Goal: Task Accomplishment & Management: Manage account settings

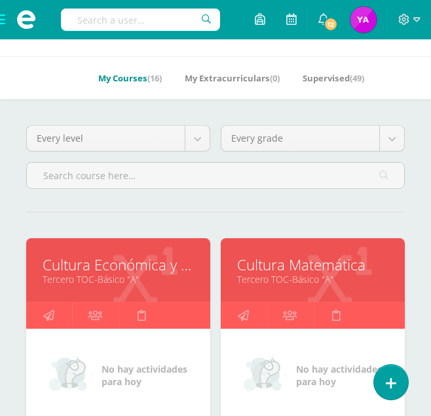
scroll to position [66, 0]
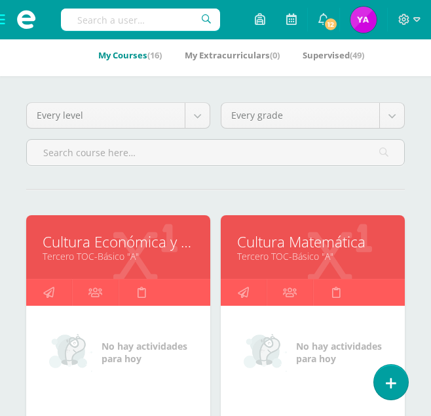
click at [125, 232] on link "Cultura Económica y Financiera" at bounding box center [118, 241] width 151 height 20
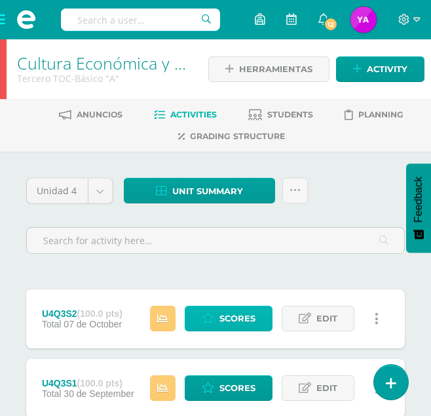
click at [221, 321] on span "Scores" at bounding box center [238, 318] width 36 height 24
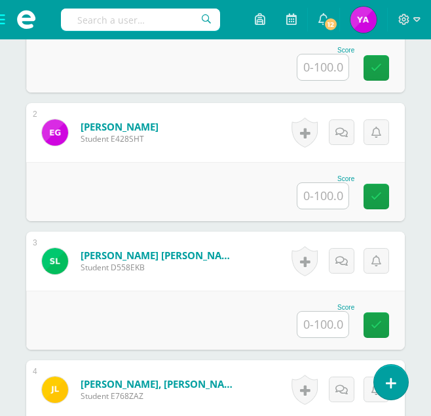
scroll to position [541, 0]
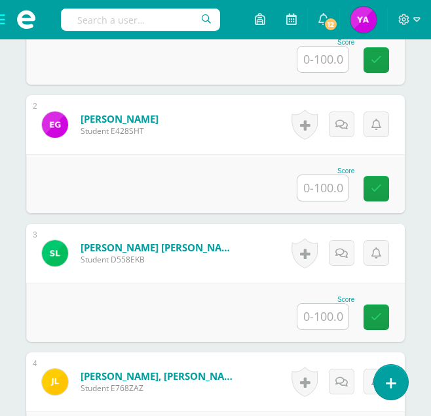
click at [340, 314] on input "text" at bounding box center [323, 316] width 51 height 26
click at [331, 326] on input "text" at bounding box center [323, 316] width 51 height 26
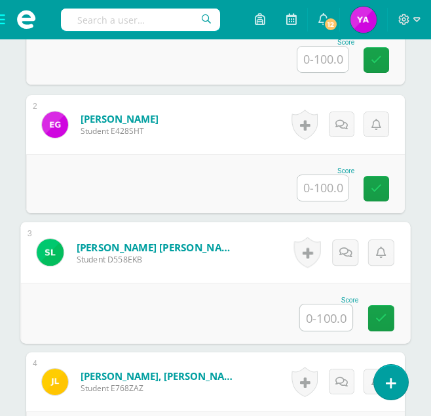
type input "0"
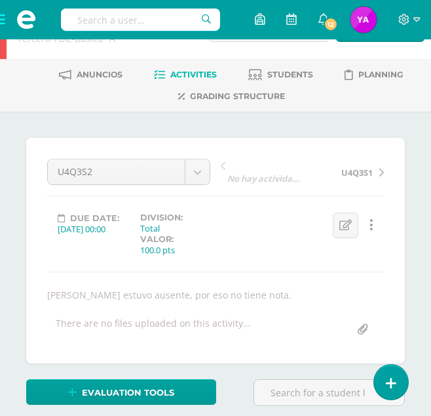
scroll to position [0, 0]
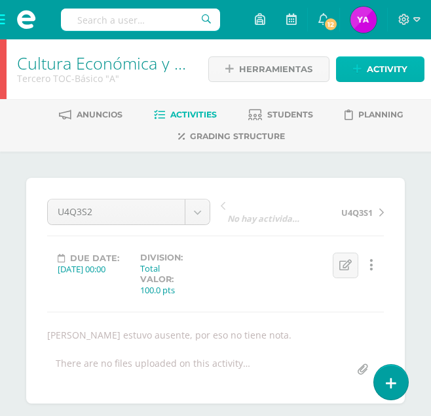
click at [378, 77] on span "Activity" at bounding box center [387, 69] width 41 height 24
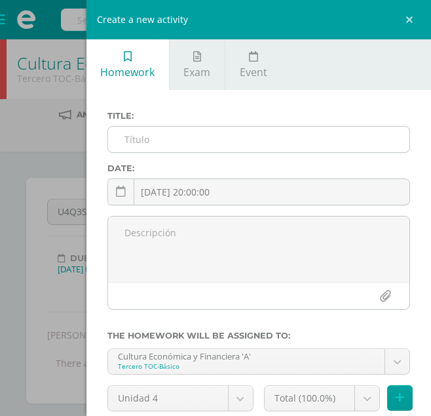
click at [198, 134] on input "text" at bounding box center [258, 139] width 301 height 26
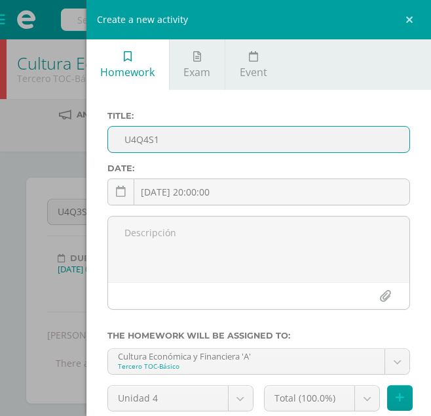
type input "U4Q4S1"
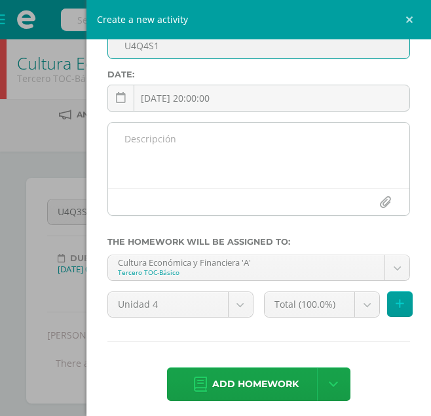
scroll to position [102, 0]
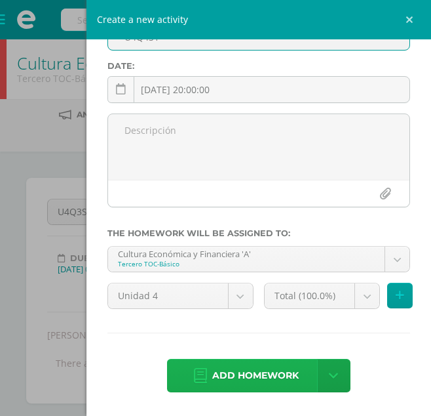
click at [230, 364] on span "Add homework" at bounding box center [255, 375] width 87 height 32
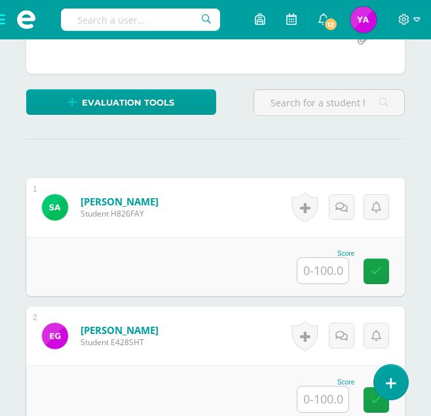
scroll to position [469, 0]
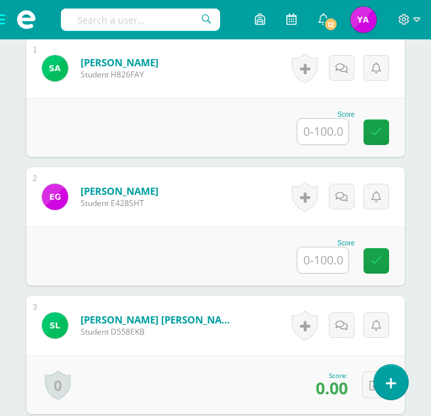
click at [314, 128] on input "text" at bounding box center [323, 132] width 51 height 26
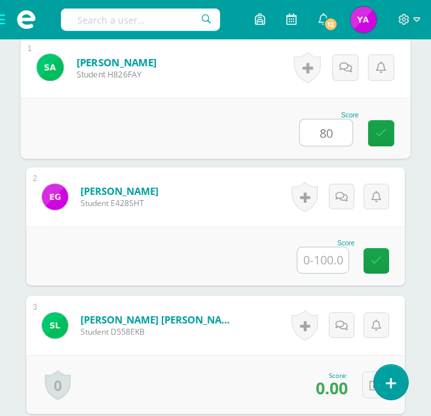
type input "80"
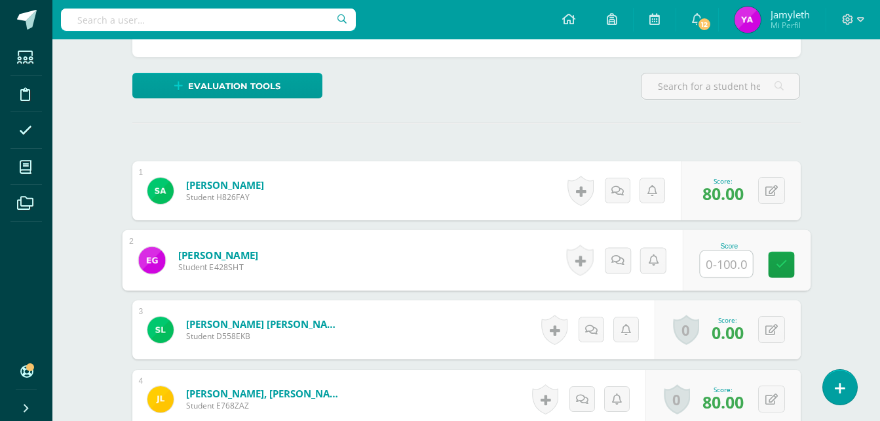
scroll to position [328, 0]
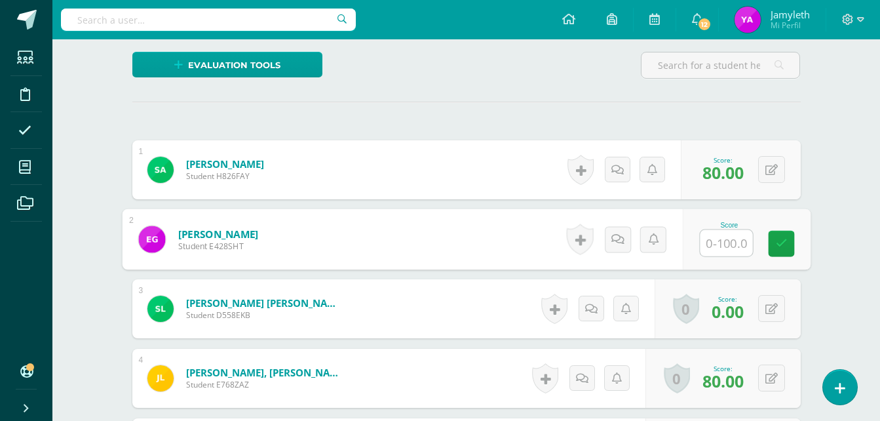
click at [724, 176] on span "80.00" at bounding box center [723, 172] width 41 height 22
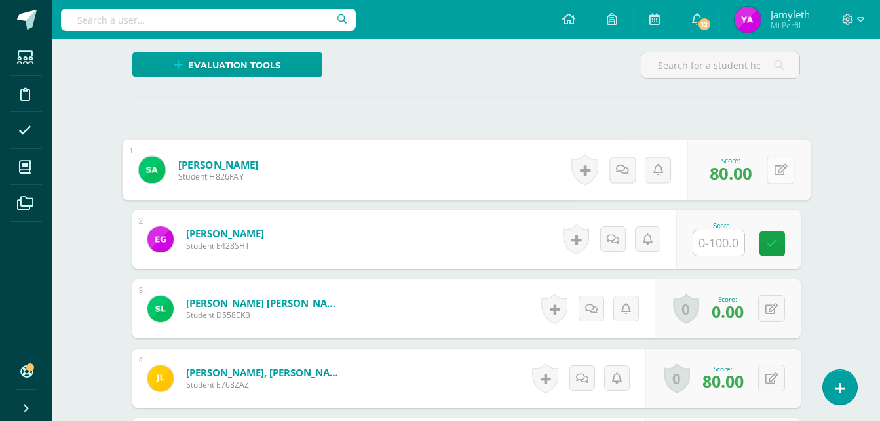
click at [780, 174] on button at bounding box center [781, 170] width 28 height 28
click at [791, 167] on div "Score" at bounding box center [729, 170] width 164 height 61
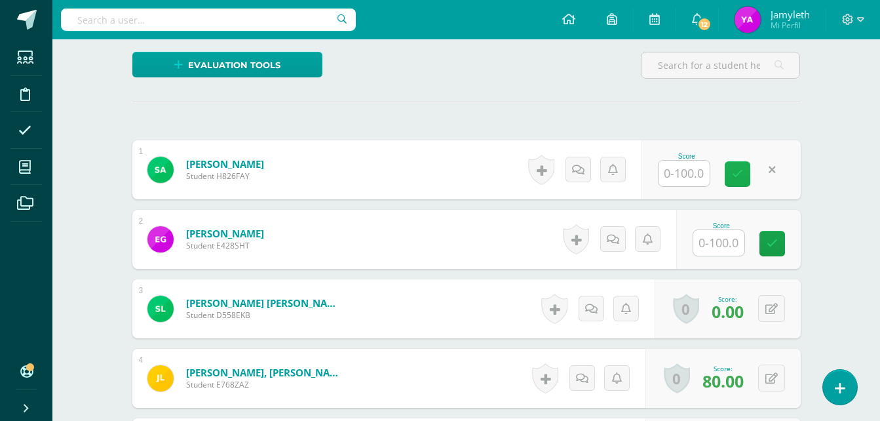
click at [739, 186] on link at bounding box center [738, 174] width 26 height 26
click at [728, 175] on div "Score" at bounding box center [721, 169] width 159 height 59
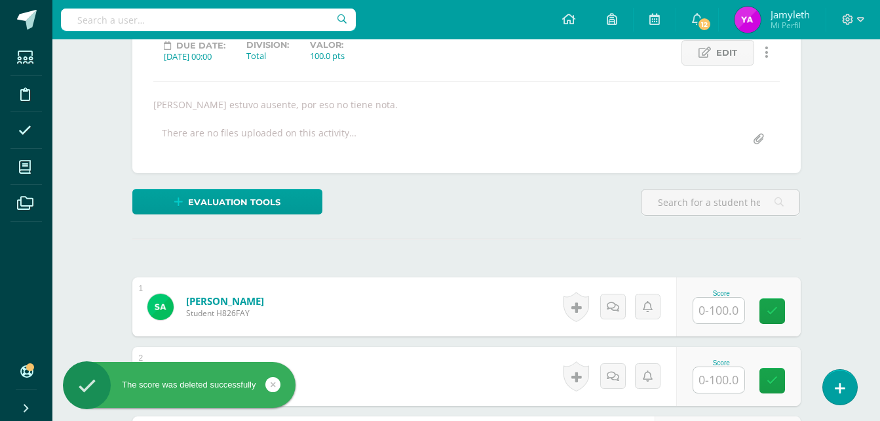
scroll to position [0, 0]
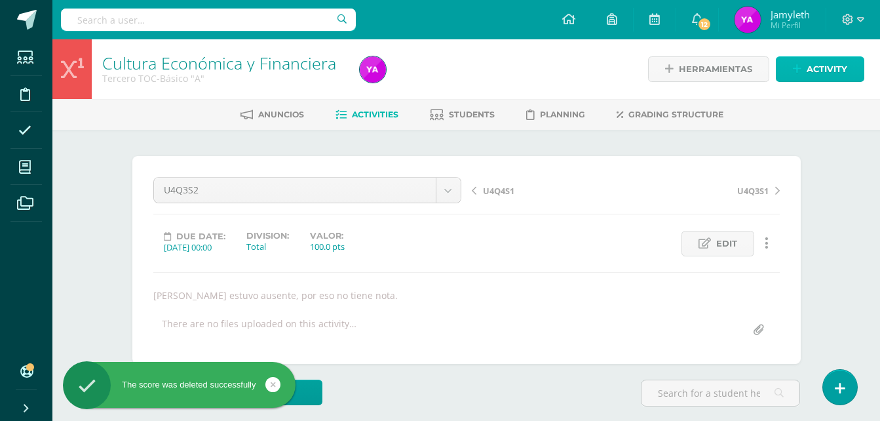
click at [789, 68] on link "Activity" at bounding box center [820, 69] width 88 height 26
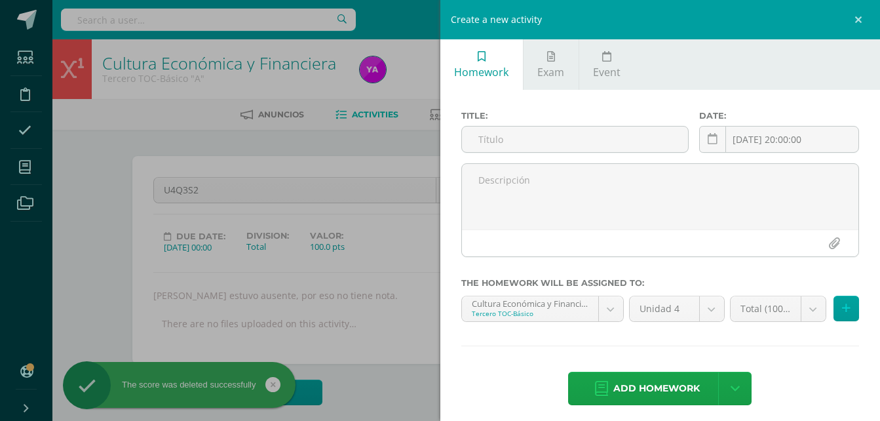
click at [326, 169] on div "Create a new activity Homework Exam Event Title: Date: 2025-10-12 20:00:00 Octo…" at bounding box center [440, 210] width 880 height 421
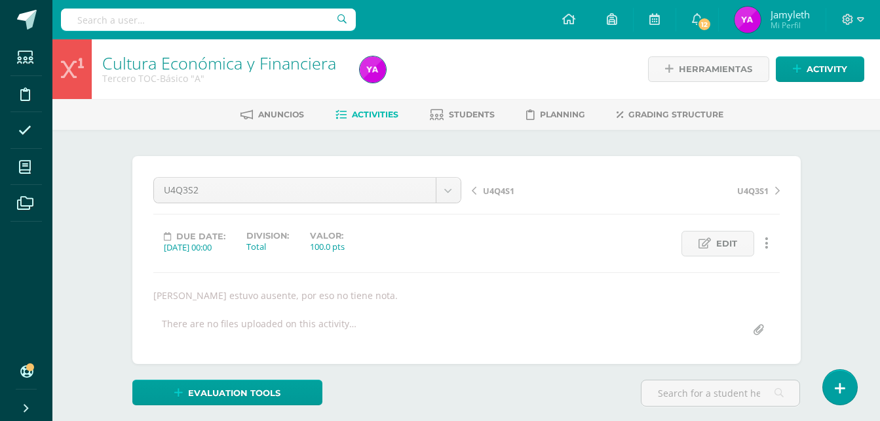
click at [383, 116] on span "Activities" at bounding box center [375, 114] width 47 height 10
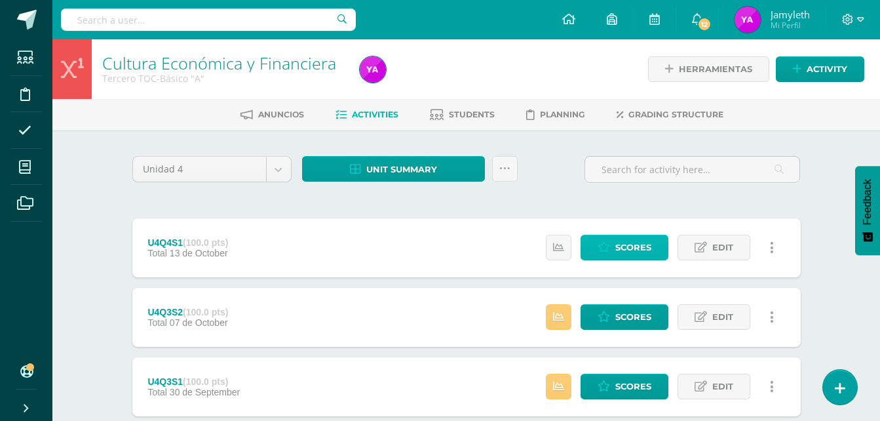
click at [612, 240] on link "Scores" at bounding box center [625, 248] width 88 height 26
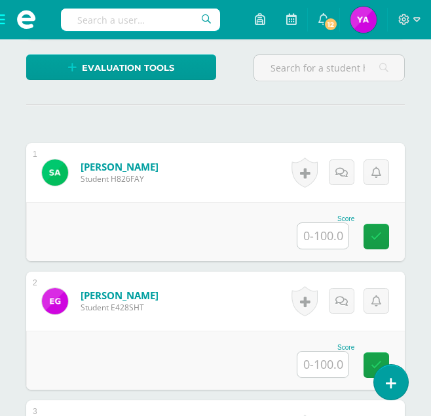
scroll to position [348, 0]
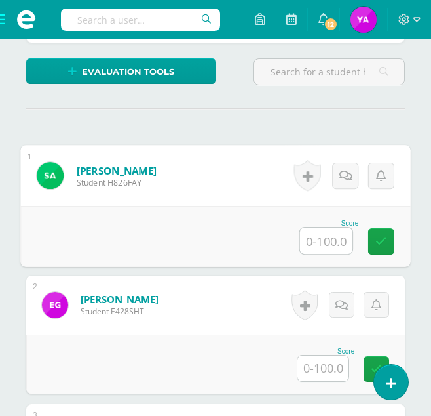
click at [316, 237] on input "text" at bounding box center [326, 240] width 52 height 26
type input "0"
type input "80"
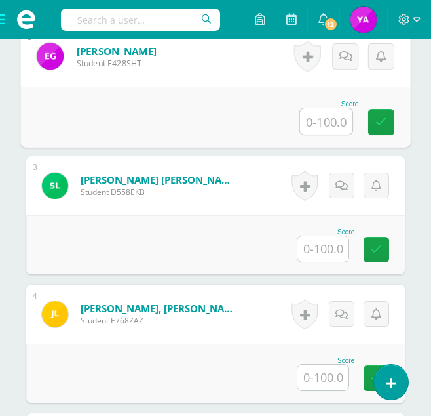
scroll to position [610, 0]
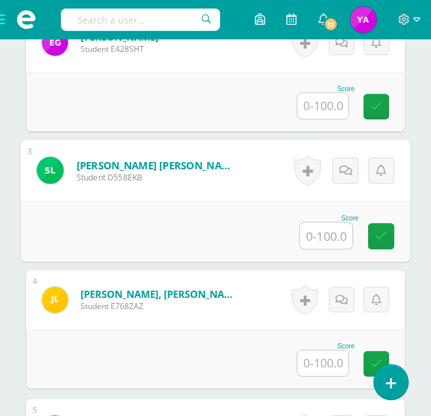
click at [310, 243] on input "text" at bounding box center [326, 235] width 52 height 26
type input "0"
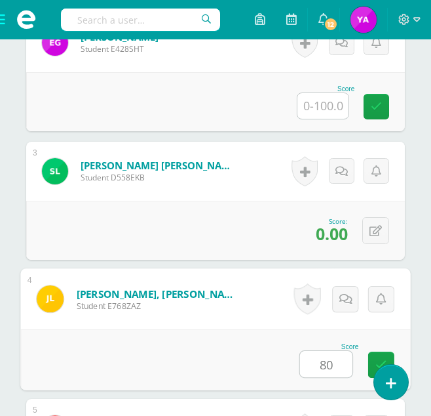
type input "80"
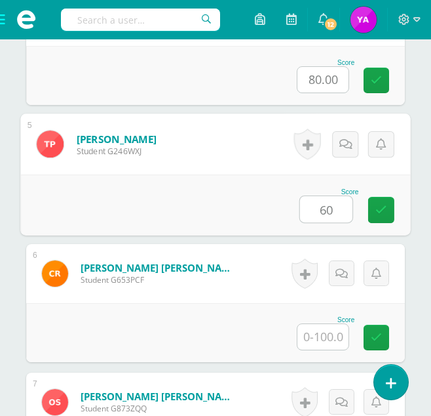
type input "60"
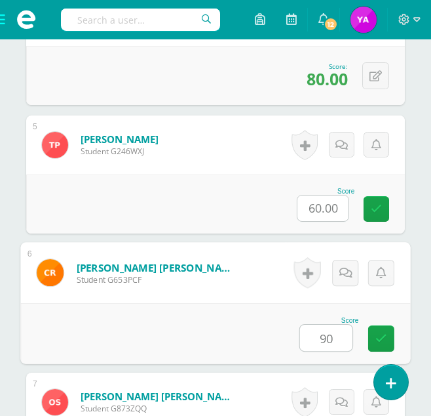
type input "90"
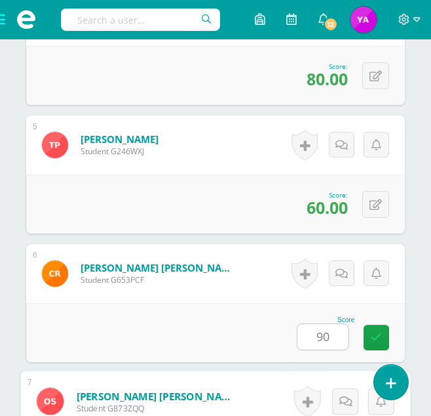
scroll to position [1118, 0]
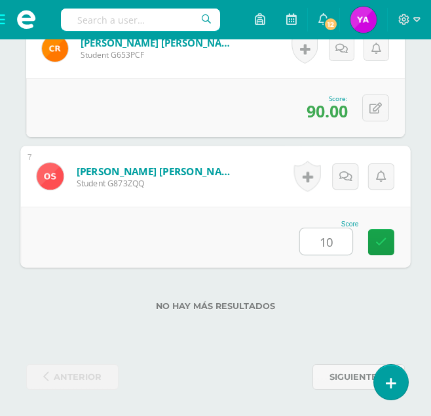
type input "100"
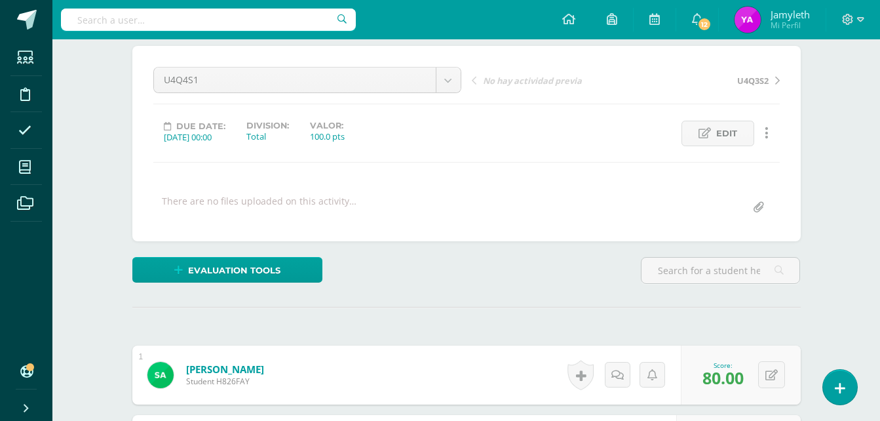
scroll to position [0, 0]
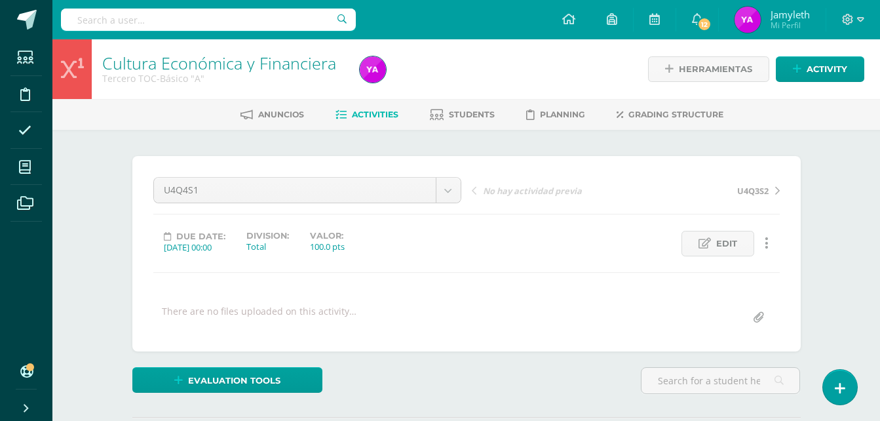
click at [500, 120] on ul "Anuncios Activities Students Planning Grading structure" at bounding box center [482, 115] width 828 height 22
click at [486, 113] on span "Students" at bounding box center [472, 114] width 46 height 10
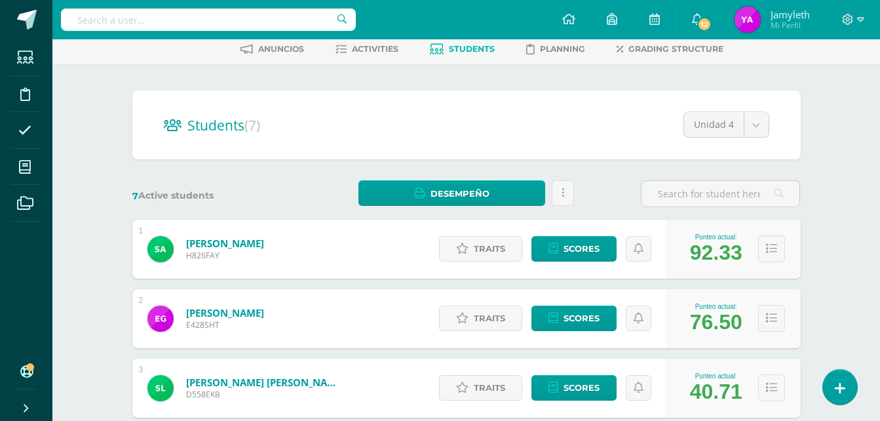
scroll to position [197, 0]
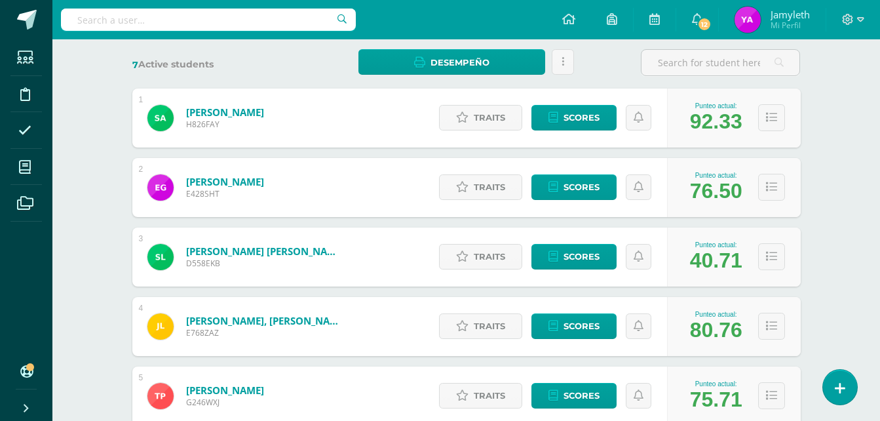
drag, startPoint x: 85, startPoint y: 239, endPoint x: 254, endPoint y: 215, distance: 171.5
click at [85, 239] on div "Cultura Económica y Financiera Tercero TOC-Básico "A" Herramientas Detalle de a…" at bounding box center [466, 247] width 828 height 809
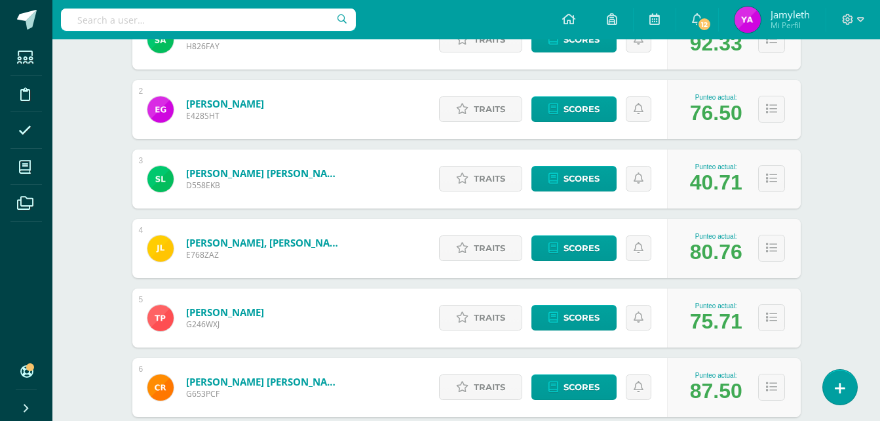
scroll to position [296, 0]
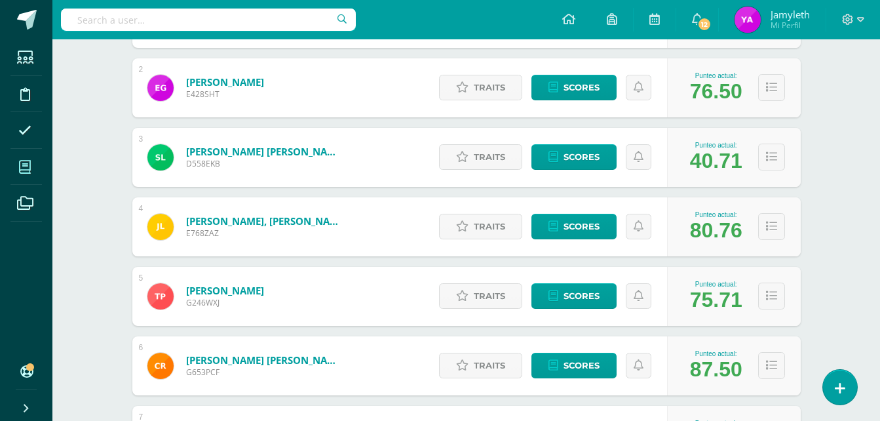
drag, startPoint x: 79, startPoint y: 165, endPoint x: 20, endPoint y: 159, distance: 58.7
click at [79, 165] on div "Cultura Económica y Financiera Tercero TOC-Básico "A" Herramientas Detalle de a…" at bounding box center [466, 147] width 828 height 809
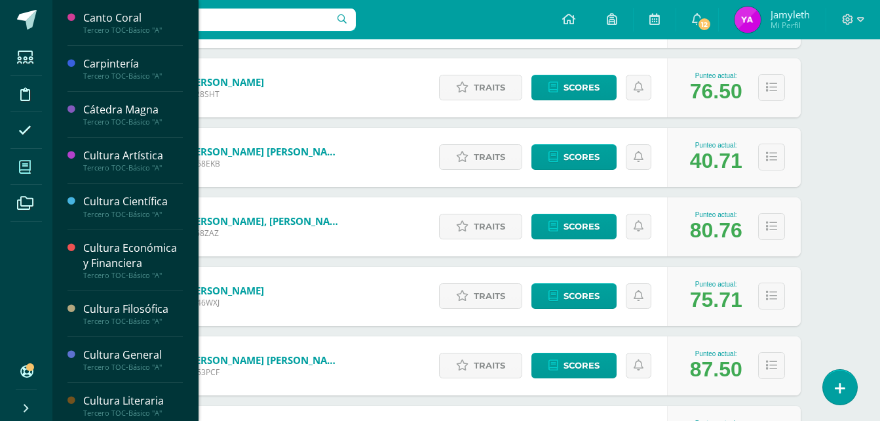
click at [16, 159] on span at bounding box center [24, 166] width 29 height 29
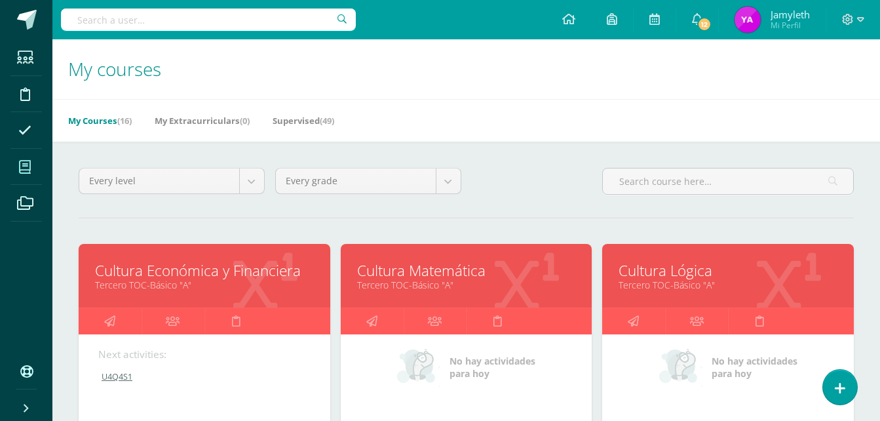
click at [425, 265] on link "Cultura Matemática" at bounding box center [466, 270] width 219 height 20
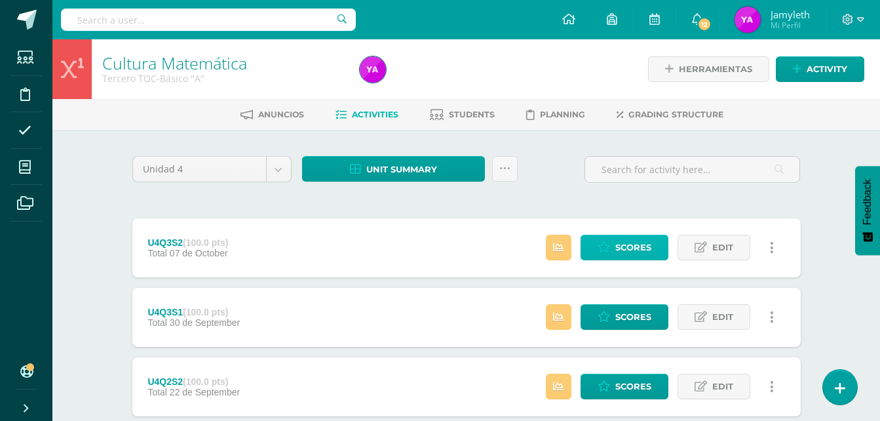
click at [614, 249] on link "Scores" at bounding box center [625, 248] width 88 height 26
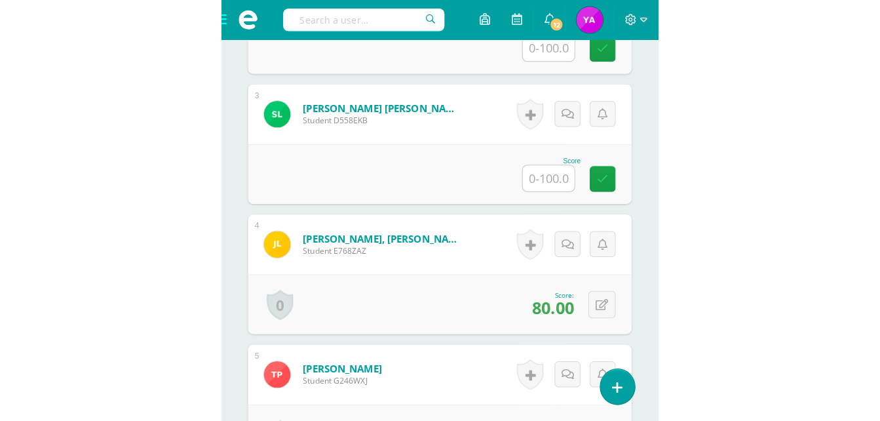
scroll to position [665, 0]
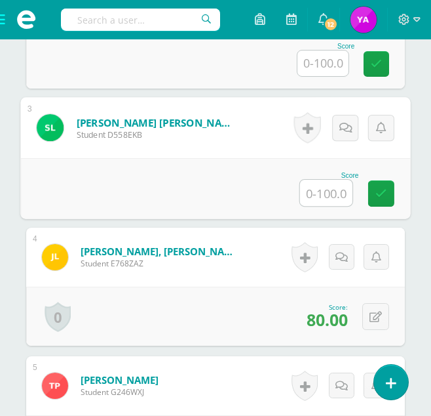
click at [316, 193] on input "text" at bounding box center [326, 193] width 52 height 26
type input "33.33"
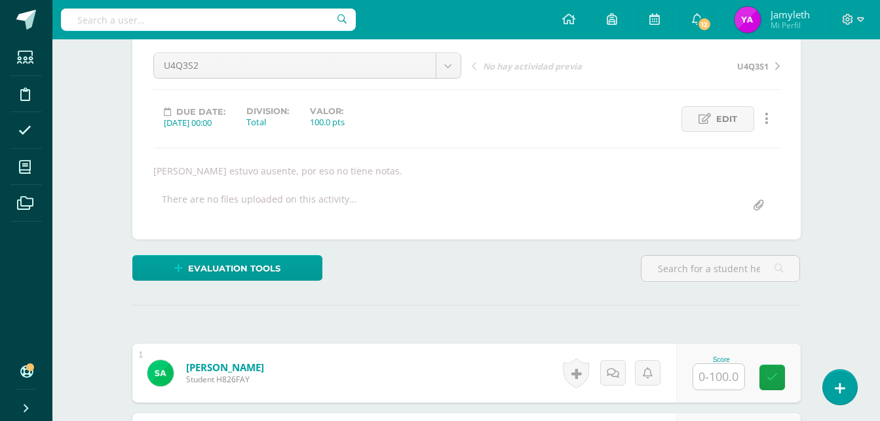
scroll to position [0, 0]
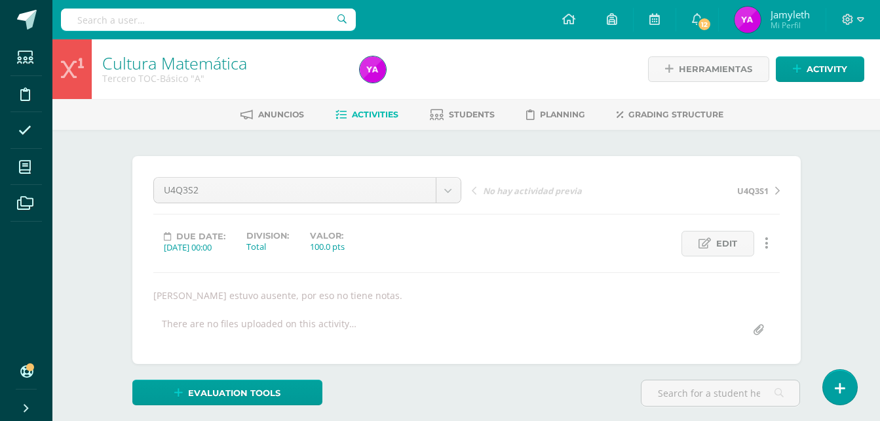
click at [380, 119] on span "Activities" at bounding box center [375, 114] width 47 height 10
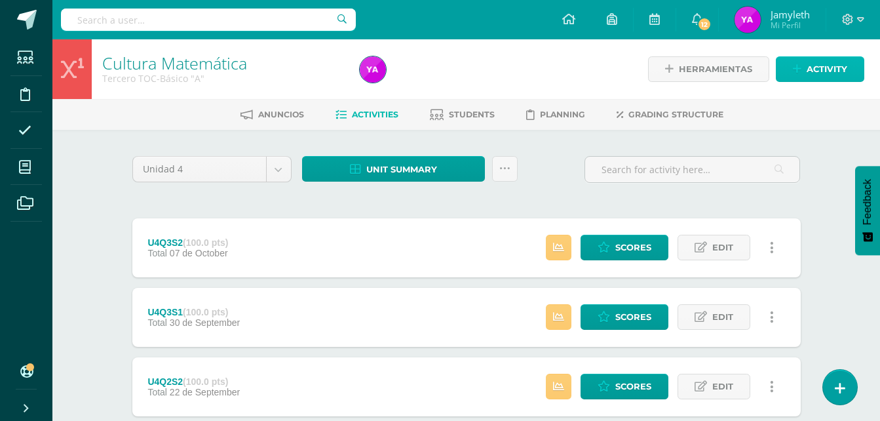
click at [821, 73] on span "Activity" at bounding box center [827, 69] width 41 height 24
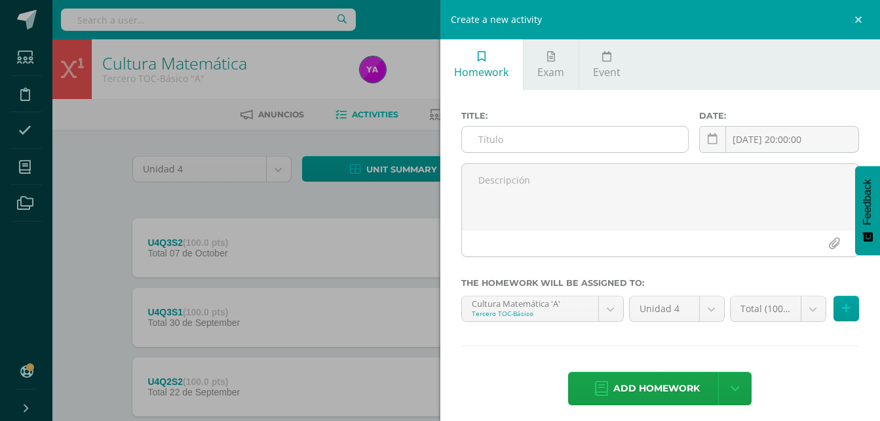
click at [520, 126] on div at bounding box center [575, 139] width 228 height 27
click at [519, 134] on input "text" at bounding box center [575, 139] width 227 height 26
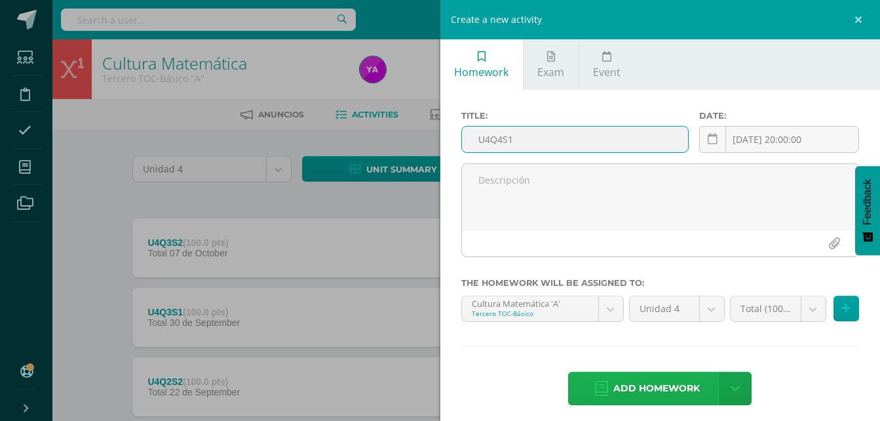
type input "U4Q4S1"
click at [681, 397] on span "Add homework" at bounding box center [656, 388] width 87 height 32
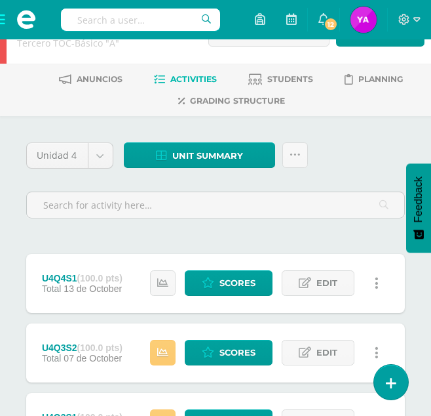
scroll to position [66, 0]
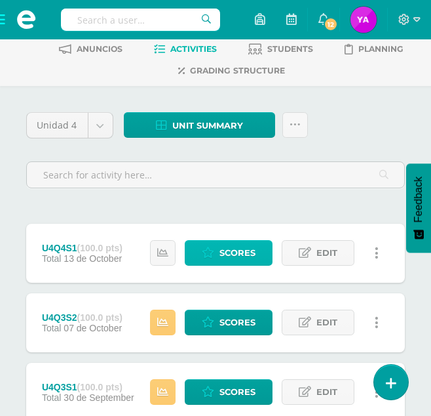
click at [223, 255] on span "Scores" at bounding box center [238, 253] width 36 height 24
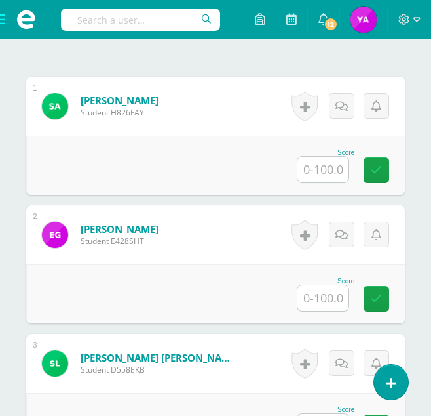
scroll to position [419, 0]
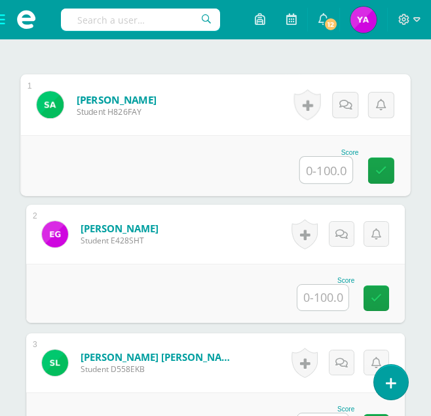
click at [309, 173] on input "text" at bounding box center [326, 170] width 52 height 26
type input "100"
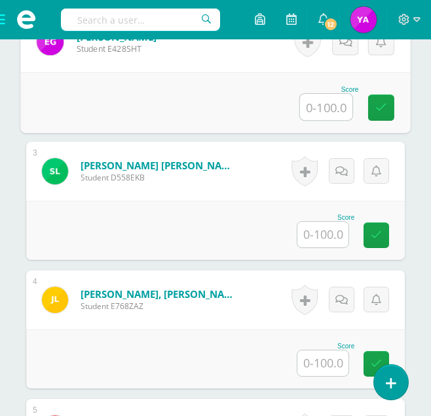
scroll to position [615, 0]
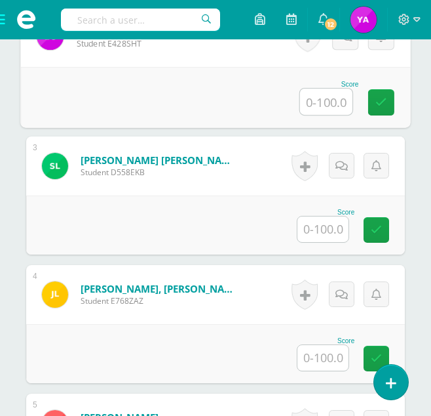
click at [326, 233] on input "text" at bounding box center [323, 229] width 51 height 26
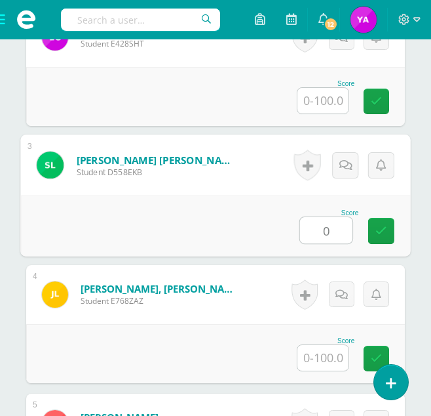
type input "0"
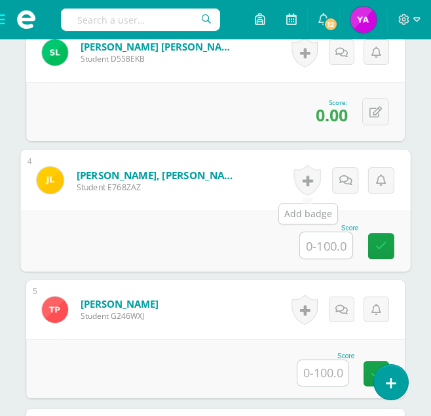
scroll to position [747, 0]
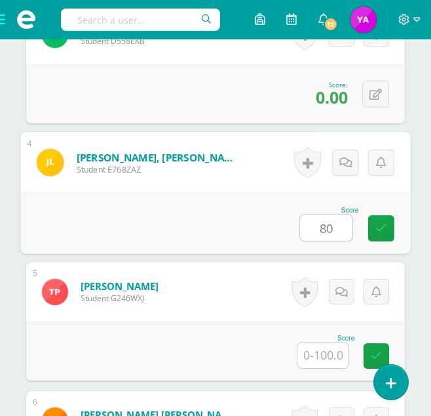
type input "80"
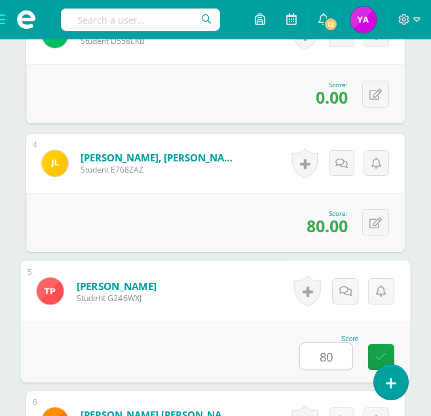
type input "80"
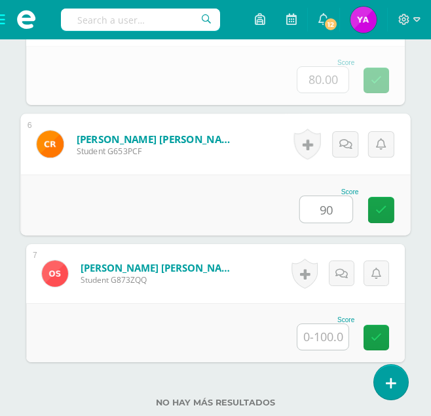
type input "90"
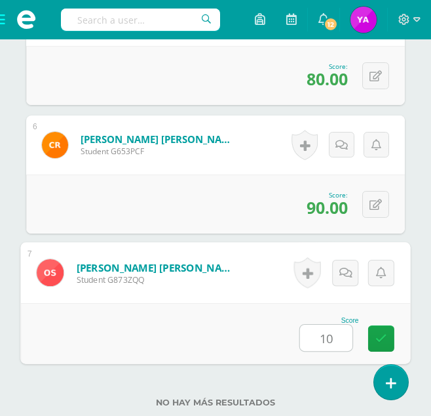
type input "100"
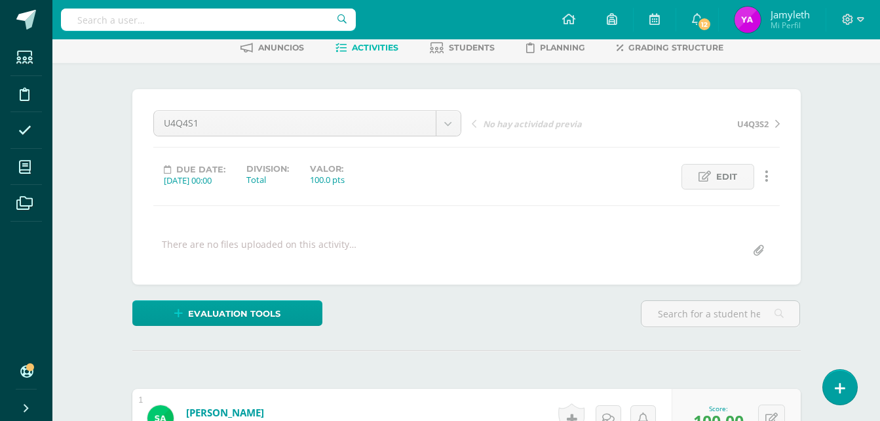
scroll to position [0, 0]
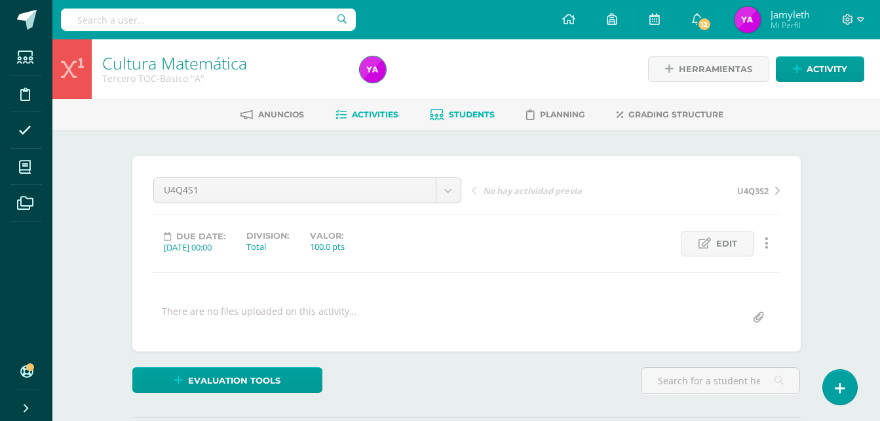
click at [490, 114] on span "Students" at bounding box center [472, 114] width 46 height 10
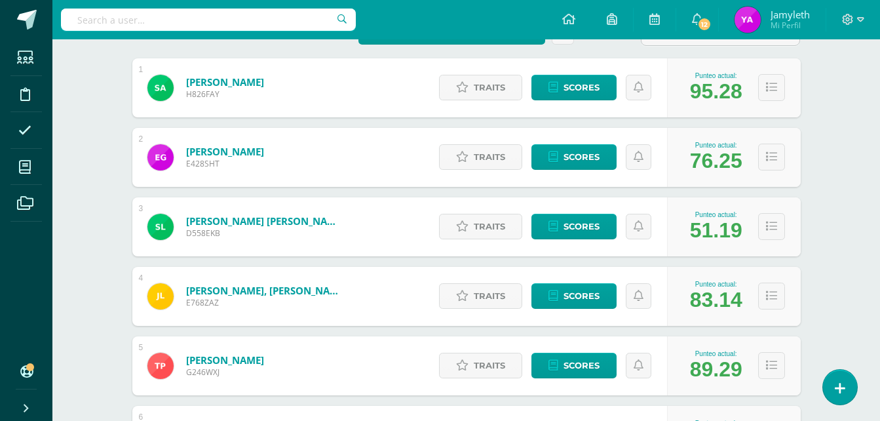
scroll to position [165, 0]
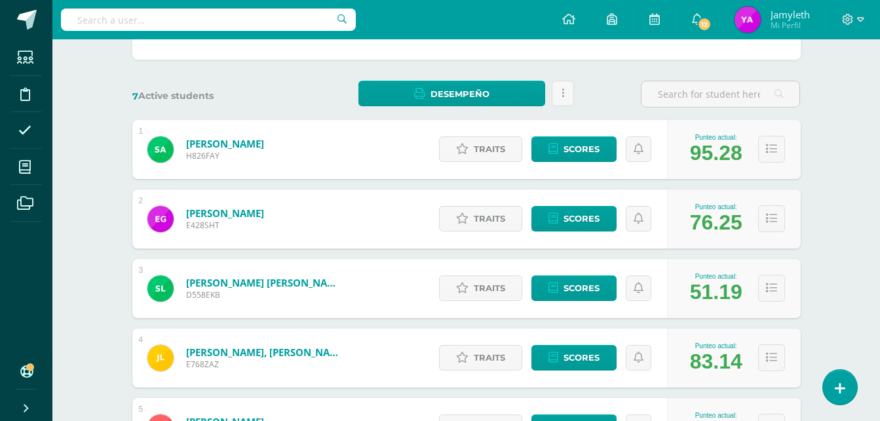
drag, startPoint x: 115, startPoint y: 210, endPoint x: 135, endPoint y: 212, distance: 20.4
click at [115, 210] on div "Students (7) Unidad 4 Unidad 4 Unidad 3 Unidad 2 Unidad 1 7 Active students Des…" at bounding box center [466, 324] width 721 height 718
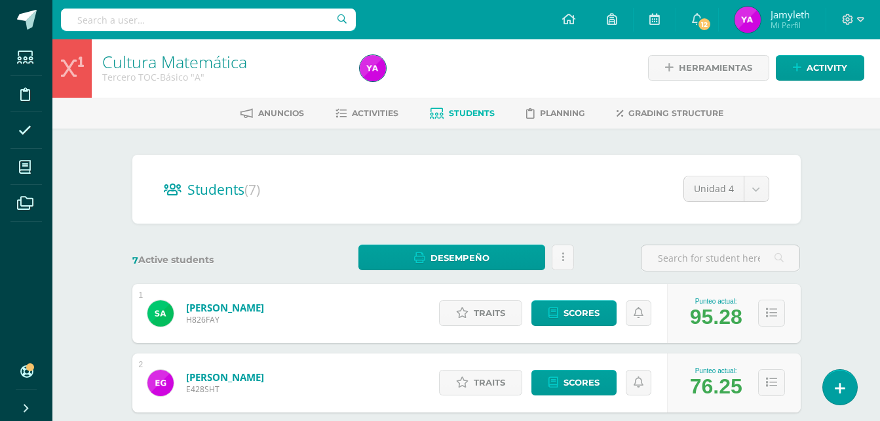
scroll to position [0, 0]
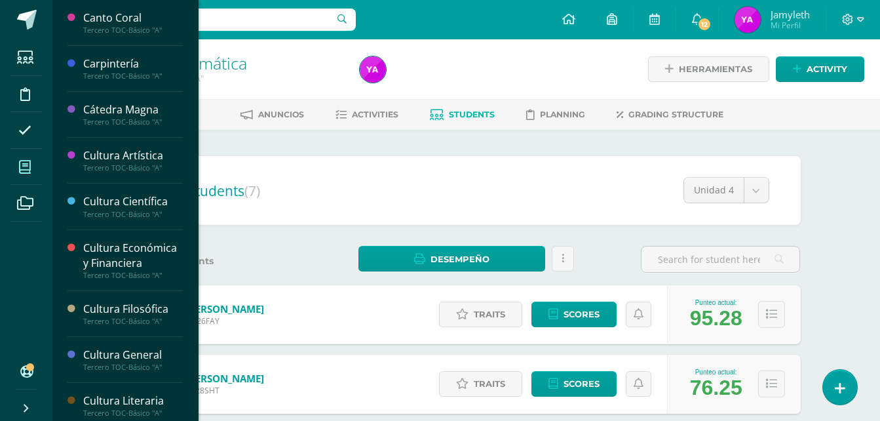
click at [34, 168] on span at bounding box center [24, 166] width 29 height 29
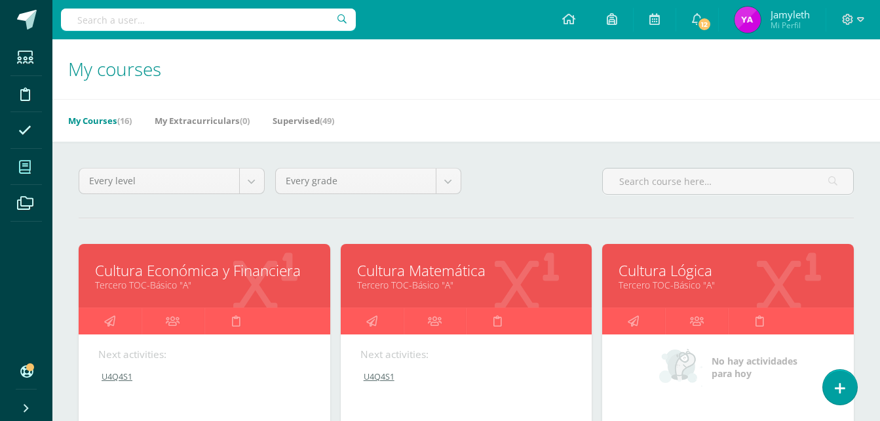
click at [640, 268] on link "Cultura Lógica" at bounding box center [728, 270] width 219 height 20
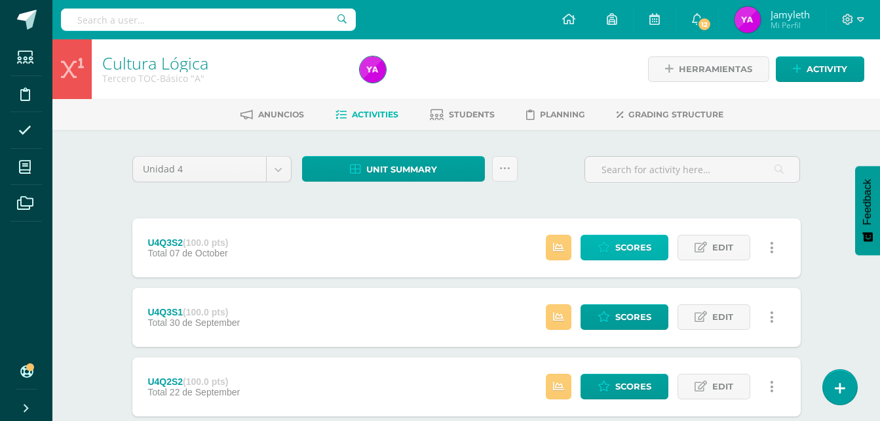
click at [613, 247] on link "Scores" at bounding box center [625, 248] width 88 height 26
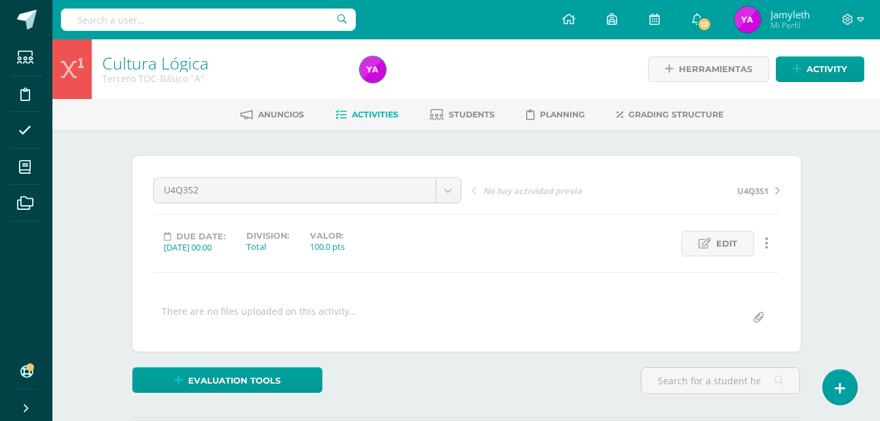
scroll to position [1, 0]
click at [532, 300] on div "U4Q3S2 U4Q3S2 U4Q3S1 U4Q2S2 U4Q2S1 U4Q1S2 U4Q1S1 U4SE No hay actividad previa U…" at bounding box center [466, 252] width 627 height 153
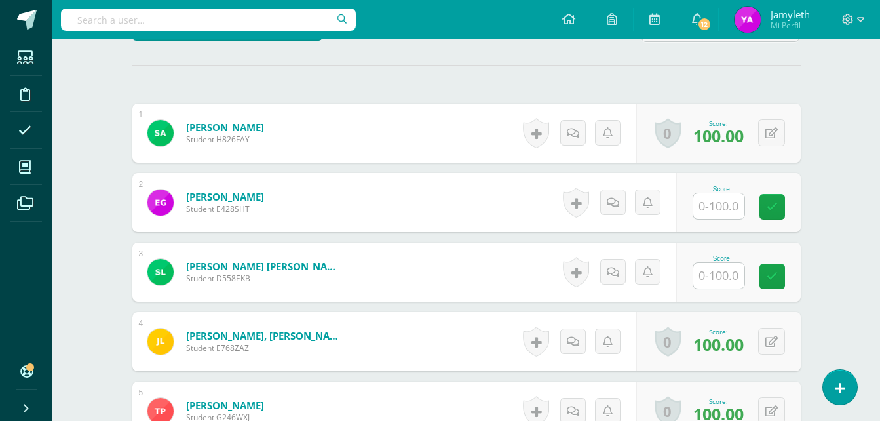
scroll to position [394, 0]
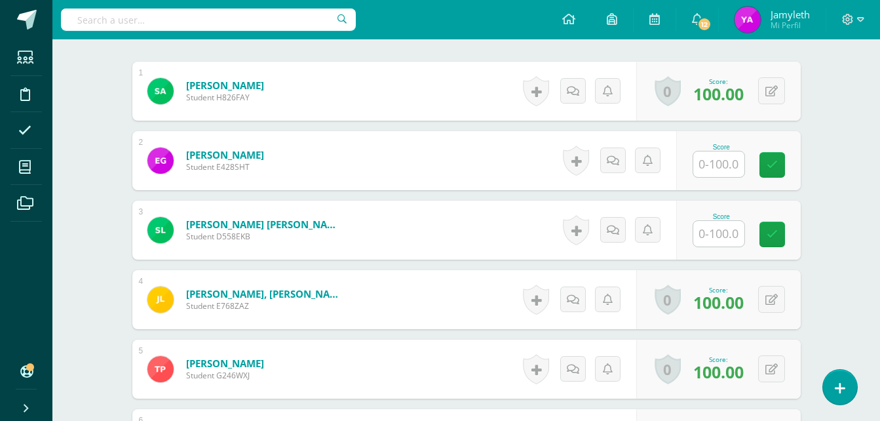
click at [721, 235] on input "text" at bounding box center [718, 234] width 51 height 26
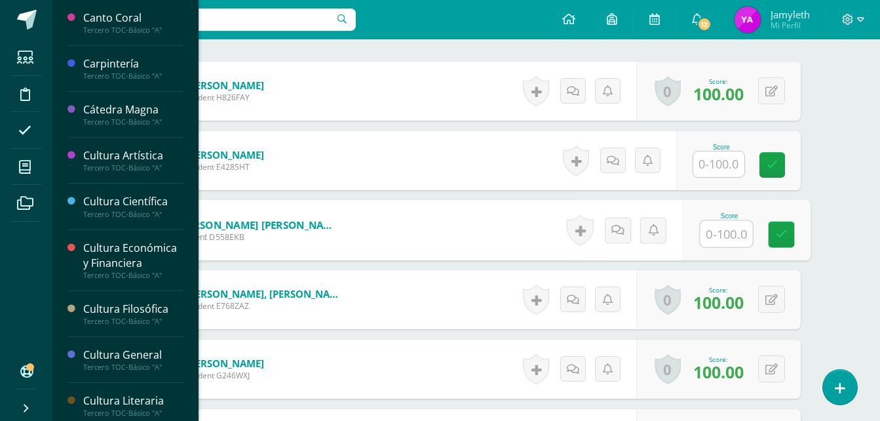
type input "0"
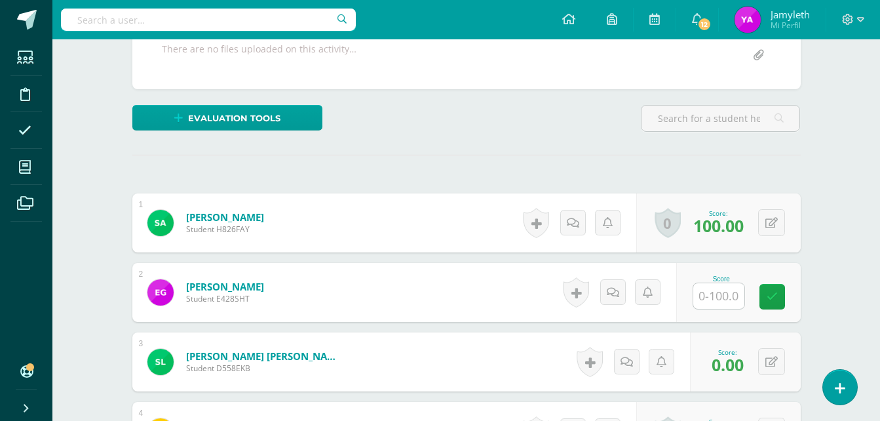
scroll to position [0, 0]
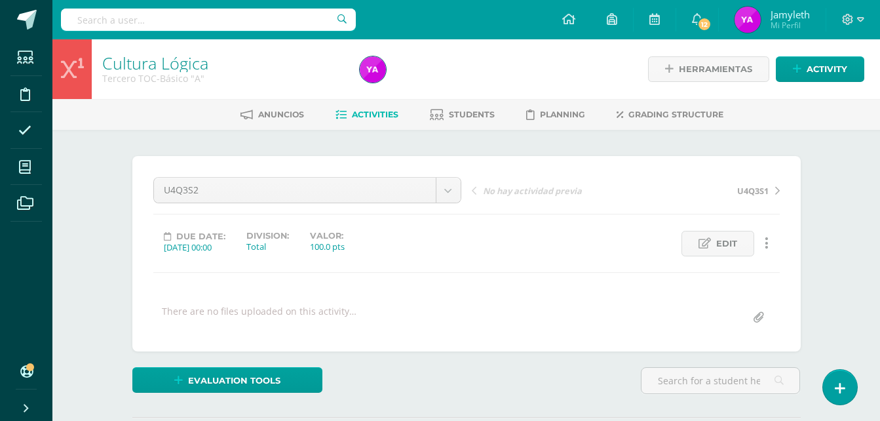
click at [355, 121] on link "Activities" at bounding box center [367, 114] width 63 height 21
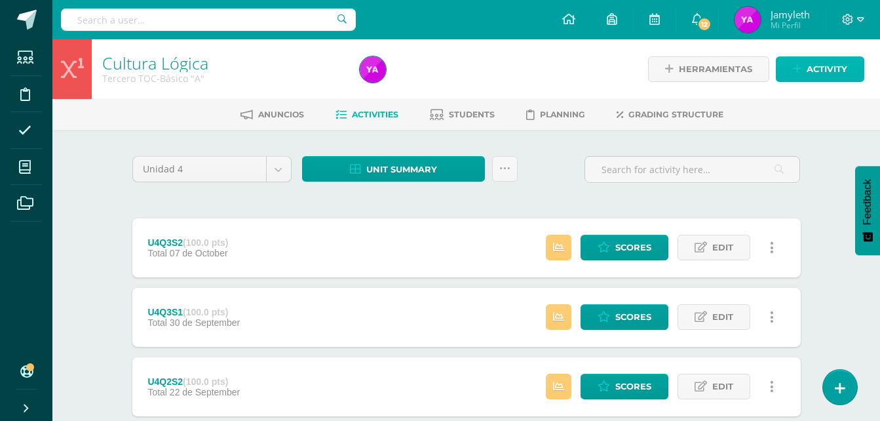
click at [802, 65] on icon at bounding box center [797, 69] width 9 height 11
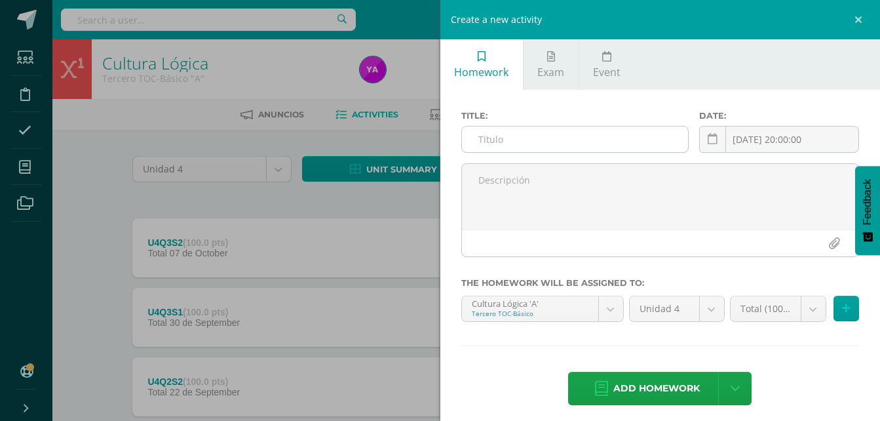
click at [478, 149] on input "text" at bounding box center [575, 139] width 227 height 26
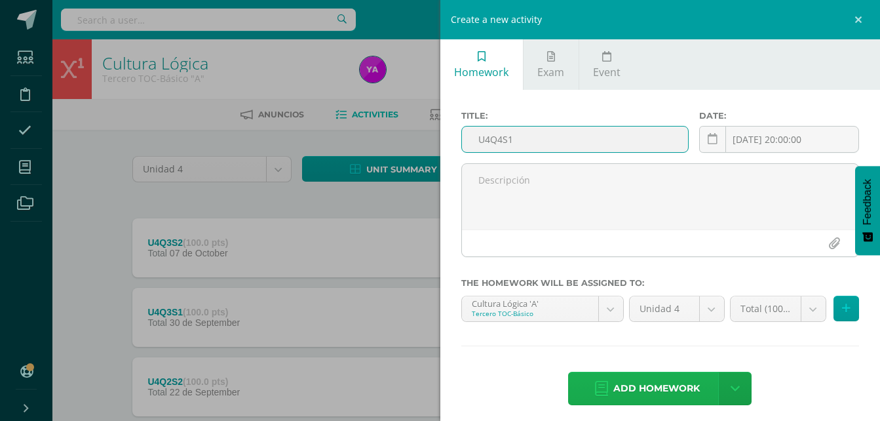
type input "U4Q4S1"
click at [653, 380] on span "Add homework" at bounding box center [656, 388] width 87 height 32
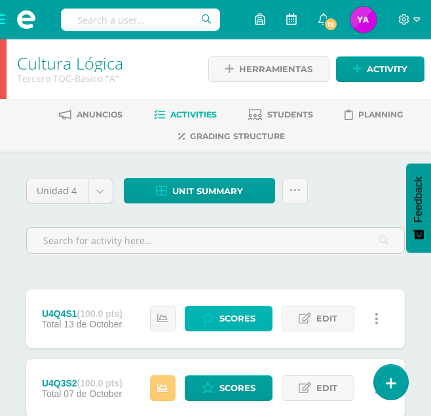
click at [235, 324] on span "Scores" at bounding box center [238, 318] width 36 height 24
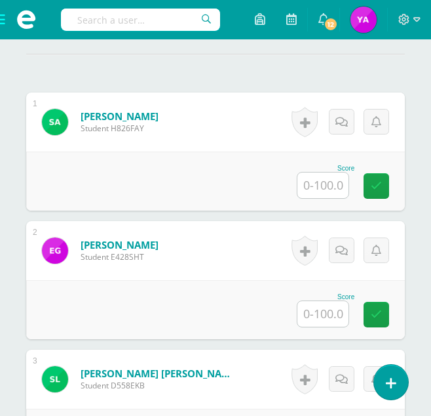
scroll to position [417, 0]
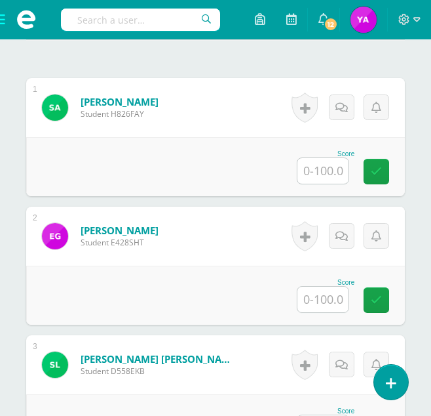
click at [324, 175] on input "text" at bounding box center [323, 171] width 51 height 26
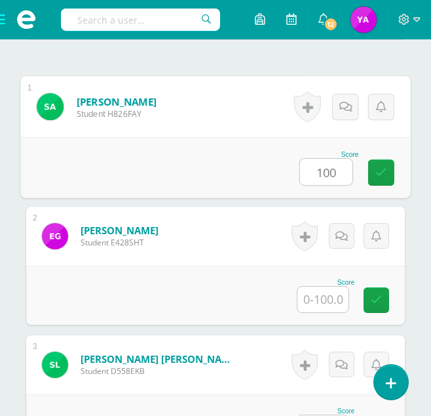
type input "100"
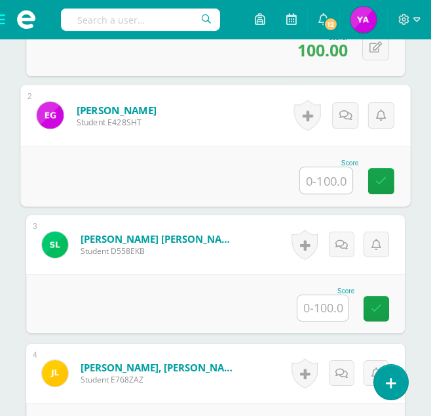
scroll to position [548, 0]
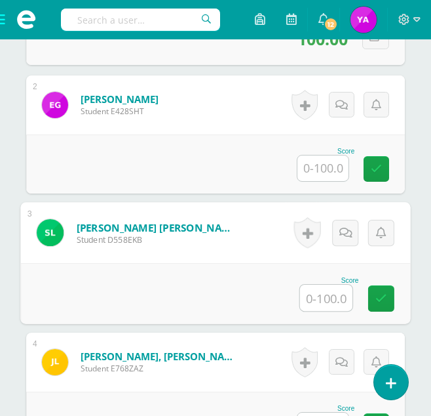
click at [327, 299] on input "text" at bounding box center [326, 297] width 52 height 26
type input "0"
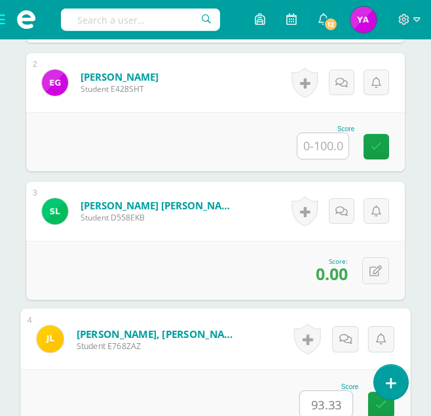
type input "93.33"
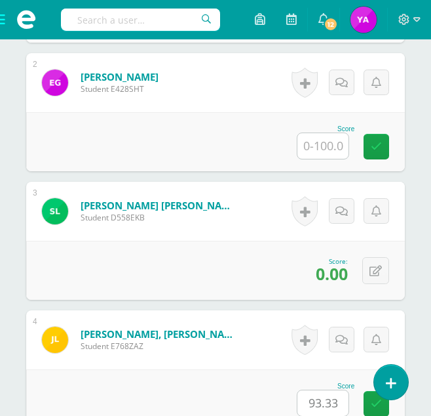
scroll to position [893, 0]
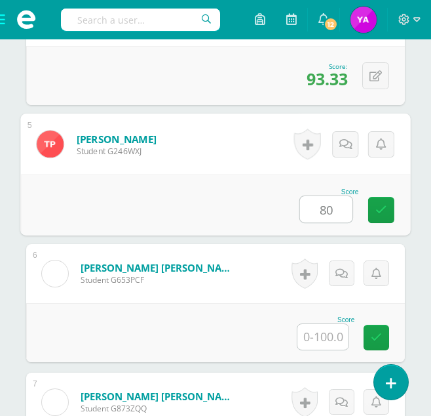
type input "80"
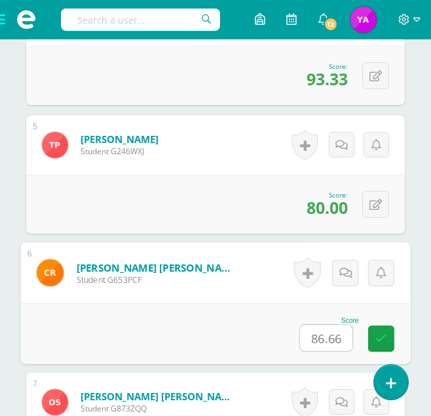
type input "86.66"
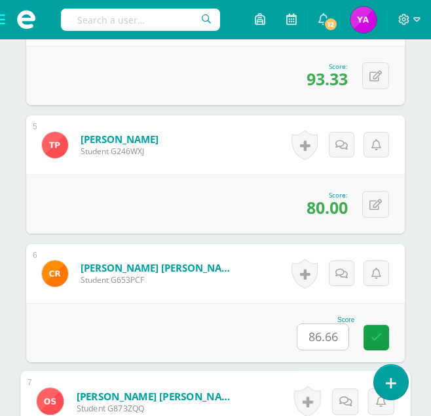
scroll to position [1118, 0]
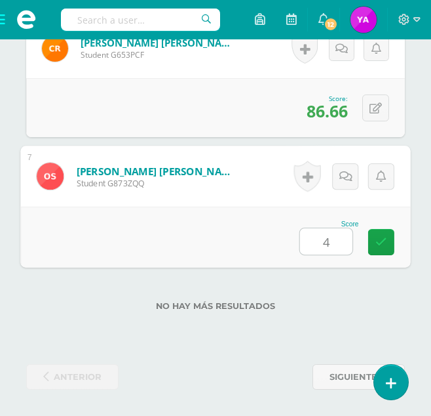
type input "45"
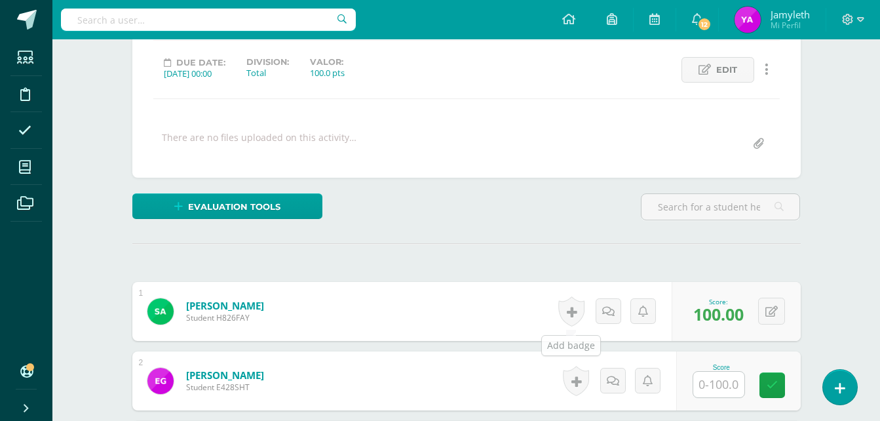
scroll to position [0, 0]
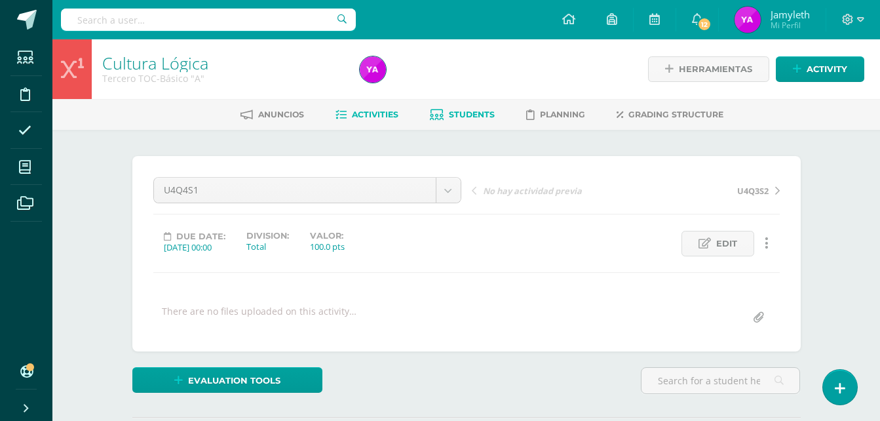
click at [481, 119] on span "Students" at bounding box center [472, 114] width 46 height 10
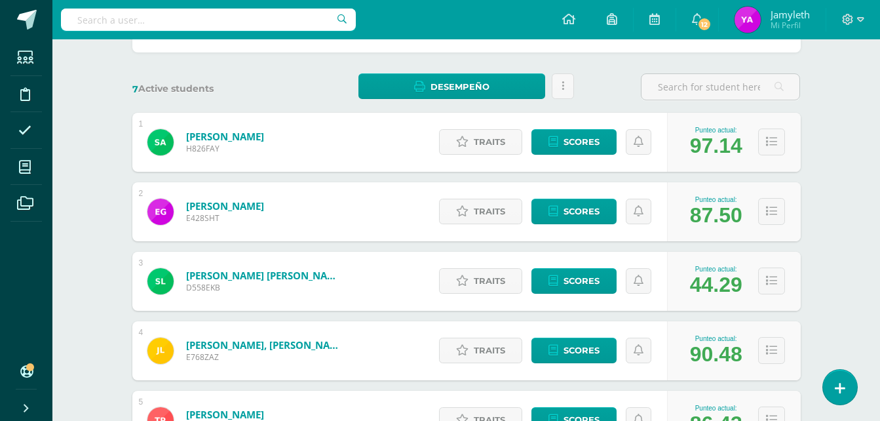
scroll to position [165, 0]
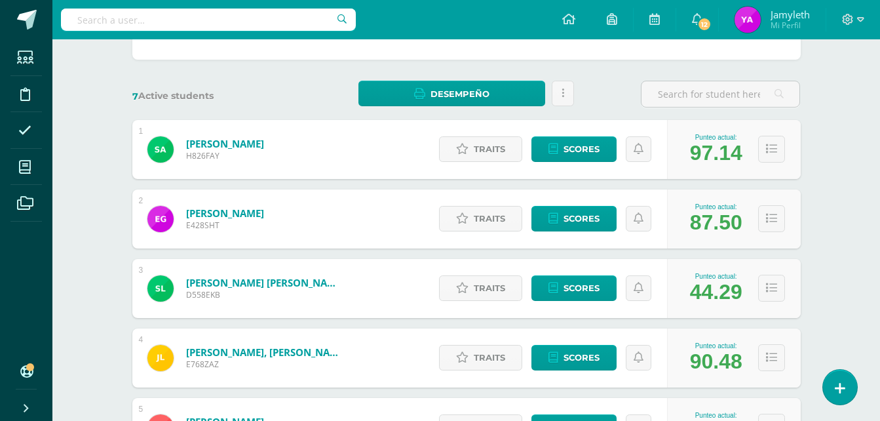
click at [858, 208] on div "Cultura Lógica Tercero TOC-Básico "A" Herramientas Detalle de asistencias Activ…" at bounding box center [466, 278] width 828 height 809
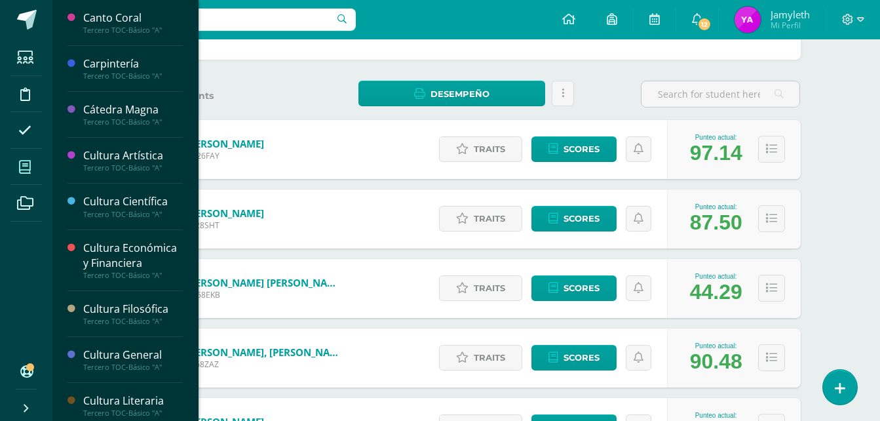
click at [28, 170] on icon at bounding box center [25, 167] width 12 height 13
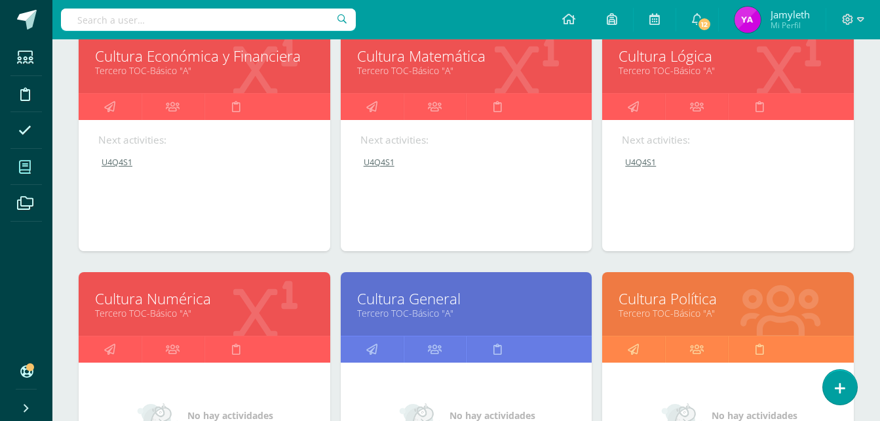
scroll to position [262, 0]
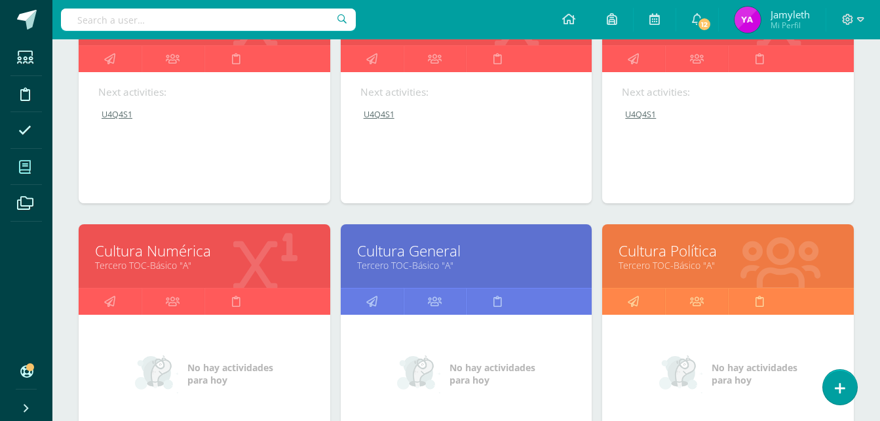
click at [163, 244] on link "Cultura Numérica" at bounding box center [204, 251] width 219 height 20
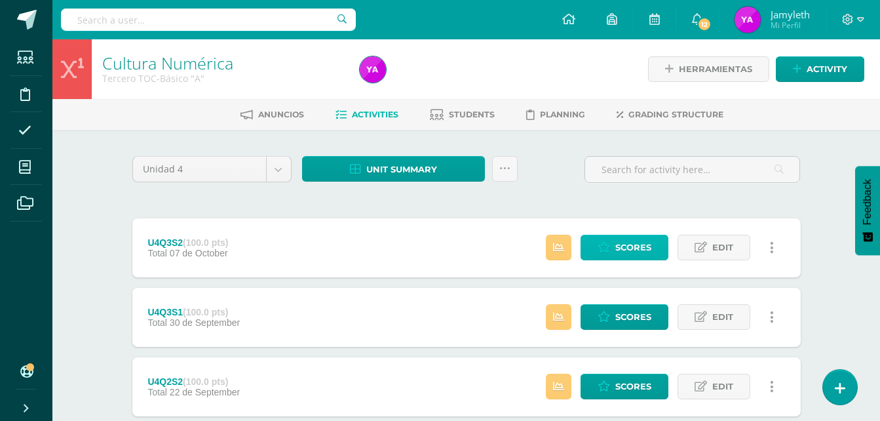
click at [621, 239] on span "Scores" at bounding box center [633, 247] width 36 height 24
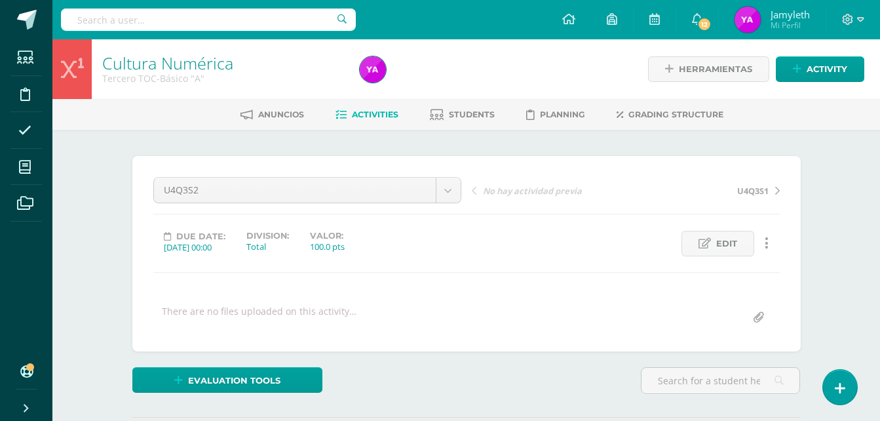
scroll to position [1, 0]
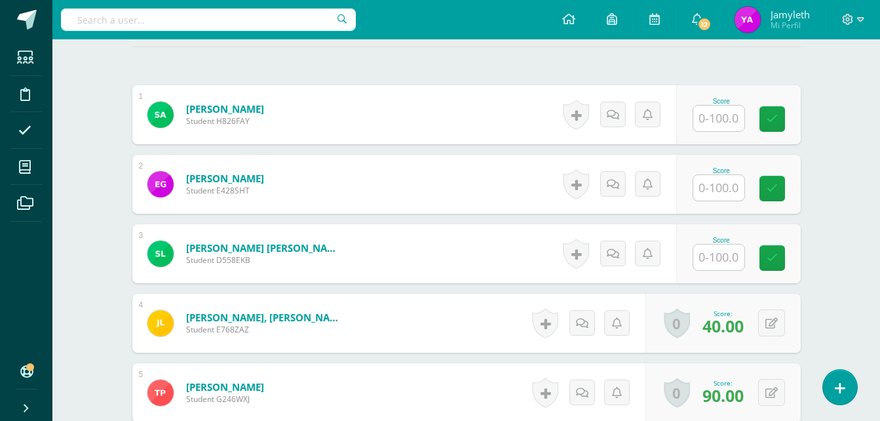
scroll to position [394, 0]
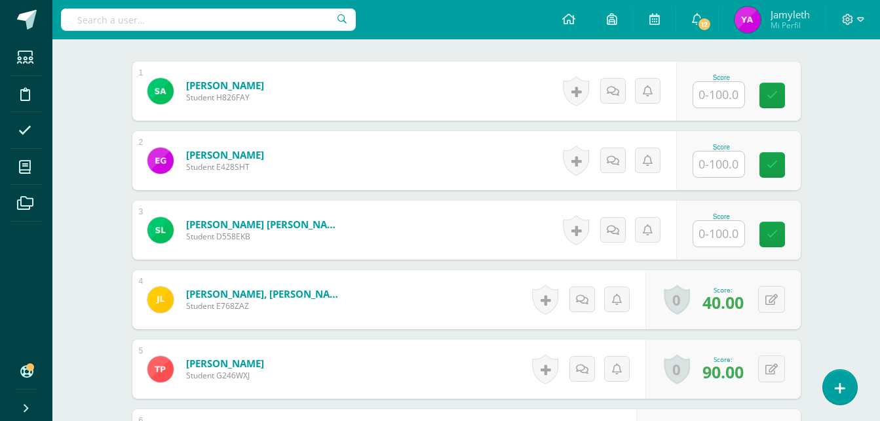
click at [722, 239] on input "text" at bounding box center [718, 234] width 51 height 26
type input "0"
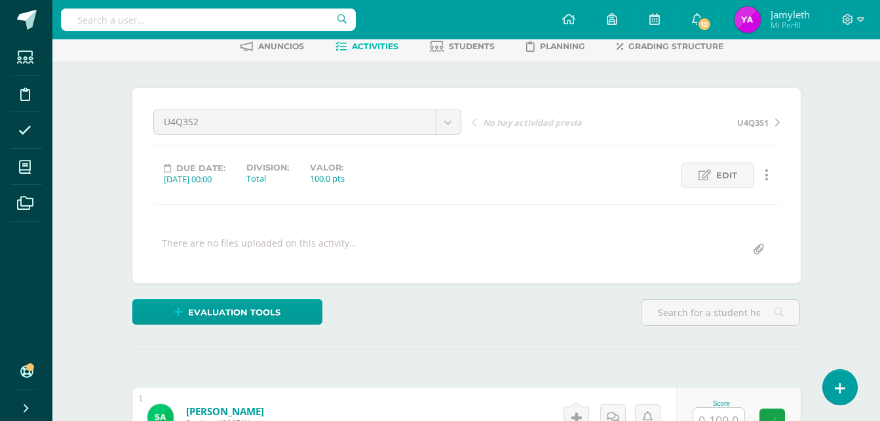
scroll to position [0, 0]
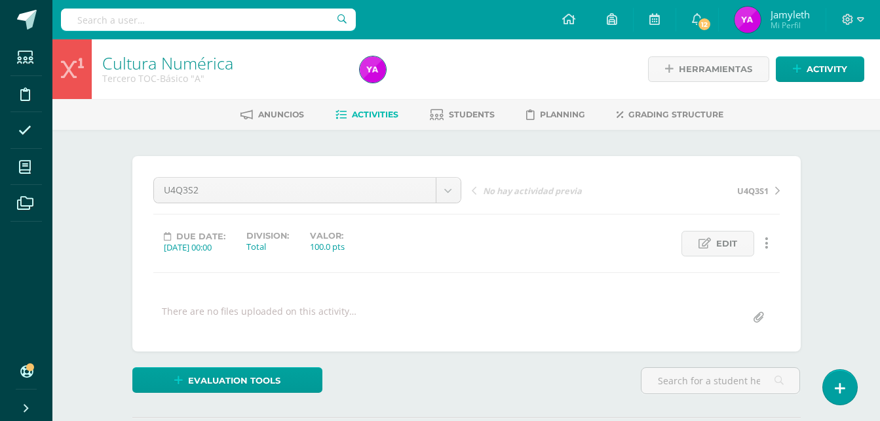
click at [385, 111] on span "Activities" at bounding box center [375, 114] width 47 height 10
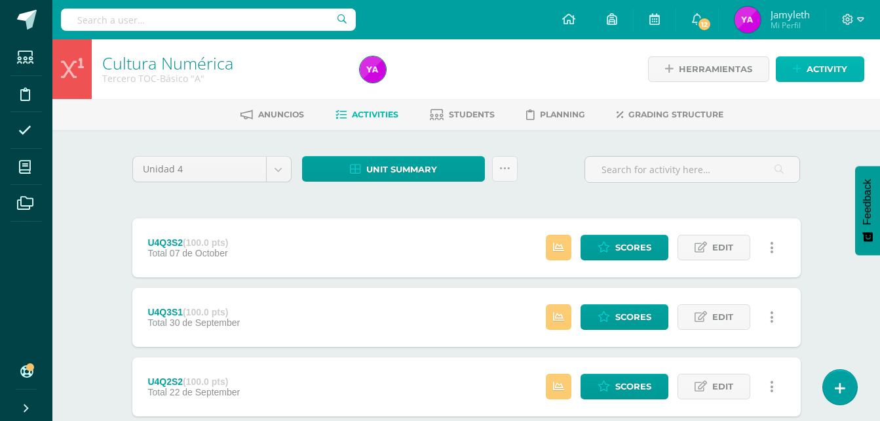
click at [809, 70] on span "Activity" at bounding box center [827, 69] width 41 height 24
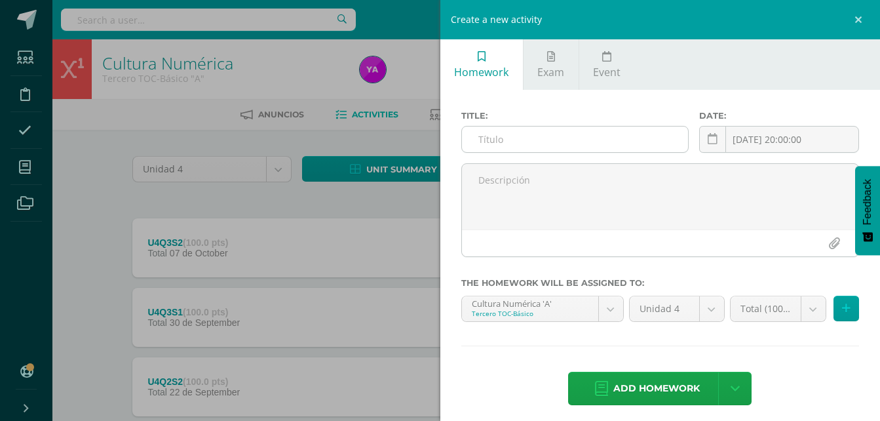
click at [657, 138] on input "text" at bounding box center [575, 139] width 227 height 26
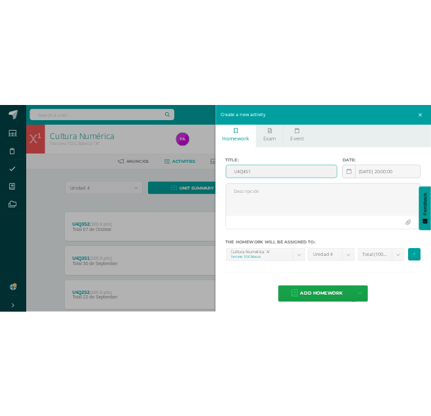
scroll to position [8, 0]
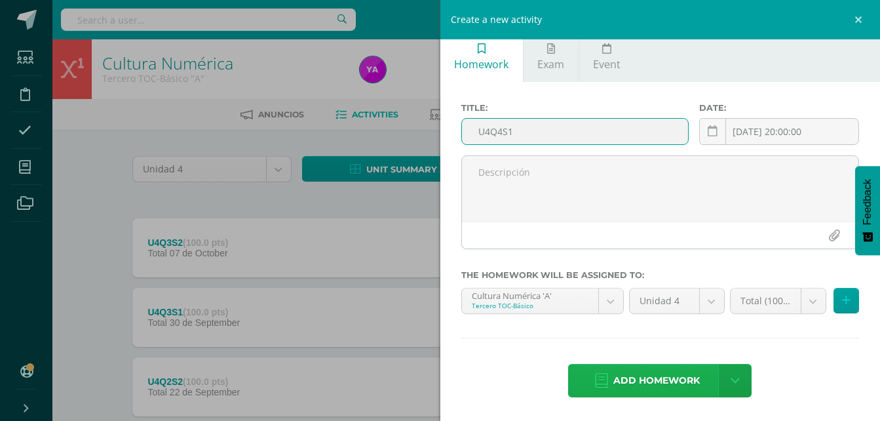
type input "U4Q4S1"
click at [642, 381] on span "Add homework" at bounding box center [656, 380] width 87 height 32
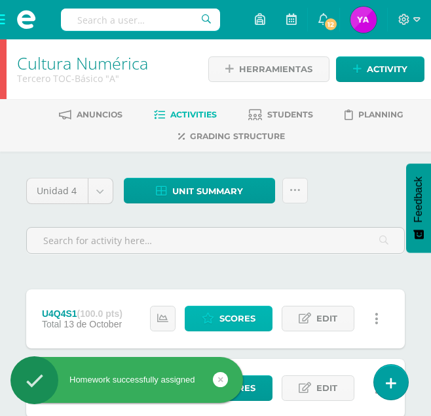
drag, startPoint x: 225, startPoint y: 319, endPoint x: 233, endPoint y: 312, distance: 10.7
click at [225, 319] on span "Scores" at bounding box center [238, 318] width 36 height 24
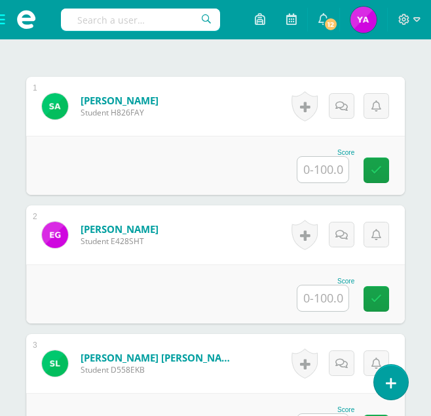
scroll to position [419, 0]
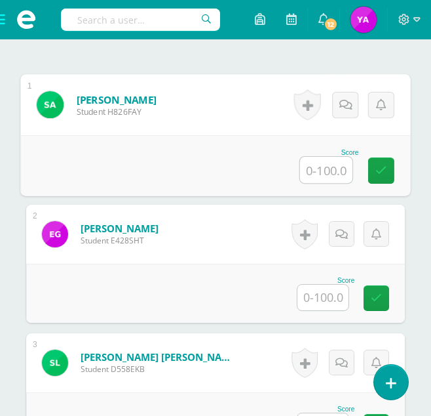
click at [336, 163] on input "text" at bounding box center [326, 170] width 52 height 26
type input "100"
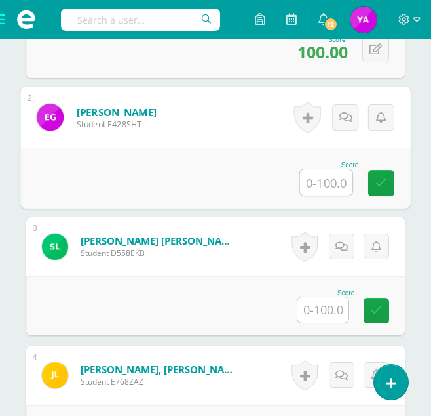
scroll to position [550, 0]
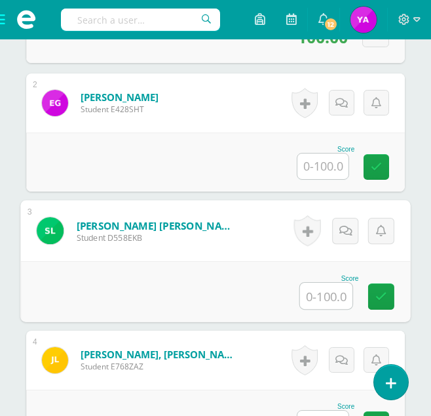
click at [336, 290] on input "text" at bounding box center [326, 295] width 52 height 26
type input "0"
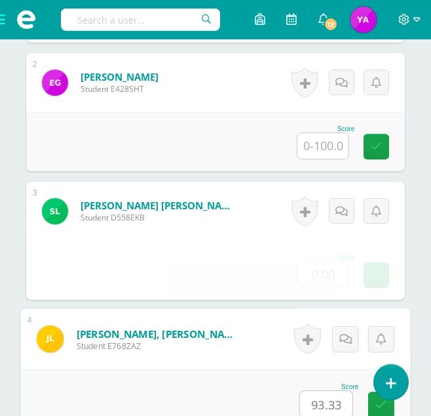
type input "93.33"
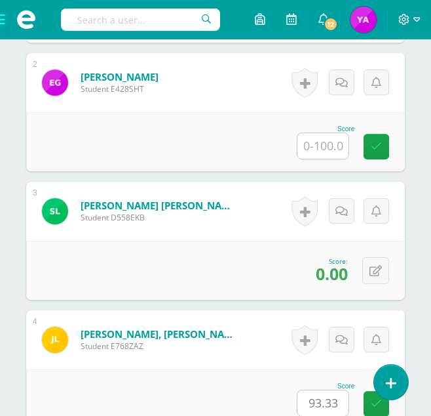
scroll to position [893, 0]
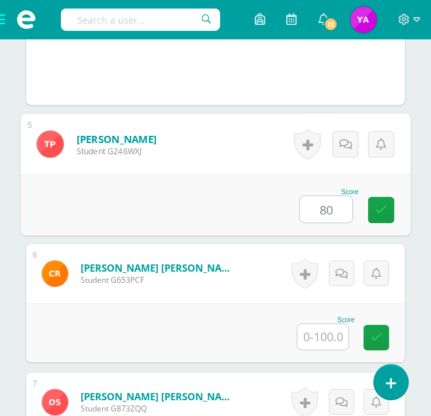
type input "80"
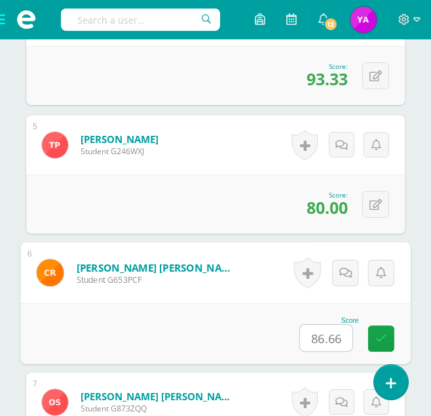
type input "86.66"
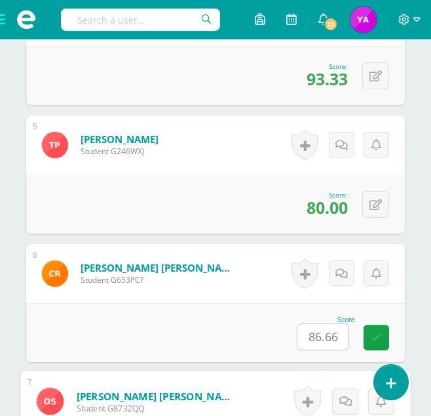
scroll to position [1118, 0]
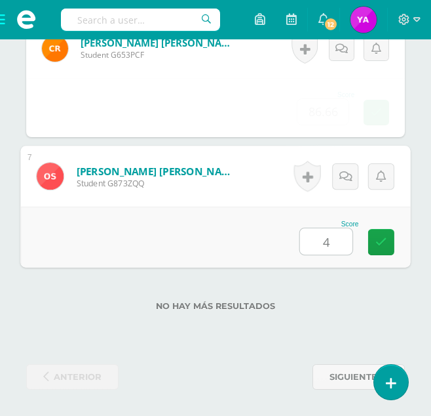
type input "45"
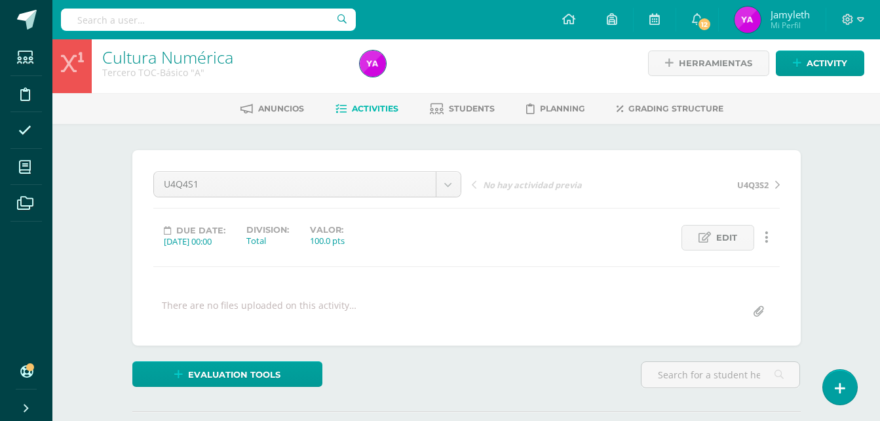
scroll to position [0, 0]
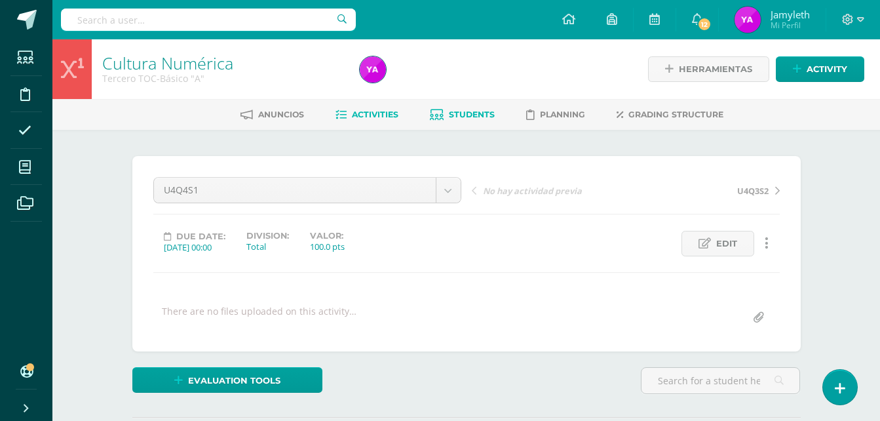
click at [469, 114] on span "Students" at bounding box center [472, 114] width 46 height 10
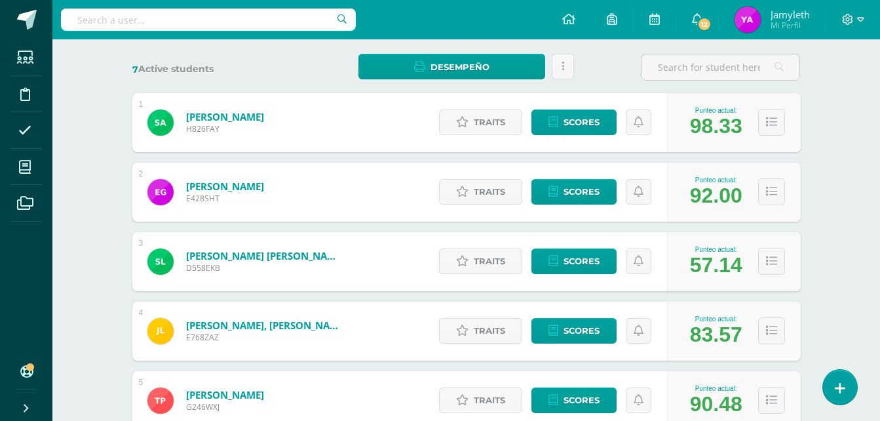
scroll to position [197, 0]
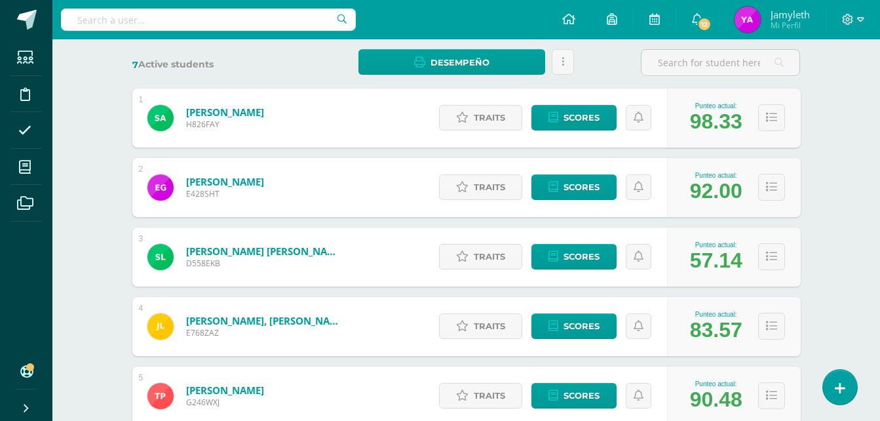
click at [833, 242] on div "Cultura Numérica Tercero TOC-Básico "A" Herramientas Detalle de asistencias Act…" at bounding box center [466, 247] width 828 height 809
click at [572, 262] on span "Scores" at bounding box center [582, 256] width 36 height 24
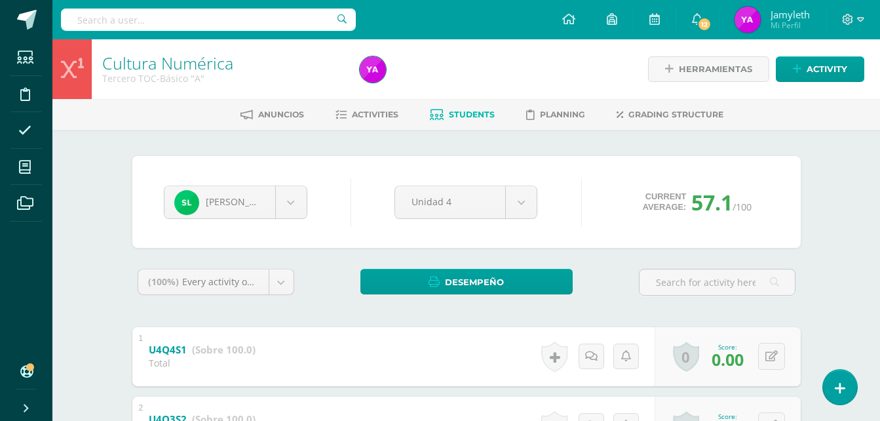
drag, startPoint x: 834, startPoint y: 257, endPoint x: 641, endPoint y: 220, distance: 196.8
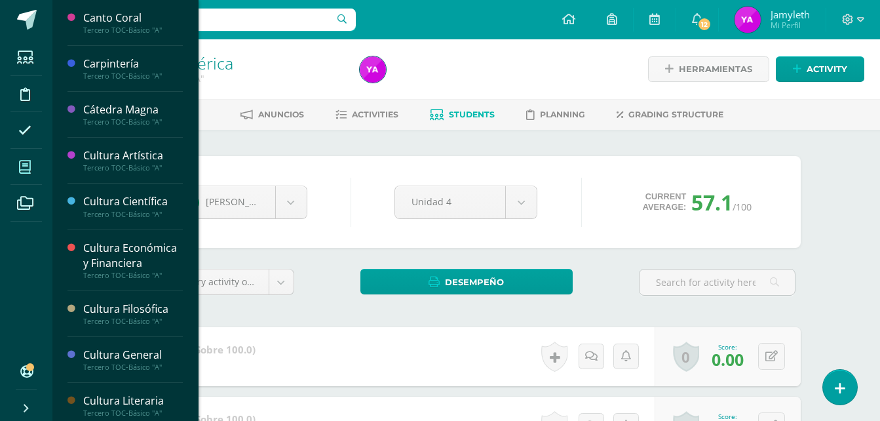
click at [24, 161] on icon at bounding box center [25, 167] width 12 height 13
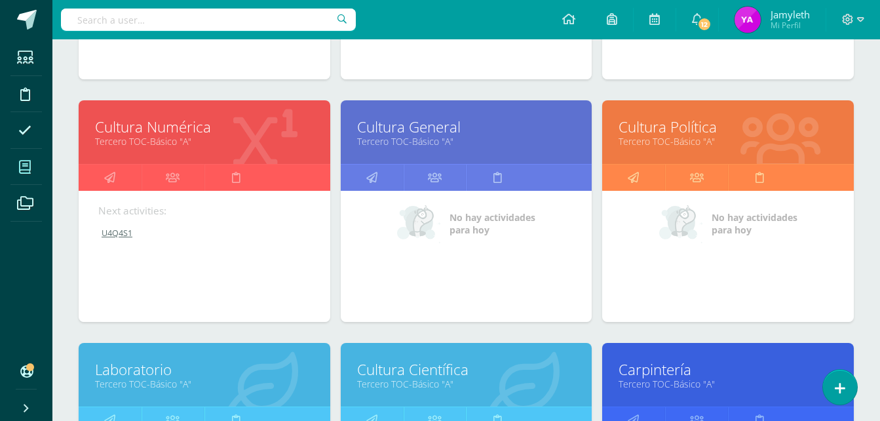
scroll to position [393, 0]
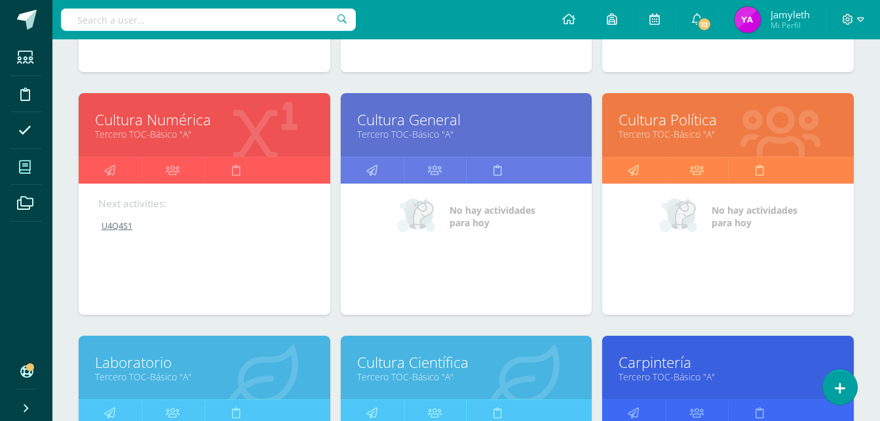
click at [433, 123] on link "Cultura General" at bounding box center [466, 119] width 219 height 20
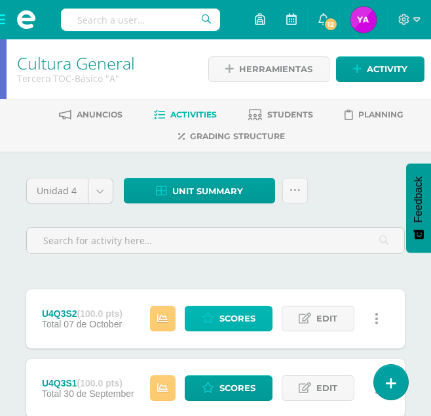
click at [227, 319] on span "Scores" at bounding box center [238, 318] width 36 height 24
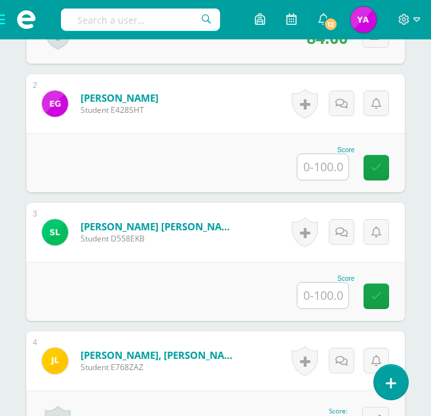
scroll to position [550, 0]
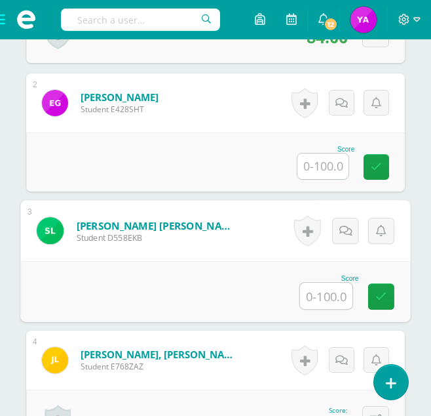
click at [317, 305] on input "text" at bounding box center [326, 295] width 52 height 26
type input "0"
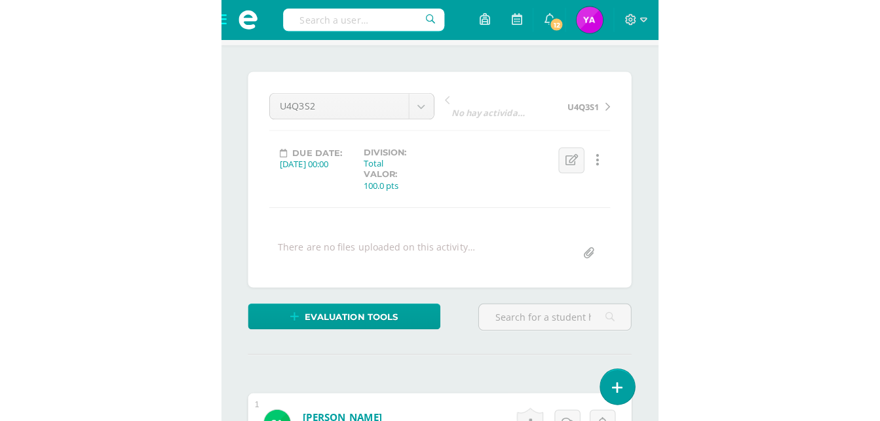
scroll to position [0, 0]
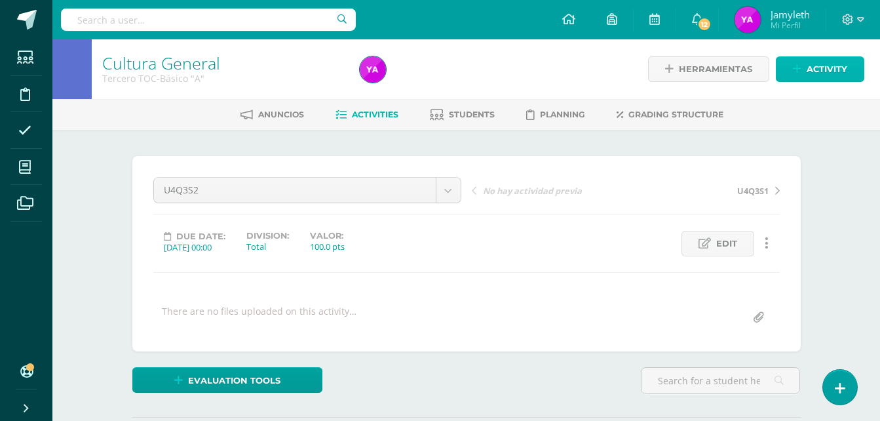
click at [787, 69] on link "Activity" at bounding box center [820, 69] width 88 height 26
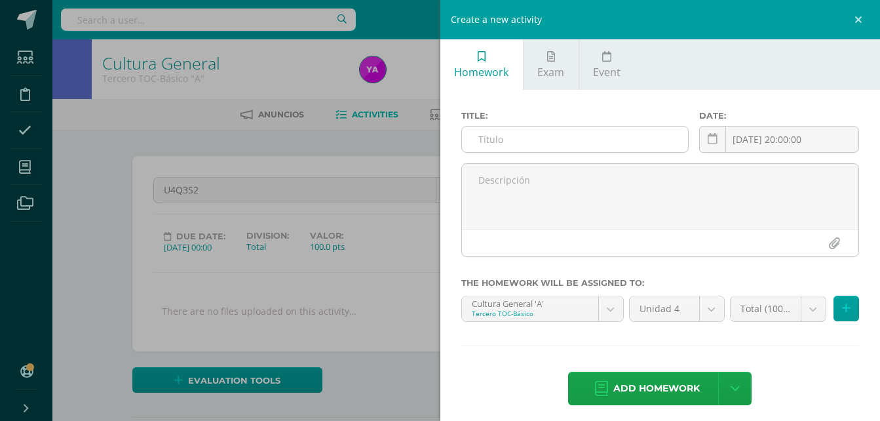
click at [511, 133] on input "text" at bounding box center [575, 139] width 227 height 26
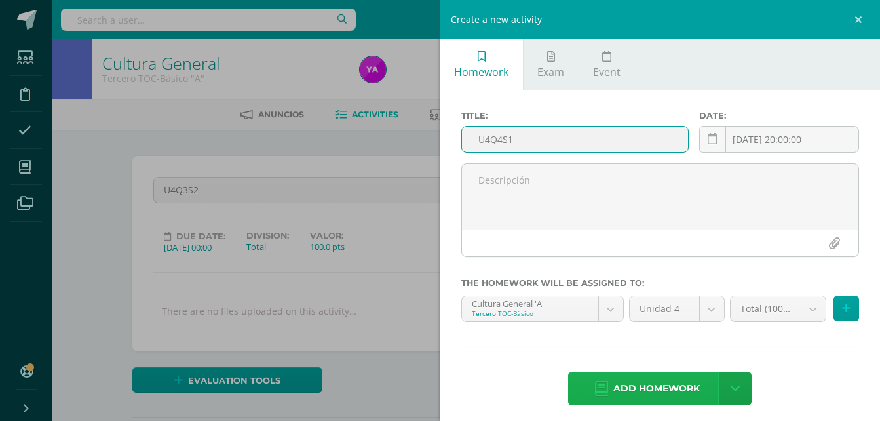
type input "U4Q4S1"
click at [613, 392] on span "Add homework" at bounding box center [656, 388] width 87 height 32
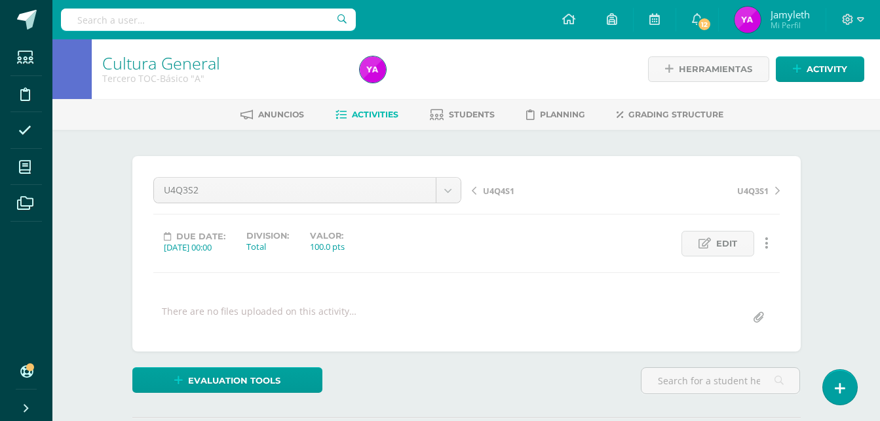
click at [396, 117] on span "Activities" at bounding box center [375, 114] width 47 height 10
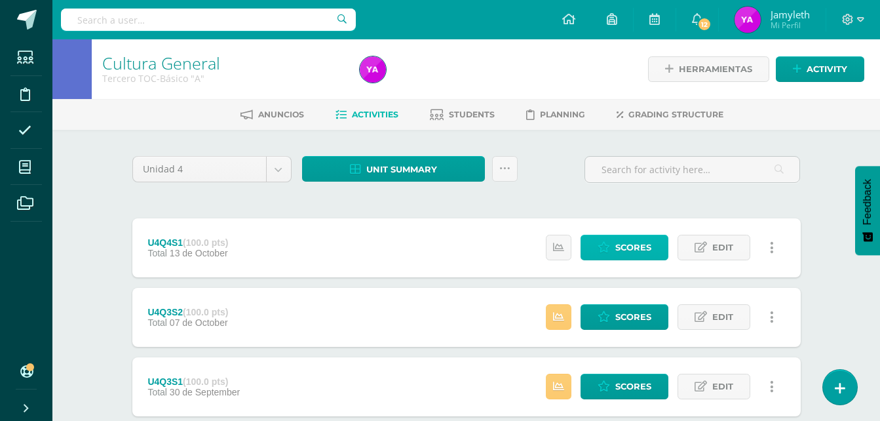
click at [644, 239] on span "Scores" at bounding box center [633, 247] width 36 height 24
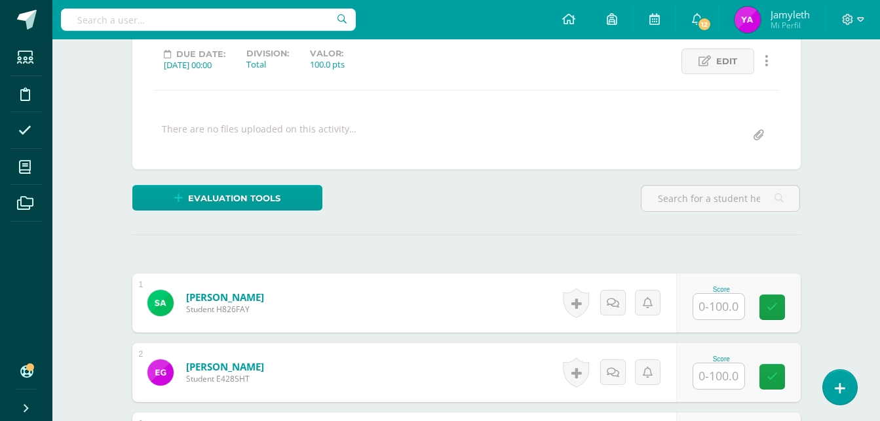
scroll to position [328, 0]
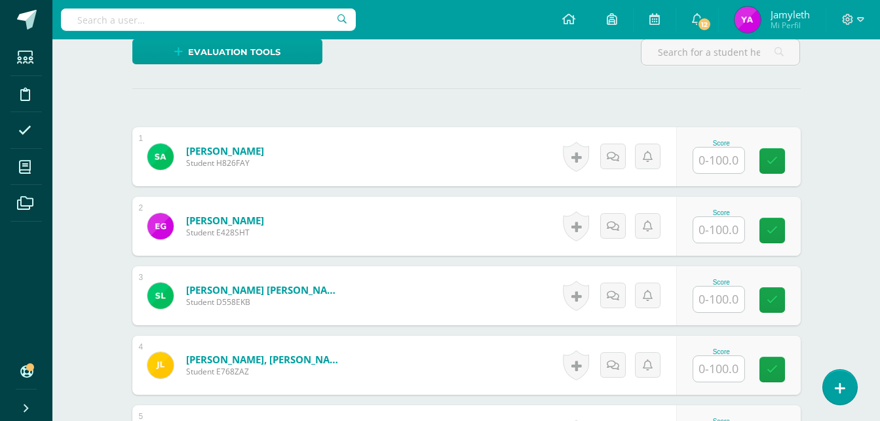
type input "0"
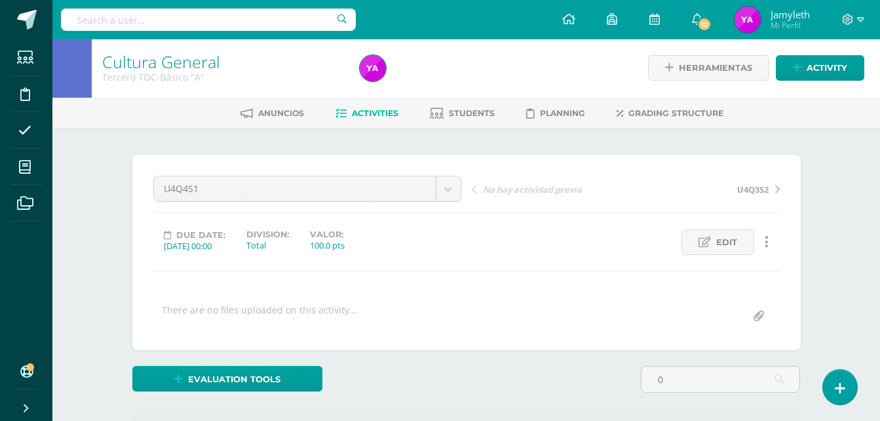
scroll to position [0, 0]
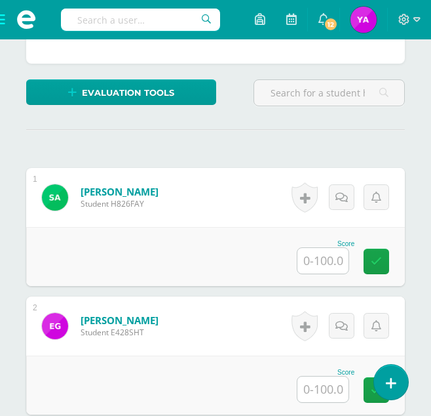
scroll to position [328, 0]
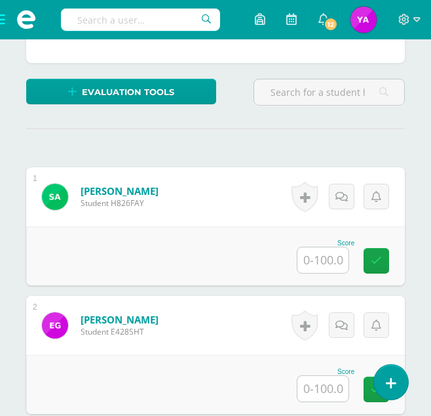
click at [339, 260] on input "text" at bounding box center [323, 260] width 51 height 26
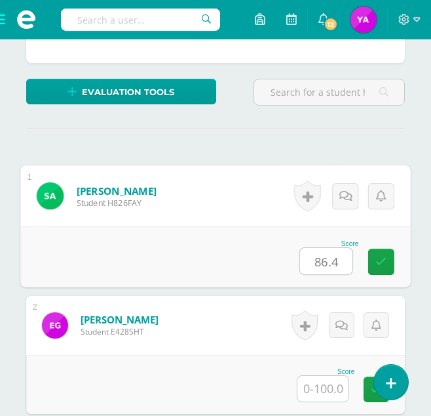
type input "86.4"
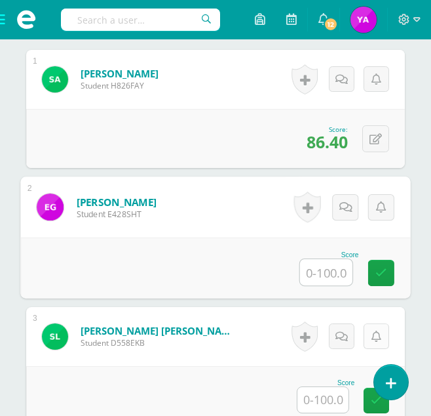
scroll to position [524, 0]
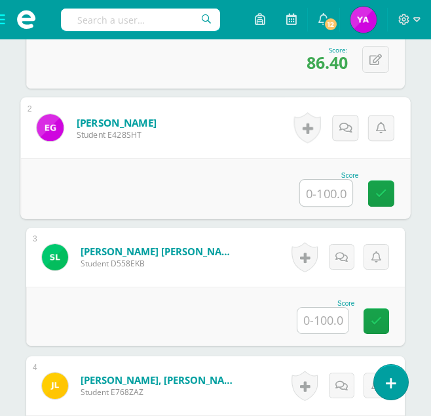
click at [309, 324] on input "text" at bounding box center [323, 320] width 51 height 26
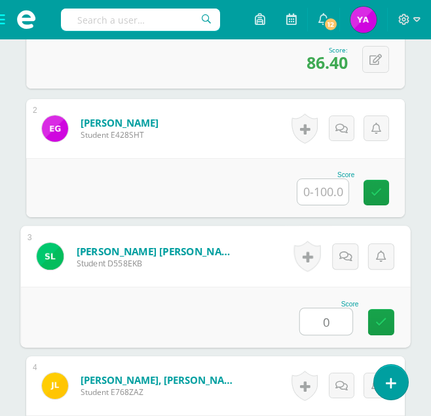
type input "0"
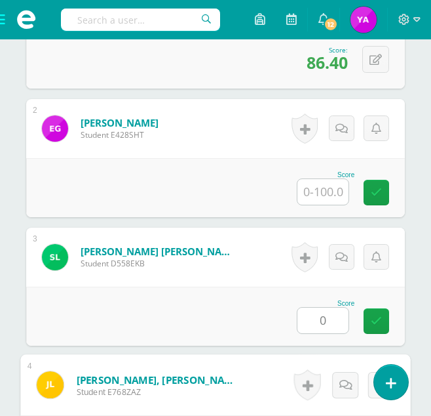
scroll to position [765, 0]
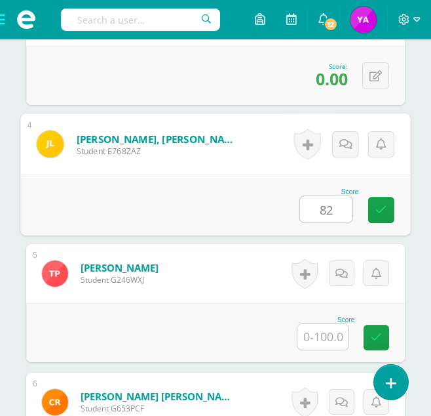
type input "82"
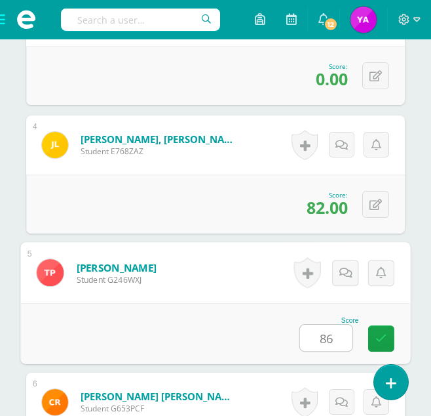
type input "86"
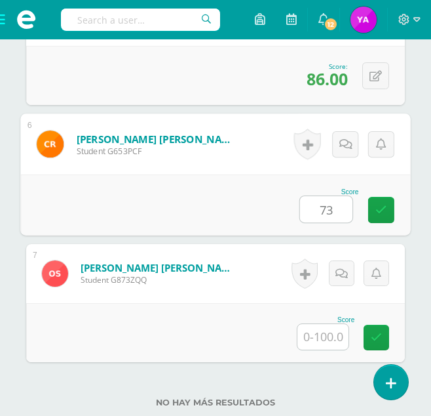
type input "73"
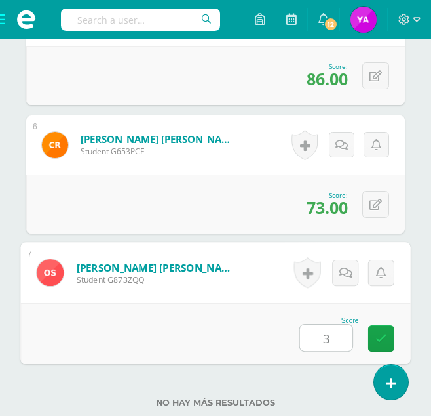
type input "38"
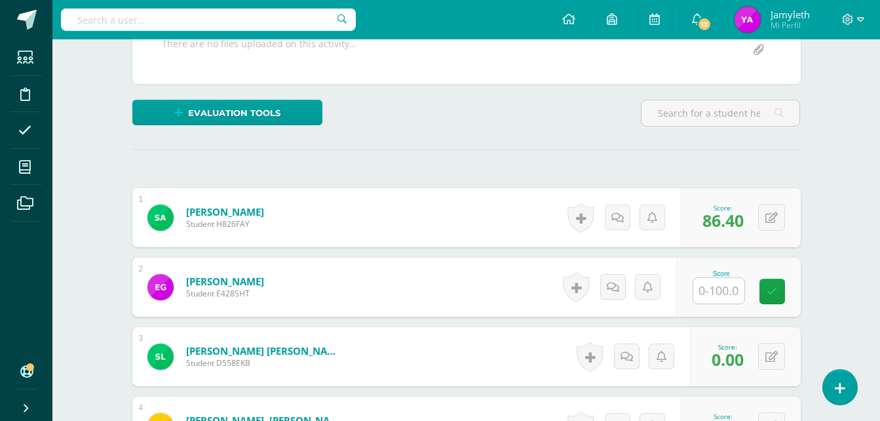
scroll to position [0, 0]
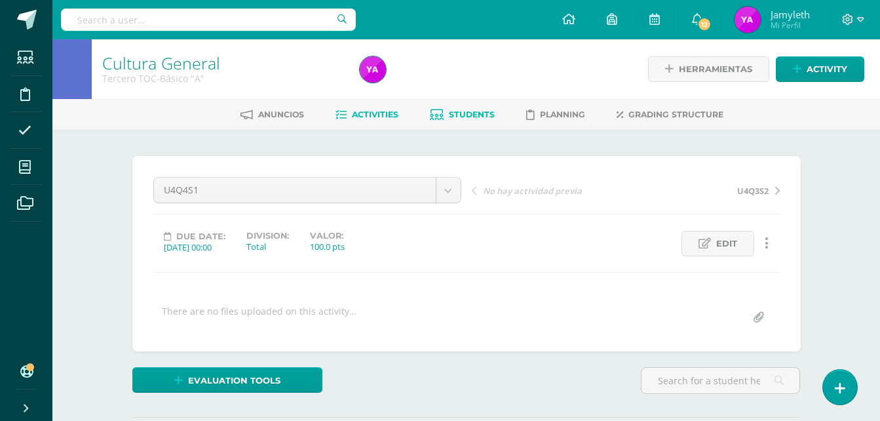
click at [461, 115] on span "Students" at bounding box center [472, 114] width 46 height 10
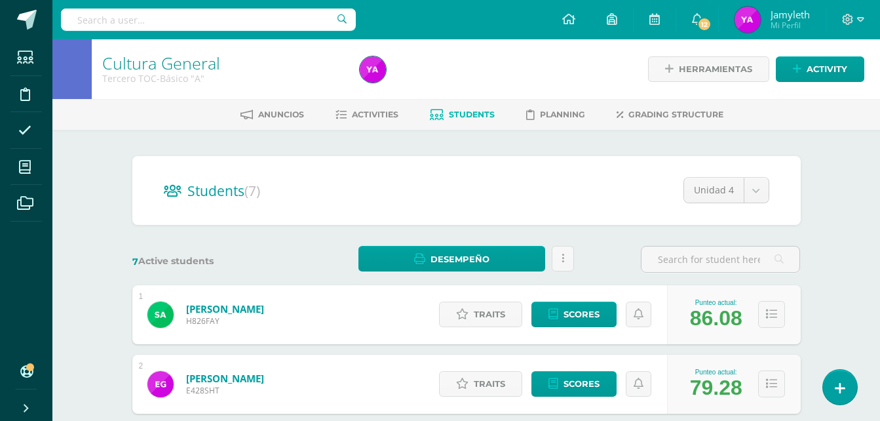
scroll to position [197, 0]
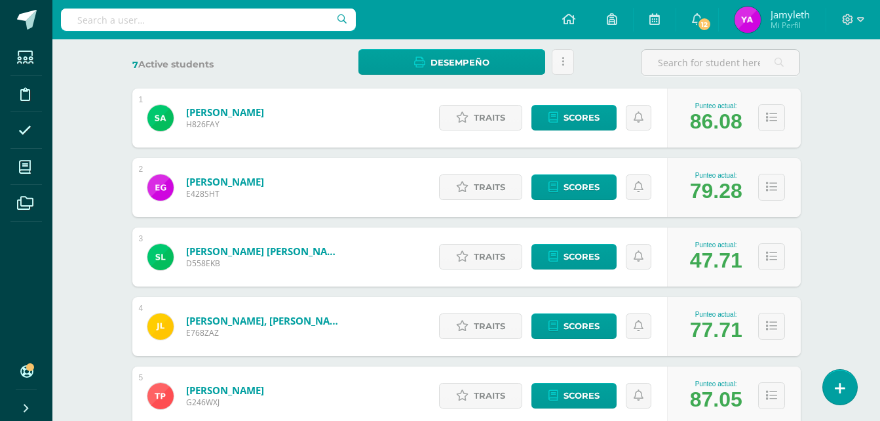
click at [823, 311] on div "Students (7) Unidad 4 Unidad 2 Unidad 1 Unidad 4 Unidad 3 7 Active students Des…" at bounding box center [466, 292] width 721 height 718
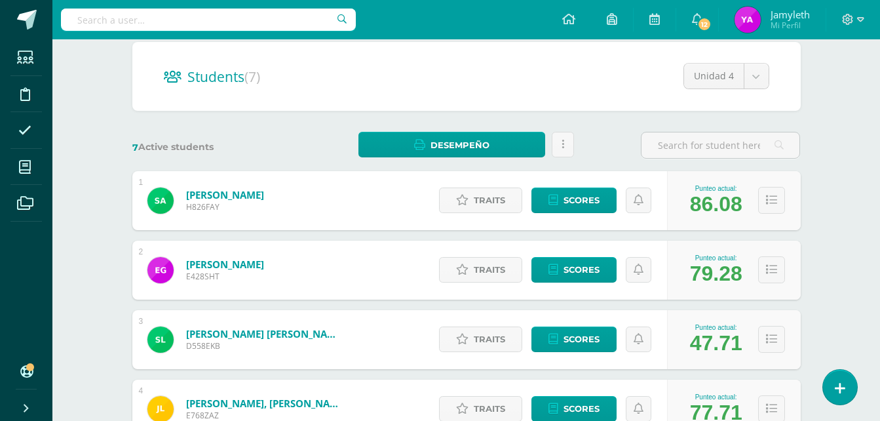
scroll to position [0, 0]
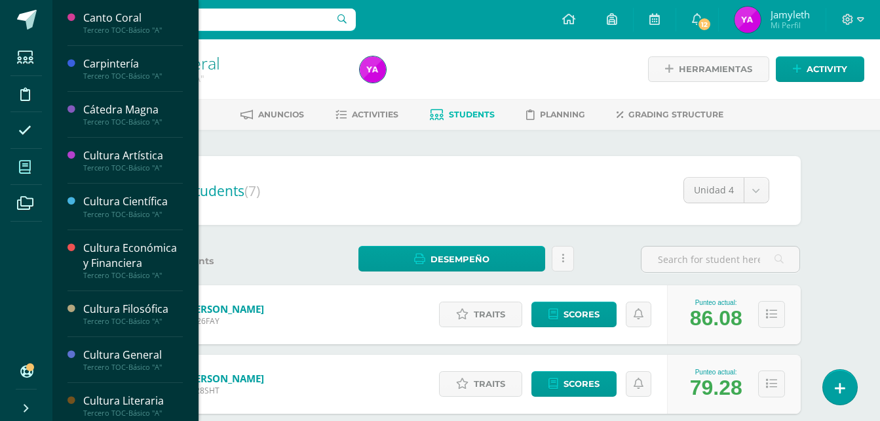
click at [15, 164] on span at bounding box center [24, 166] width 29 height 29
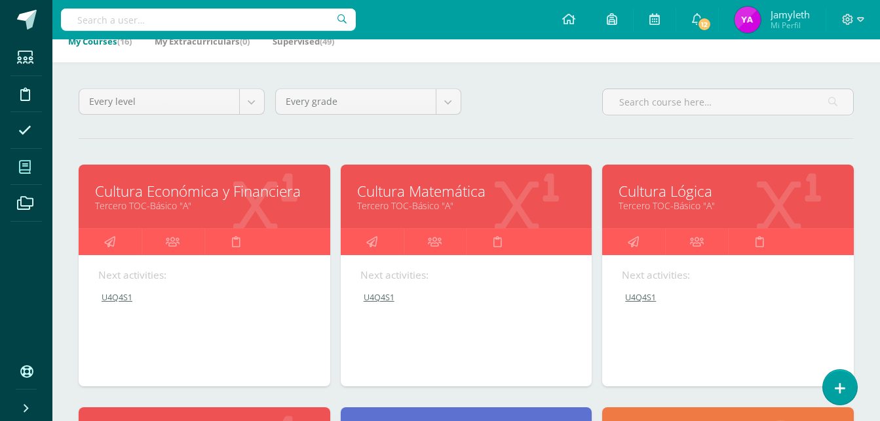
scroll to position [262, 0]
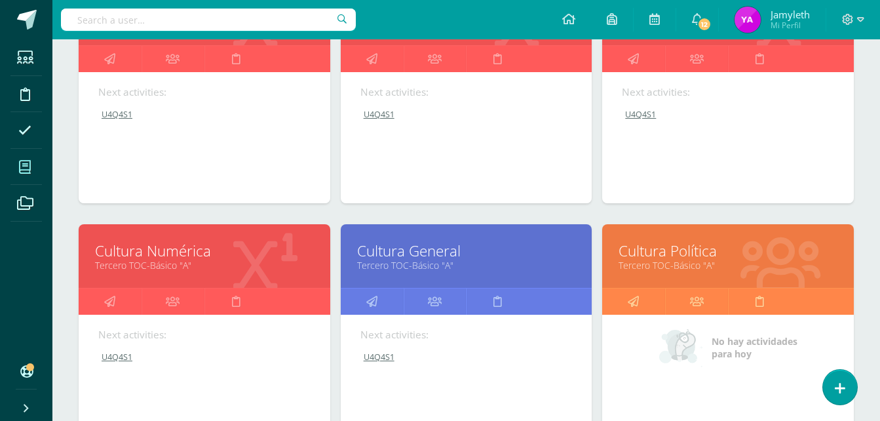
click at [662, 244] on link "Cultura Política" at bounding box center [728, 251] width 219 height 20
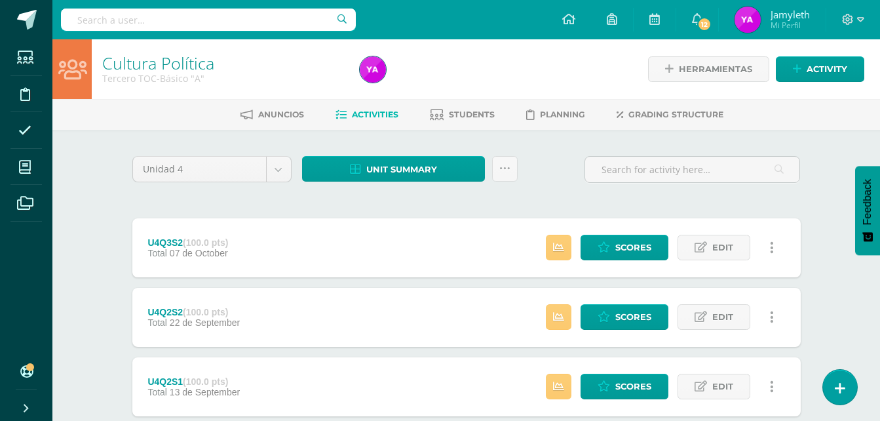
click at [806, 249] on div "Unidad 4 Unidad 1 Unidad 2 Unidad 3 Unidad 4 Unit summary Download as HTML Down…" at bounding box center [466, 421] width 721 height 582
click at [652, 251] on link "Scores" at bounding box center [625, 248] width 88 height 26
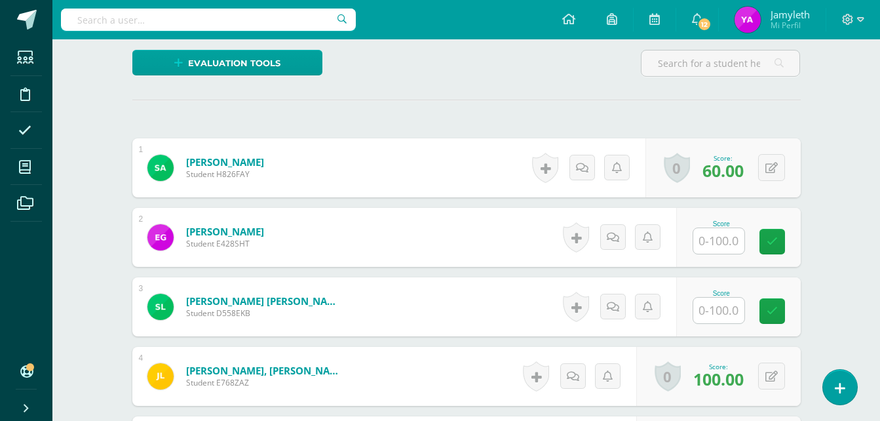
scroll to position [328, 0]
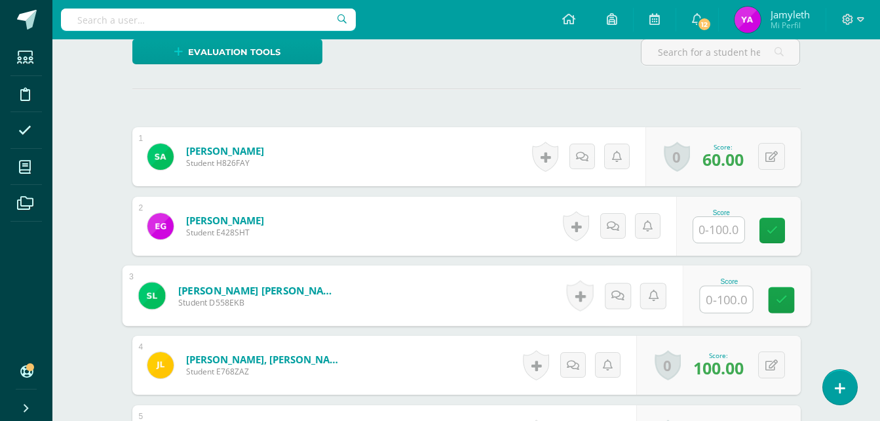
click at [722, 309] on input "text" at bounding box center [726, 299] width 52 height 26
type input "0"
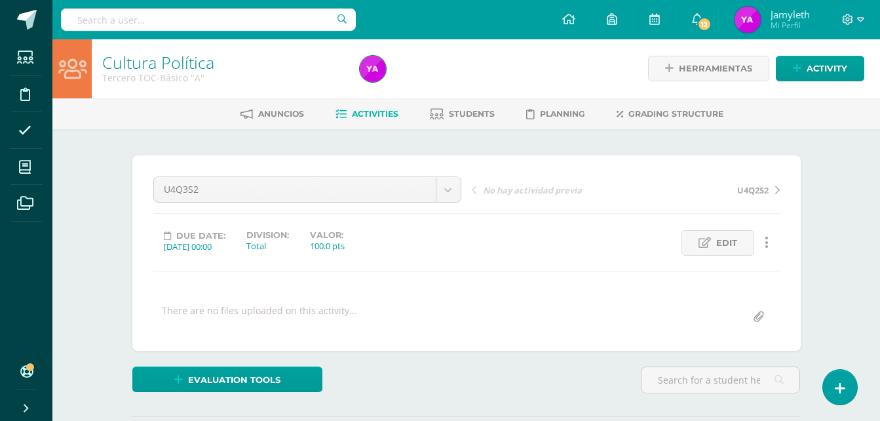
scroll to position [0, 0]
click at [840, 68] on span "Activity" at bounding box center [827, 69] width 41 height 24
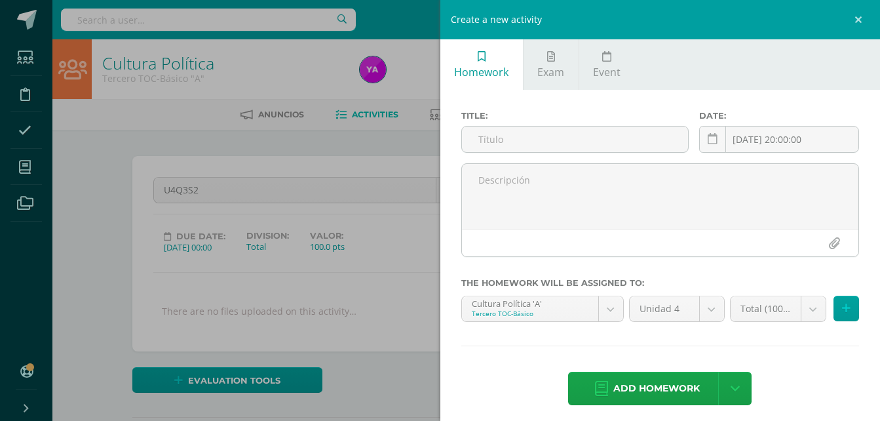
click at [307, 137] on div "Create a new activity Homework Exam Event Title: Date: 2025-10-12 20:00:00 Octo…" at bounding box center [440, 210] width 880 height 421
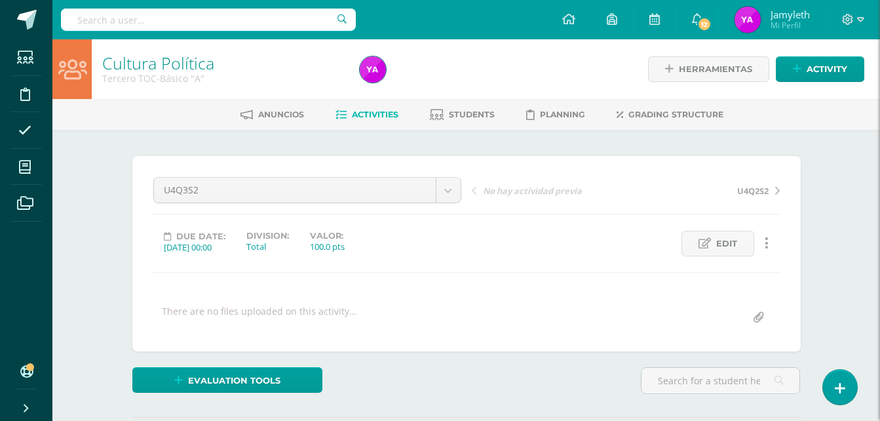
click at [376, 117] on span "Activities" at bounding box center [375, 114] width 47 height 10
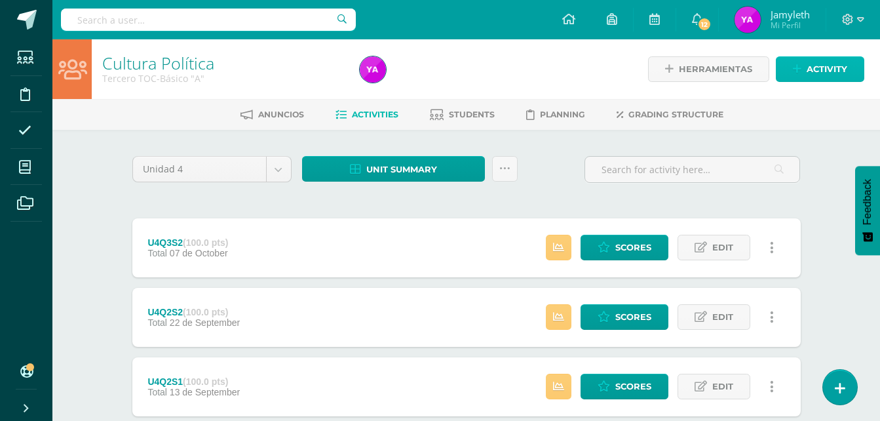
click at [836, 62] on span "Activity" at bounding box center [827, 69] width 41 height 24
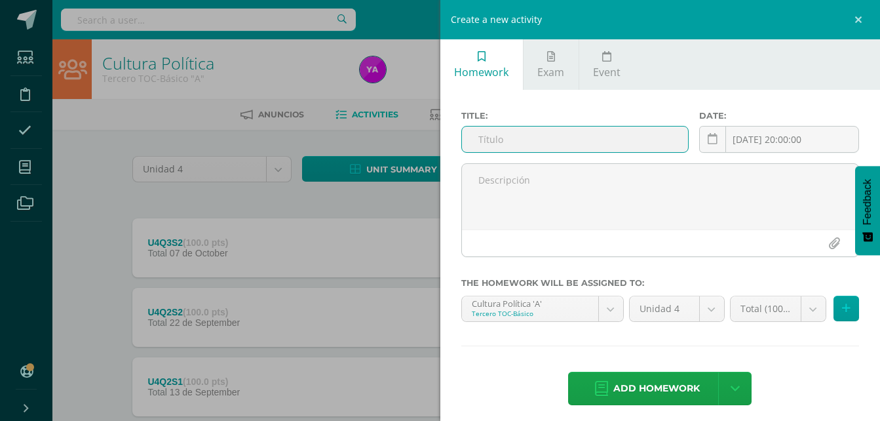
drag, startPoint x: 523, startPoint y: 133, endPoint x: 619, endPoint y: 134, distance: 96.3
click at [522, 133] on input "text" at bounding box center [575, 139] width 227 height 26
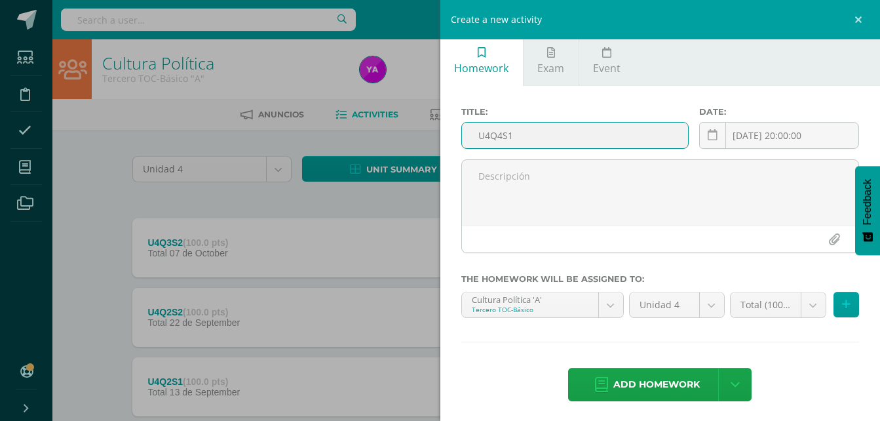
scroll to position [8, 0]
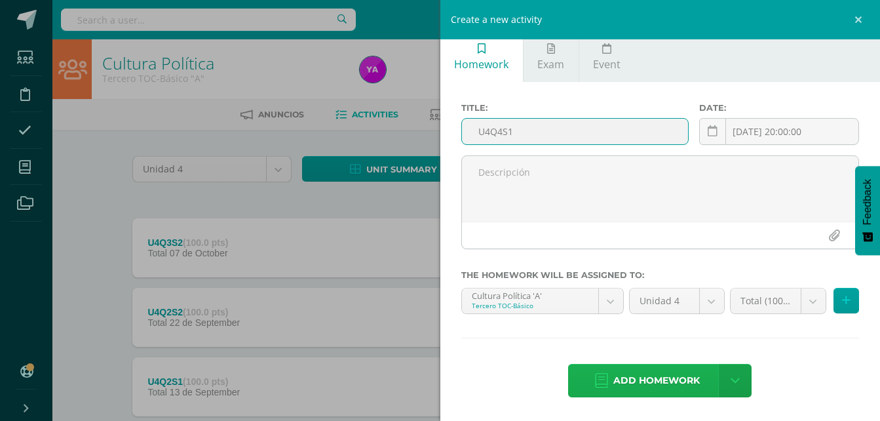
type input "U4Q4S1"
click at [642, 384] on span "Add homework" at bounding box center [656, 380] width 87 height 32
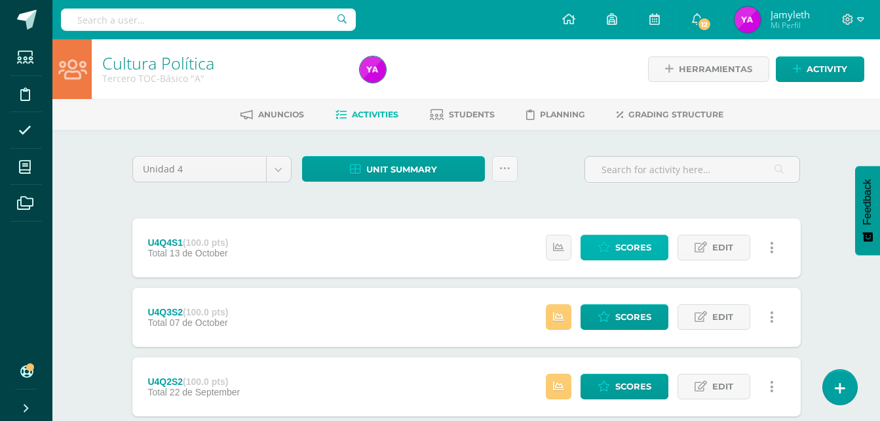
click at [627, 248] on span "Scores" at bounding box center [633, 247] width 36 height 24
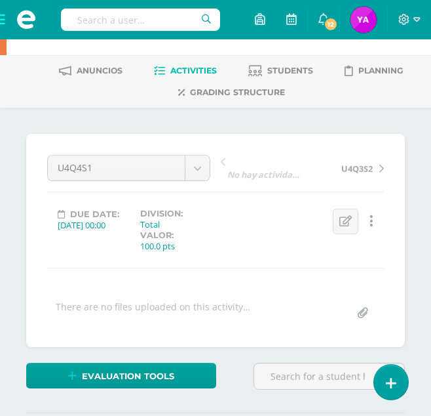
scroll to position [328, 0]
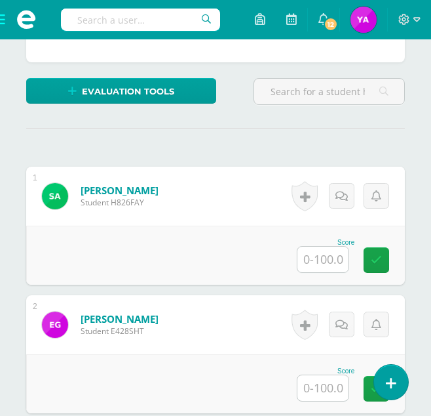
click at [324, 256] on input "text" at bounding box center [323, 259] width 51 height 26
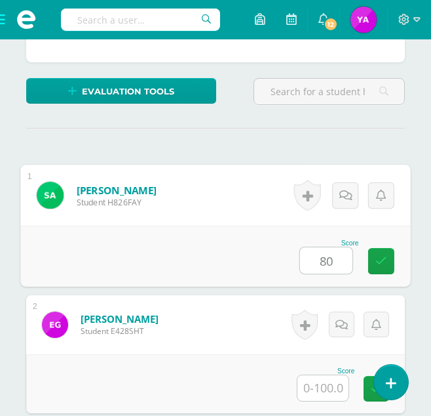
type input "80"
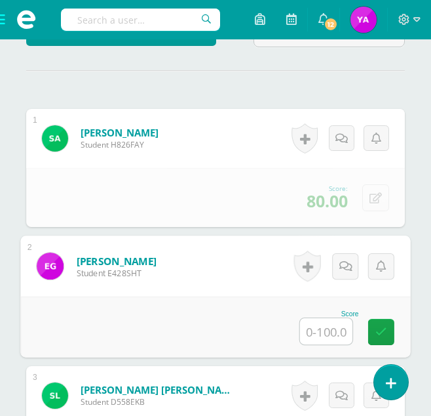
scroll to position [591, 0]
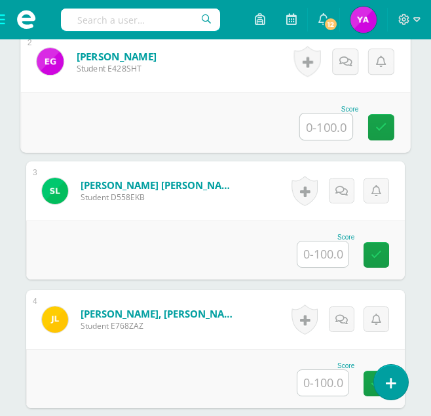
click at [316, 272] on div "Score" at bounding box center [215, 249] width 379 height 59
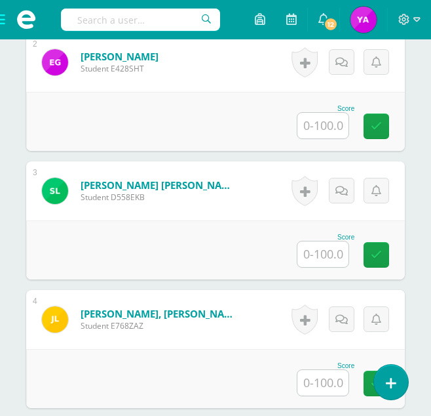
click at [316, 251] on input "text" at bounding box center [323, 254] width 51 height 26
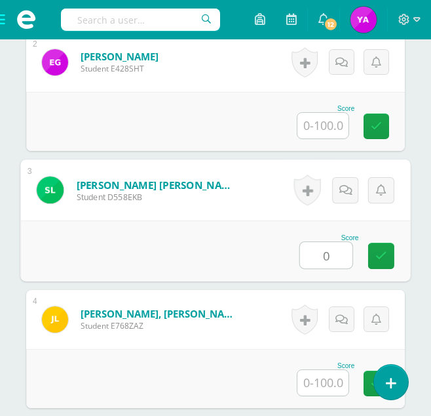
type input "0"
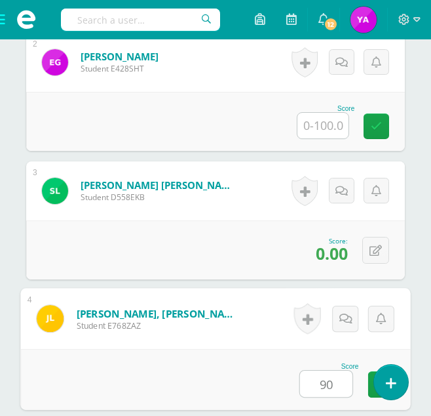
type input "90"
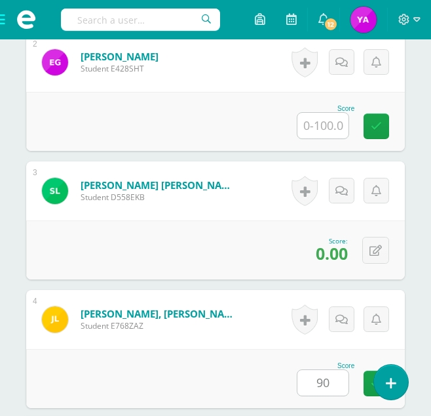
scroll to position [893, 0]
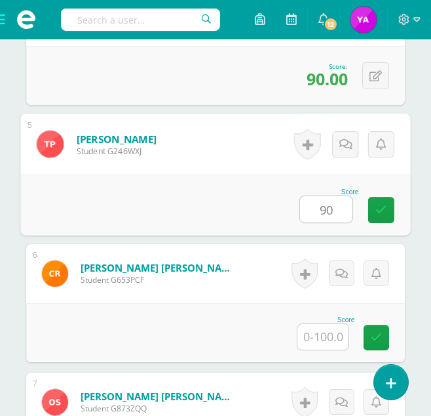
type input "90"
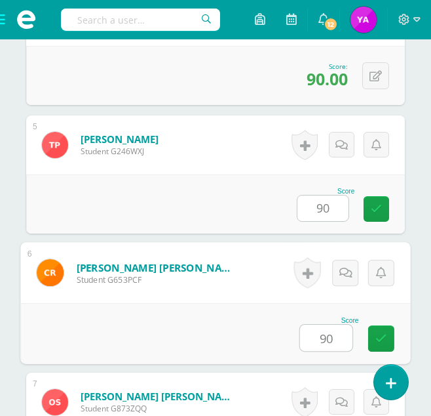
type input "90"
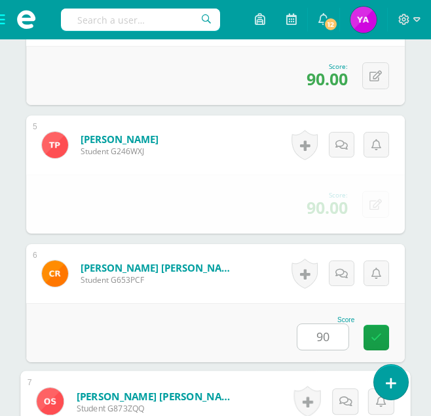
scroll to position [1118, 0]
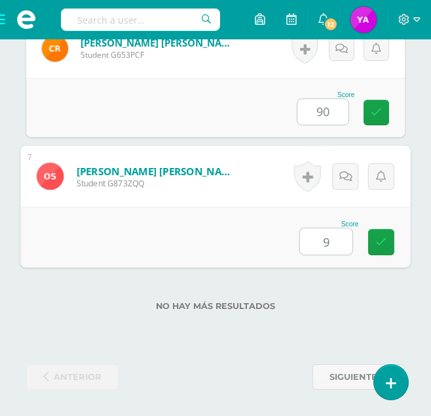
type input "90"
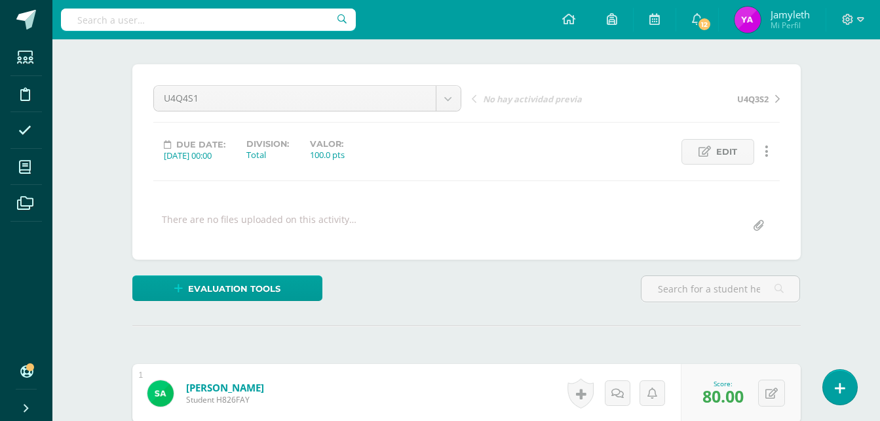
scroll to position [0, 0]
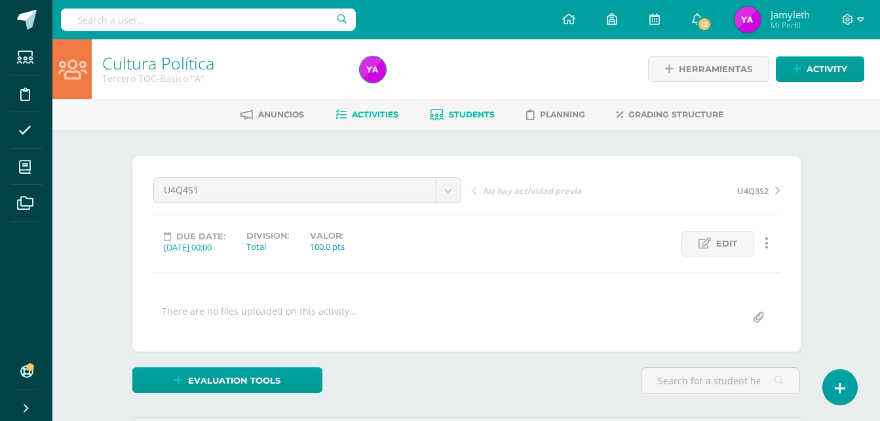
click at [483, 122] on link "Students" at bounding box center [462, 114] width 65 height 21
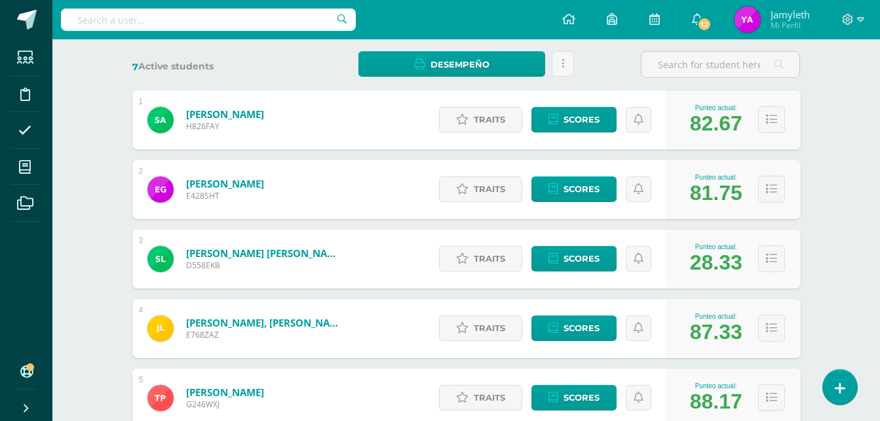
scroll to position [197, 0]
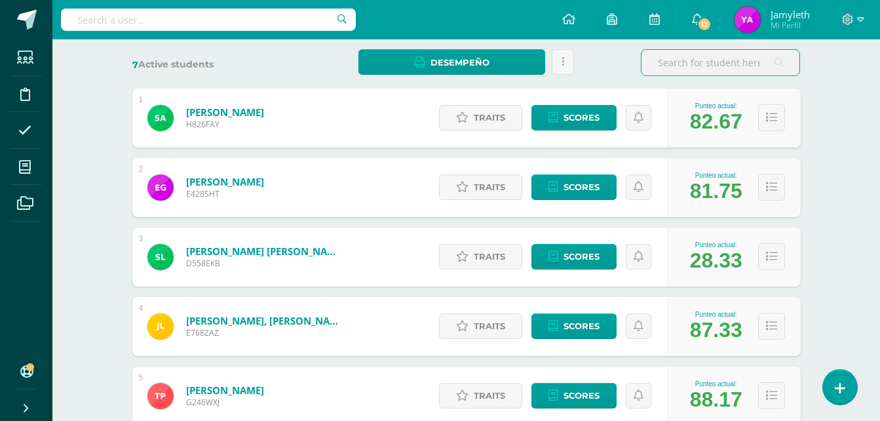
drag, startPoint x: 850, startPoint y: 238, endPoint x: 817, endPoint y: 241, distance: 32.9
click at [850, 238] on div "Cultura Política Tercero TOC-Básico "A" Herramientas Detalle de asistencias Act…" at bounding box center [466, 247] width 828 height 809
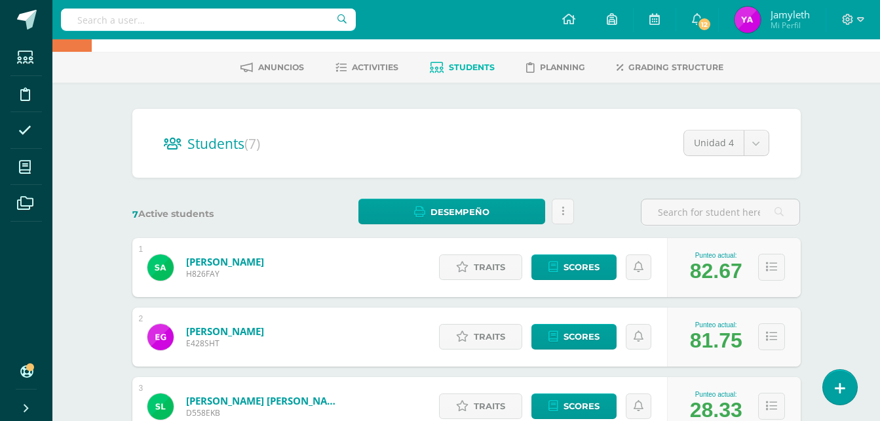
scroll to position [0, 0]
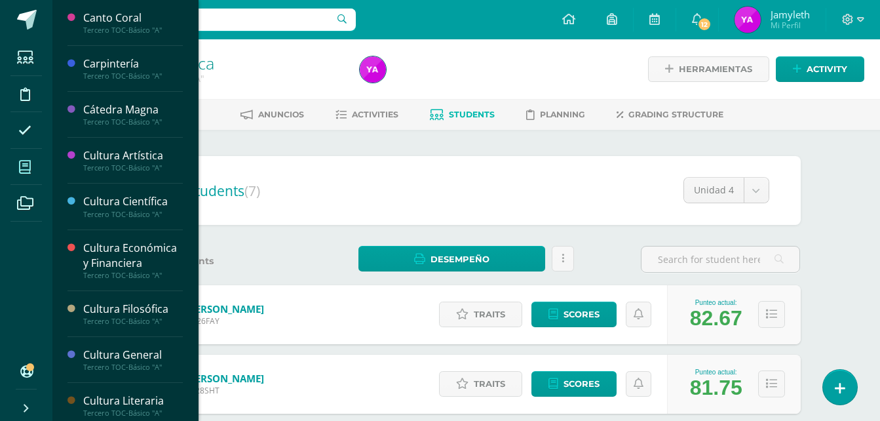
click at [12, 167] on span at bounding box center [24, 166] width 29 height 29
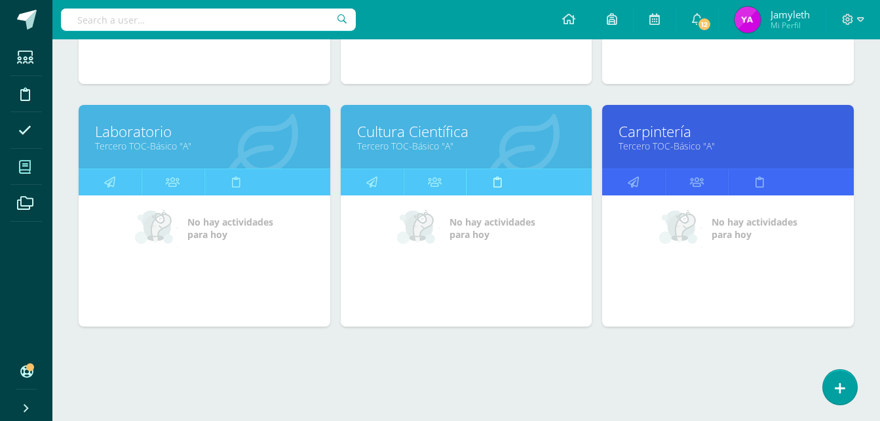
scroll to position [633, 0]
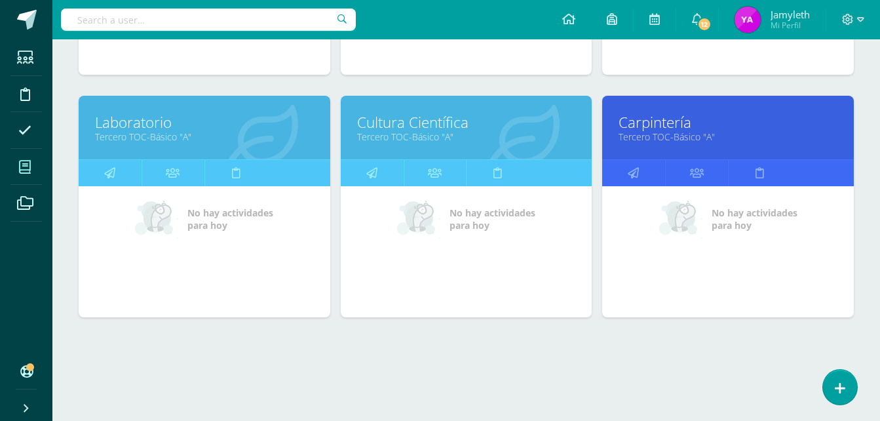
click at [452, 128] on link "Cultura Científica" at bounding box center [466, 122] width 219 height 20
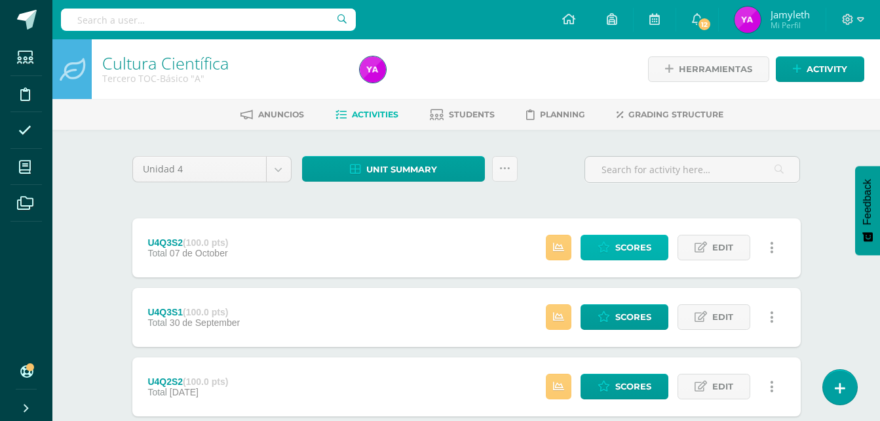
click at [611, 248] on link "Scores" at bounding box center [625, 248] width 88 height 26
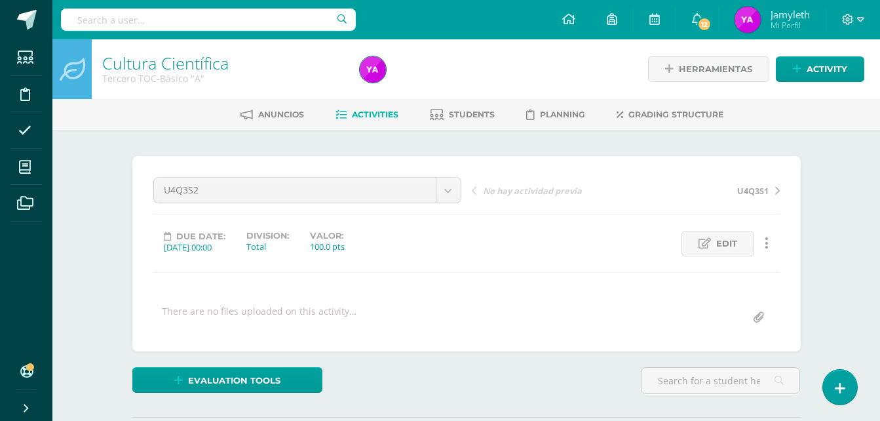
scroll to position [1, 0]
click at [655, 322] on div "There are no files uploaded on this activity…" at bounding box center [466, 317] width 637 height 26
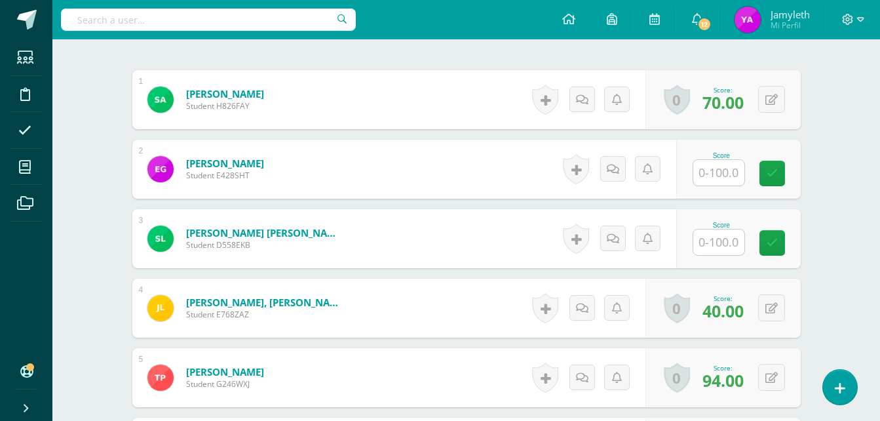
scroll to position [394, 0]
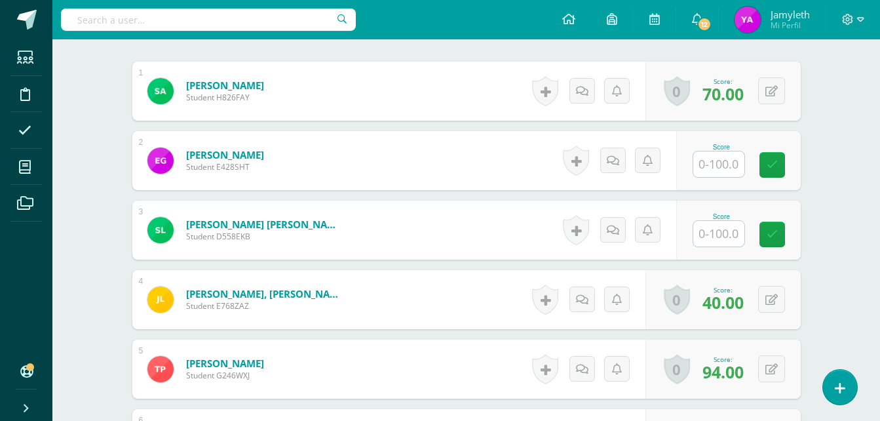
click at [722, 241] on input "text" at bounding box center [718, 234] width 51 height 26
type input "0"
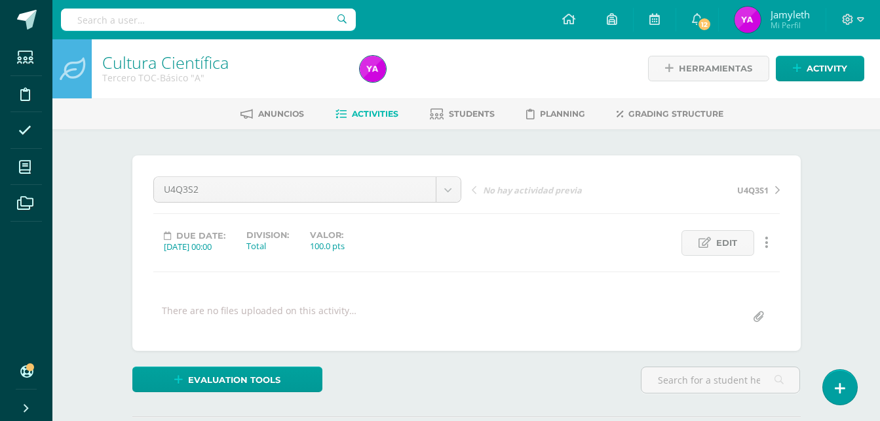
scroll to position [0, 0]
click at [354, 113] on span "Activities" at bounding box center [375, 114] width 47 height 10
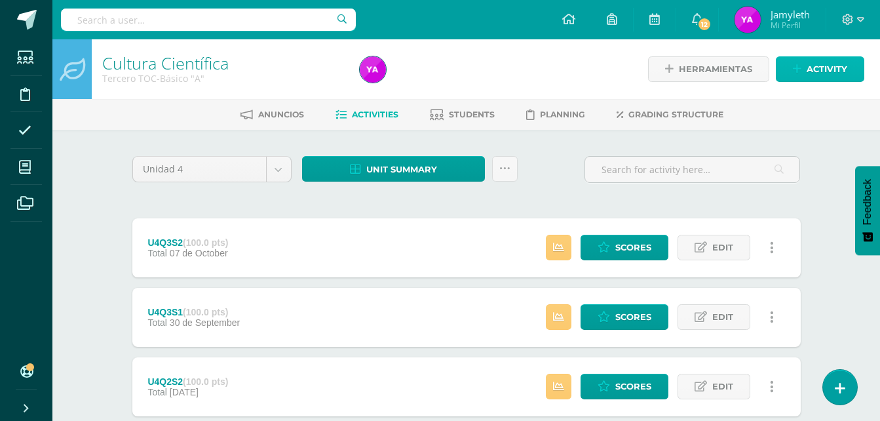
click at [840, 71] on span "Activity" at bounding box center [827, 69] width 41 height 24
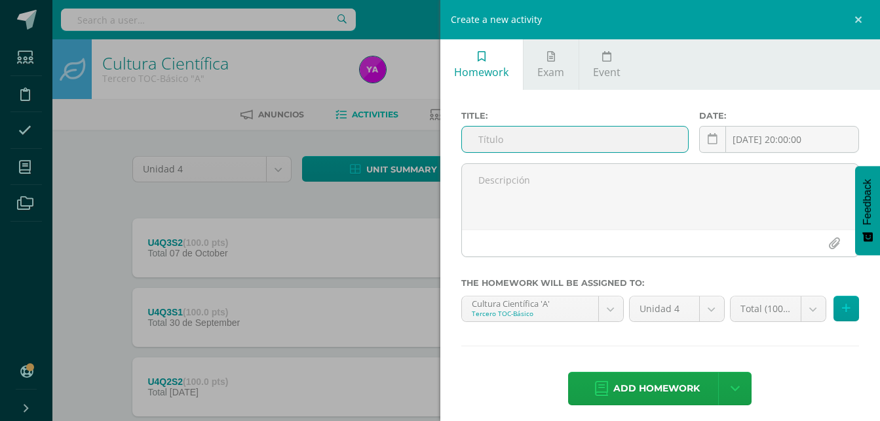
click at [596, 134] on input "text" at bounding box center [575, 139] width 227 height 26
type input "U4Q4S1"
click at [617, 397] on span "Add homework" at bounding box center [656, 388] width 87 height 32
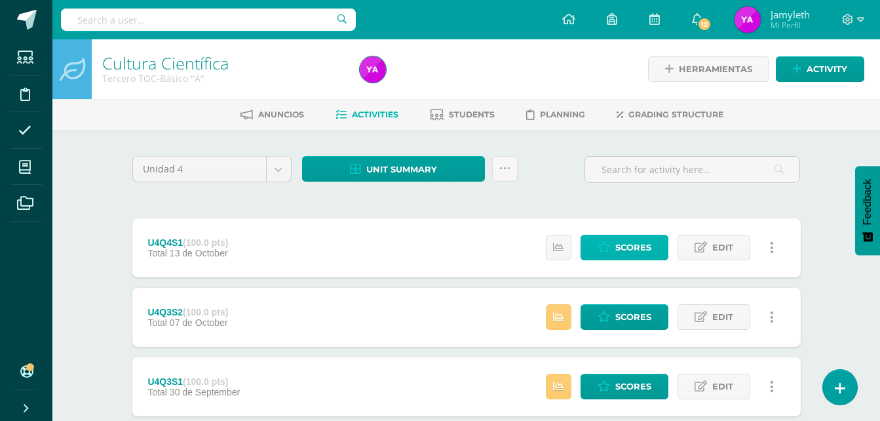
click at [632, 246] on span "Scores" at bounding box center [633, 247] width 36 height 24
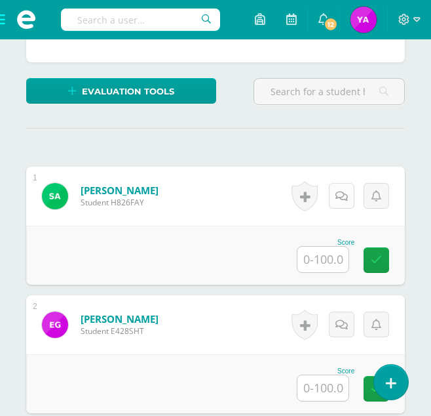
scroll to position [328, 0]
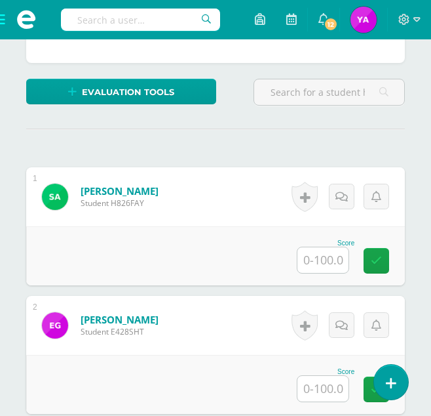
click at [328, 271] on input "text" at bounding box center [323, 260] width 51 height 26
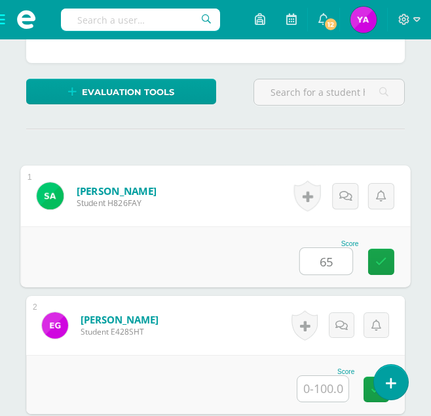
type input "65"
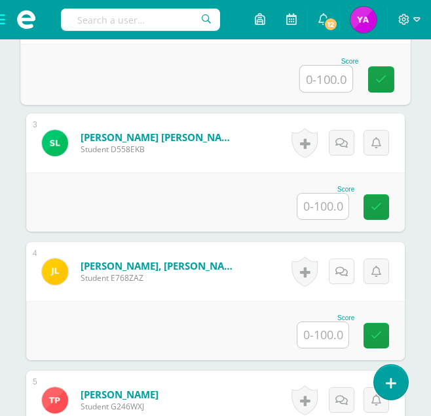
scroll to position [655, 0]
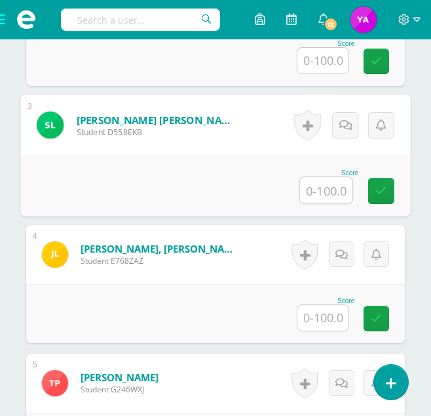
click at [326, 193] on input "text" at bounding box center [326, 190] width 52 height 26
type input "0"
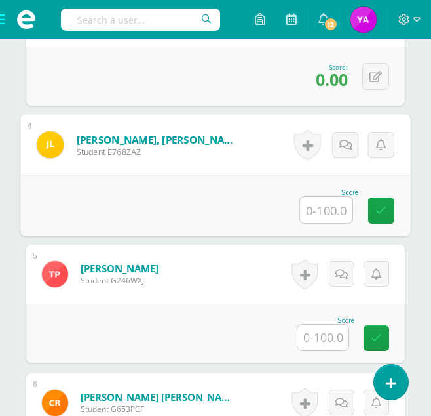
scroll to position [787, 0]
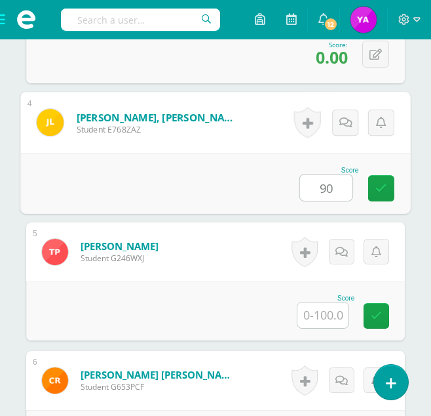
type input "90"
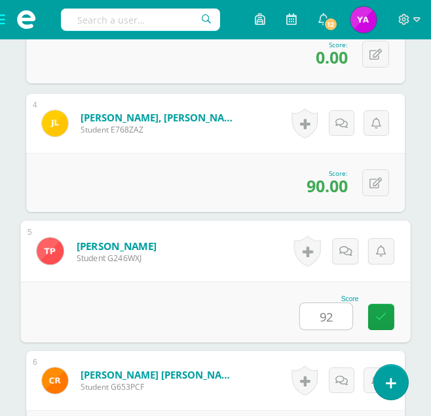
type input "92"
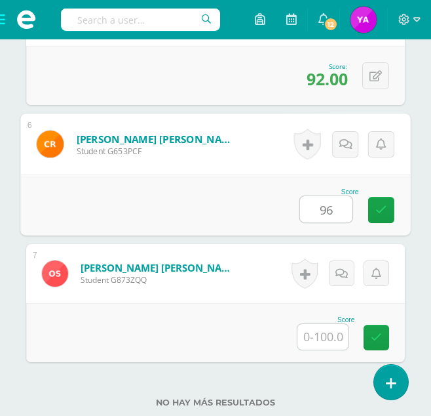
type input "96"
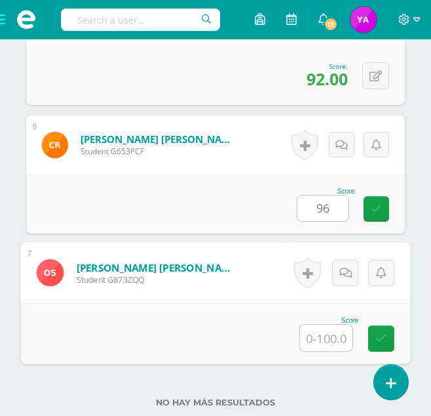
type input "0"
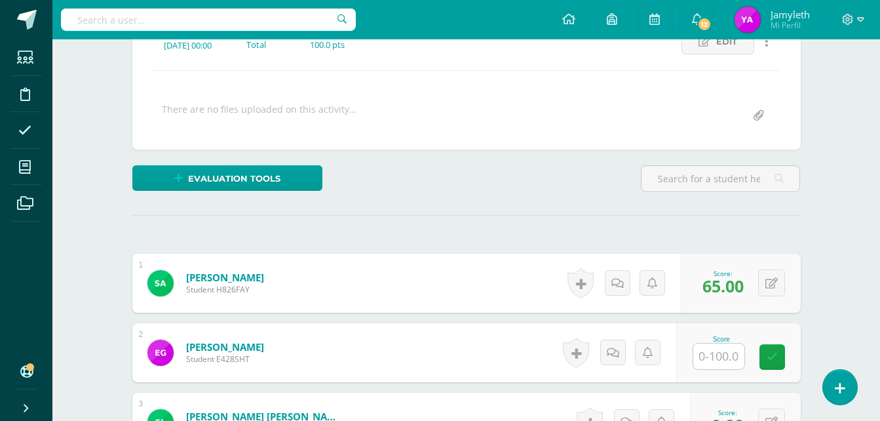
scroll to position [0, 0]
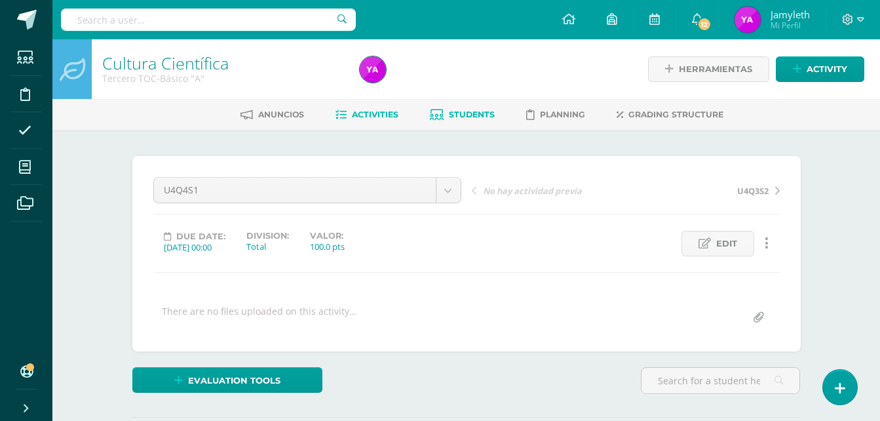
click at [482, 114] on span "Students" at bounding box center [472, 114] width 46 height 10
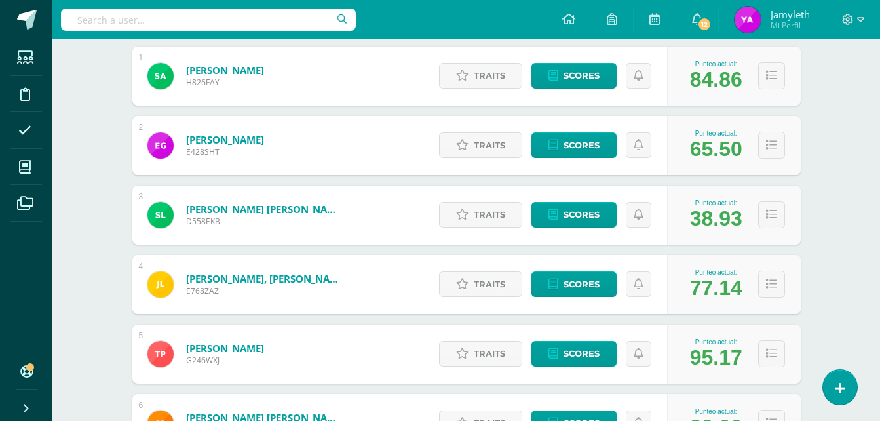
scroll to position [262, 0]
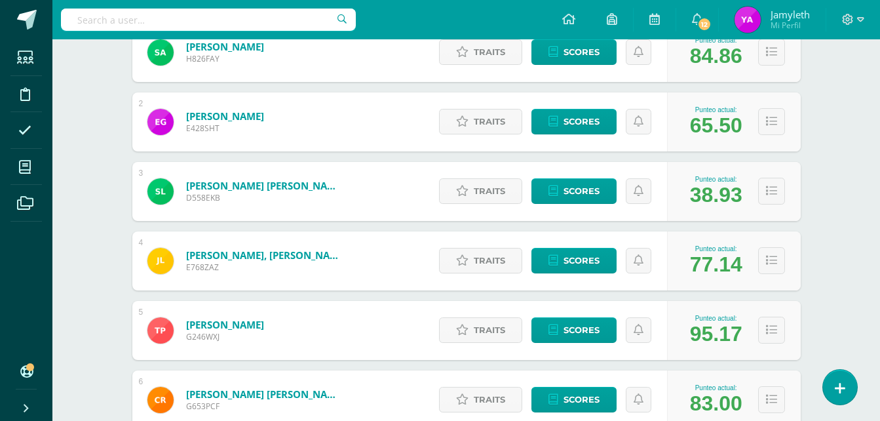
click at [821, 277] on div "Students (7) Unidad 4 Unidad 2 Unidad 1 Unidad 3 Unidad 4 7 Active students Des…" at bounding box center [466, 227] width 721 height 718
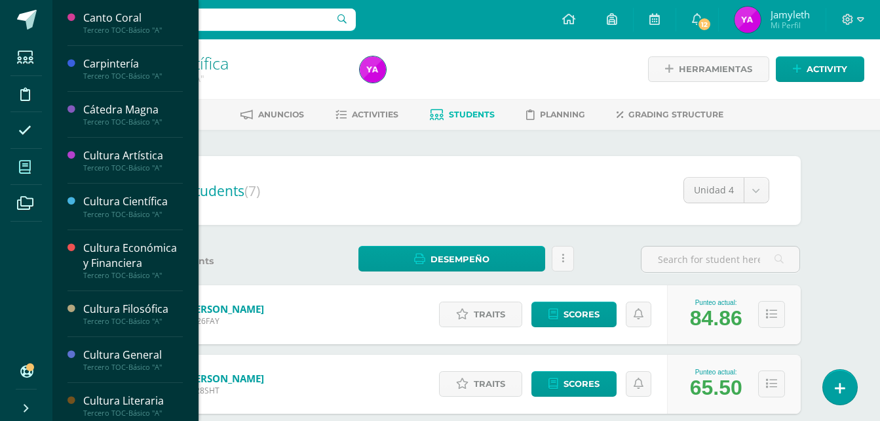
click at [14, 171] on span at bounding box center [24, 166] width 29 height 29
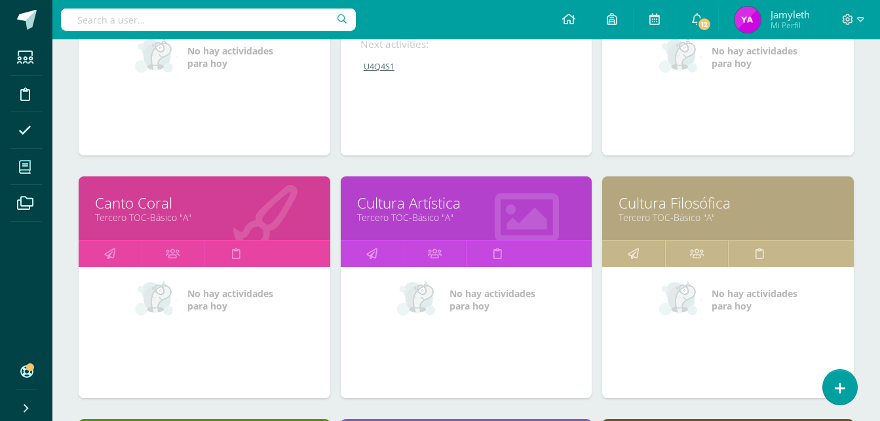
scroll to position [852, 0]
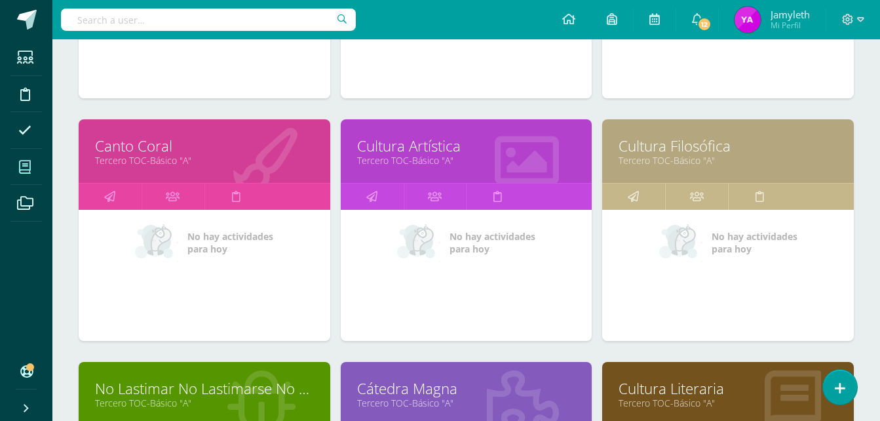
click at [456, 150] on link "Cultura Artística" at bounding box center [466, 146] width 219 height 20
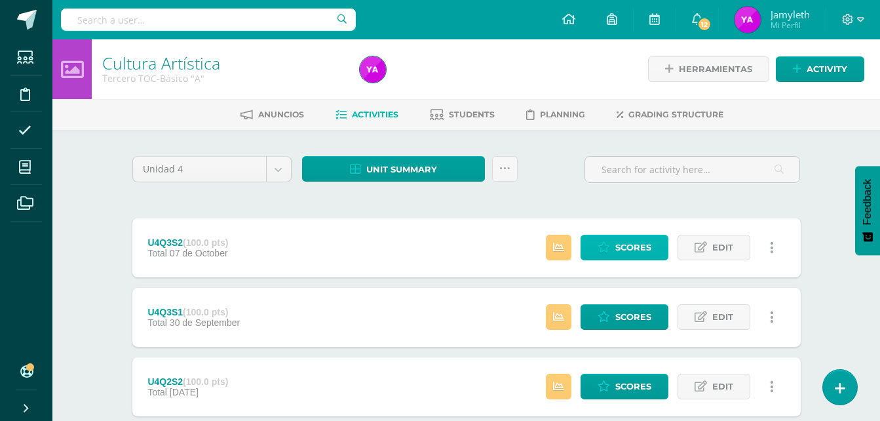
click at [634, 260] on link "Scores" at bounding box center [625, 248] width 88 height 26
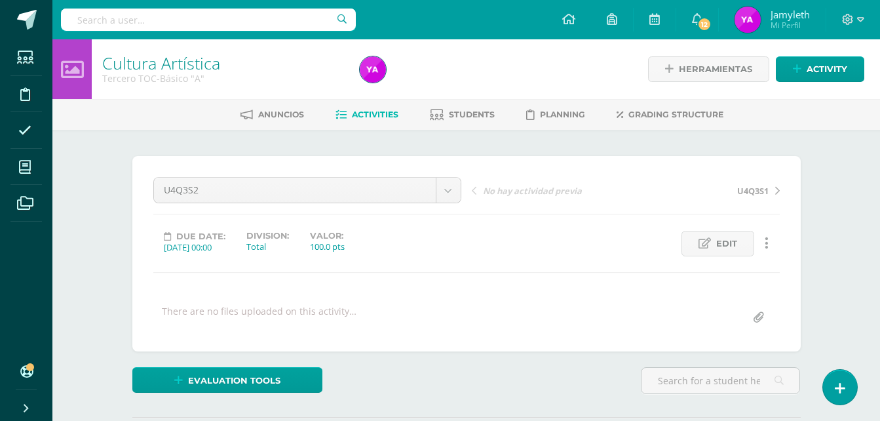
scroll to position [1, 0]
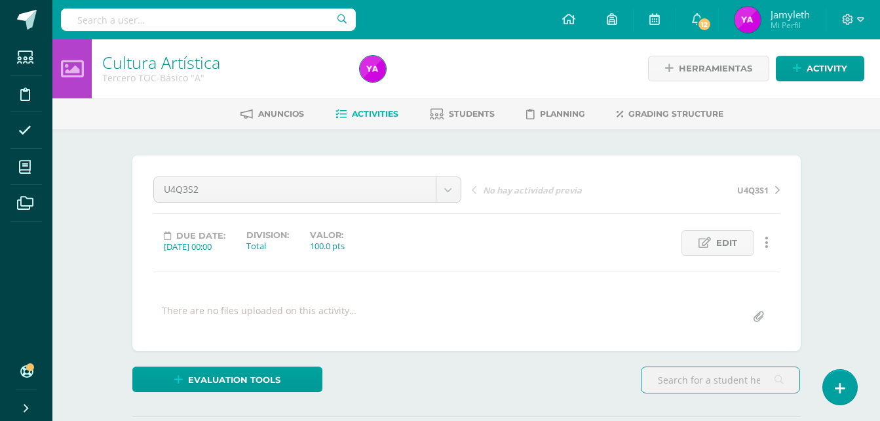
click at [787, 172] on div "U4Q3S2 U4Q3S2 U4Q3S1 U4Q2S2 U4Q2S1 U4Q1S1 U4Q1S2 U4SE No hay actividad previa U…" at bounding box center [466, 252] width 669 height 195
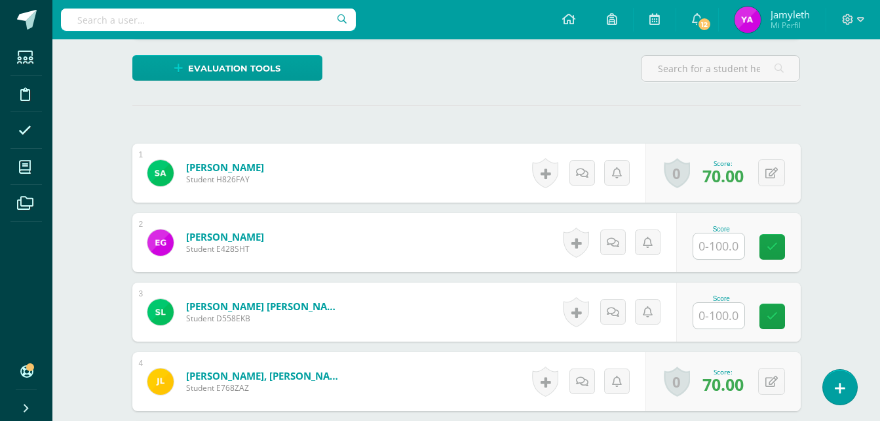
scroll to position [394, 0]
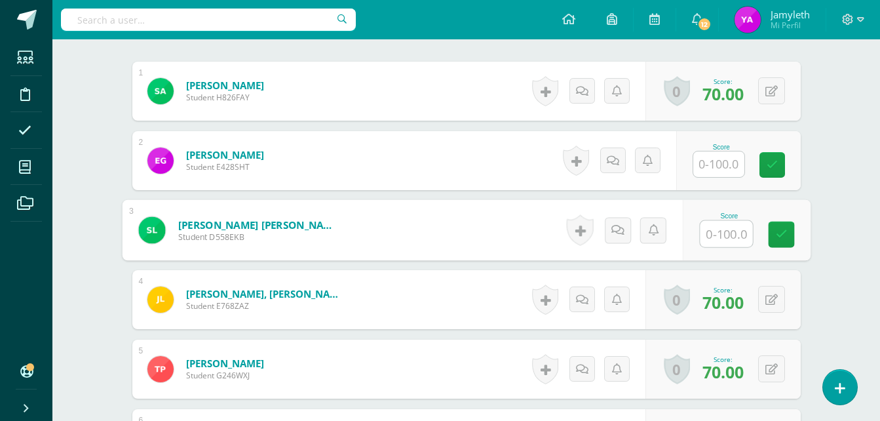
click at [702, 238] on input "text" at bounding box center [726, 234] width 52 height 26
type input "0"
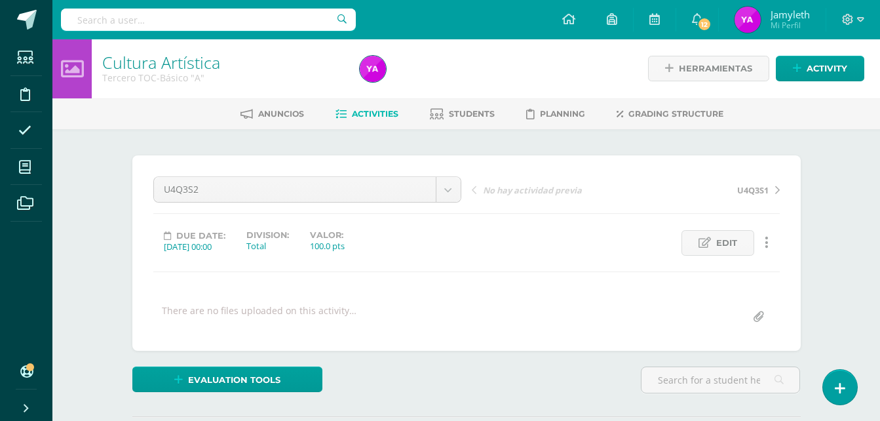
scroll to position [0, 0]
click at [357, 111] on span "Activities" at bounding box center [375, 114] width 47 height 10
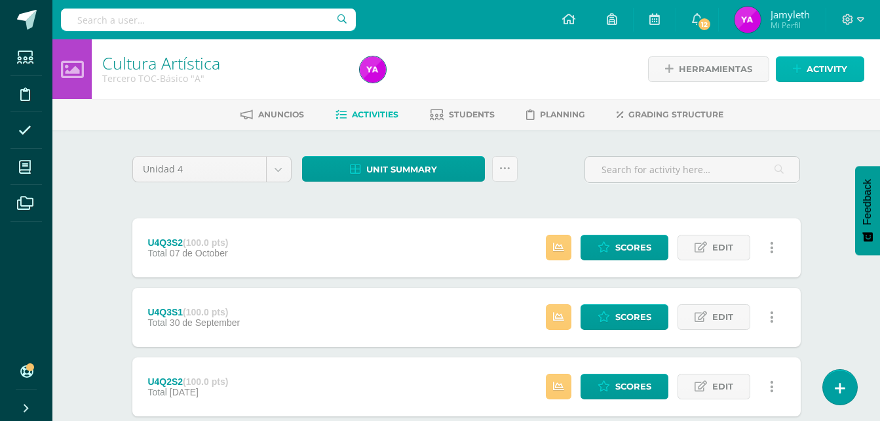
click at [779, 62] on link "Activity" at bounding box center [820, 69] width 88 height 26
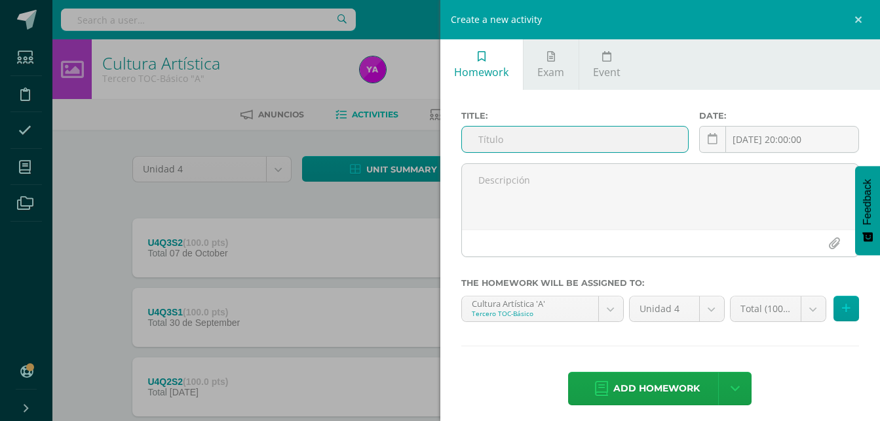
click at [505, 142] on input "text" at bounding box center [575, 139] width 227 height 26
type input "U4Q4S1"
click at [639, 396] on span "Add homework" at bounding box center [656, 388] width 87 height 32
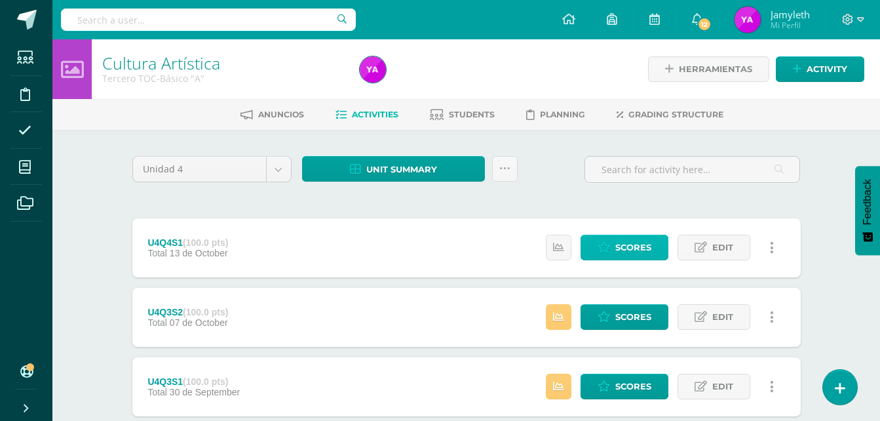
click at [620, 250] on span "Scores" at bounding box center [633, 247] width 36 height 24
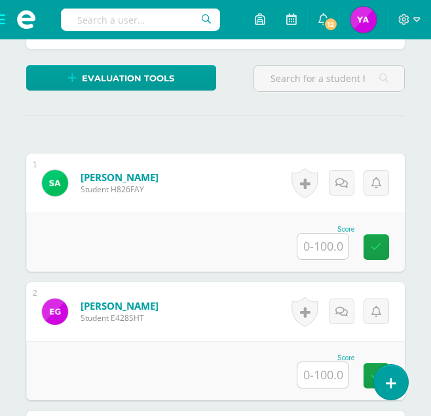
scroll to position [417, 0]
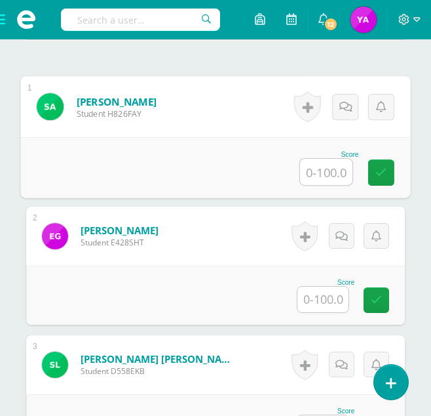
click at [325, 176] on input "text" at bounding box center [326, 172] width 52 height 26
type input "100"
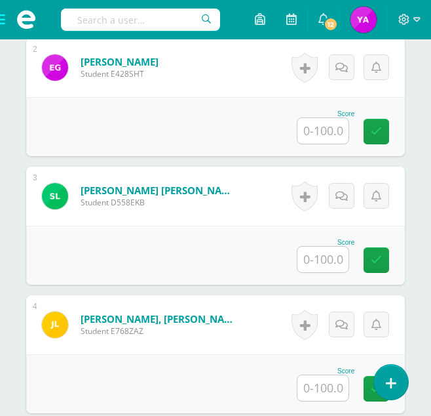
scroll to position [679, 0]
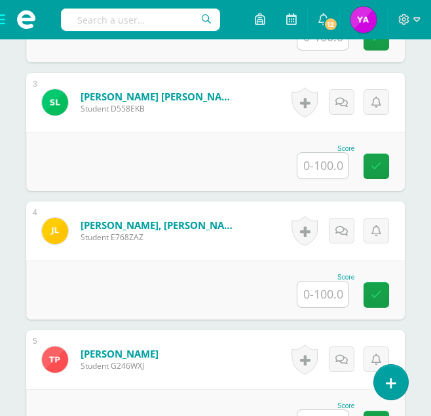
click at [320, 163] on input "text" at bounding box center [323, 166] width 51 height 26
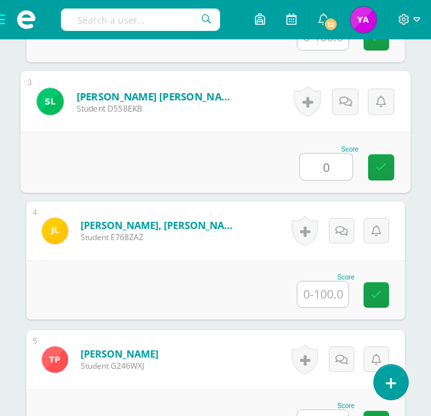
type input "0"
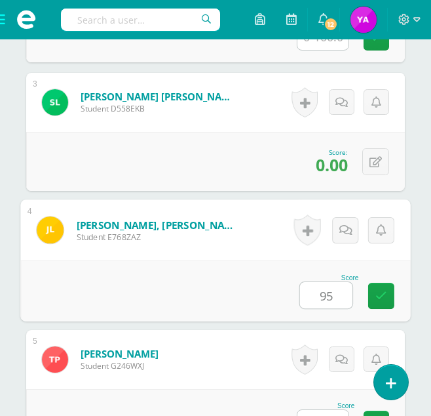
type input "95"
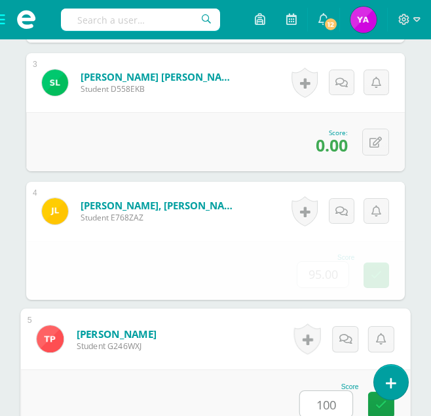
type input "100"
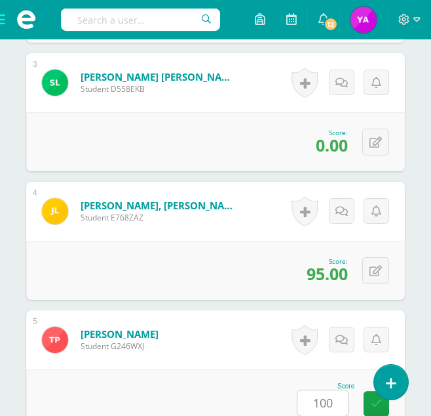
scroll to position [1022, 0]
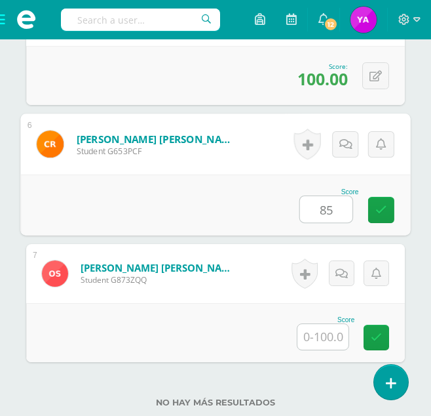
type input "85"
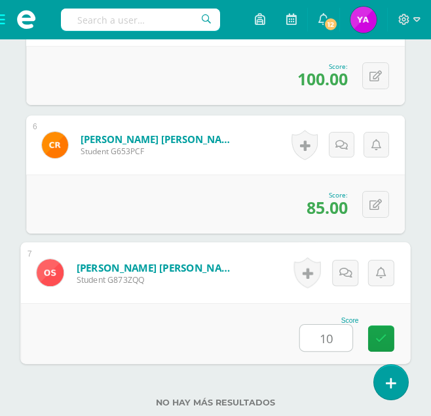
type input "100"
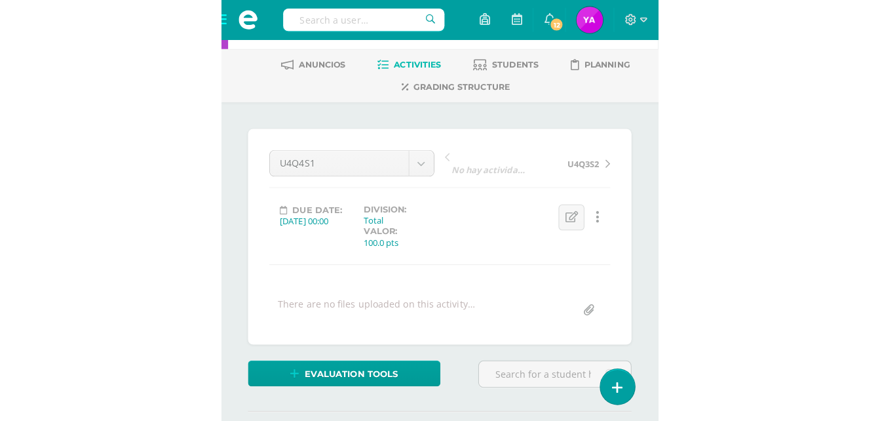
scroll to position [0, 0]
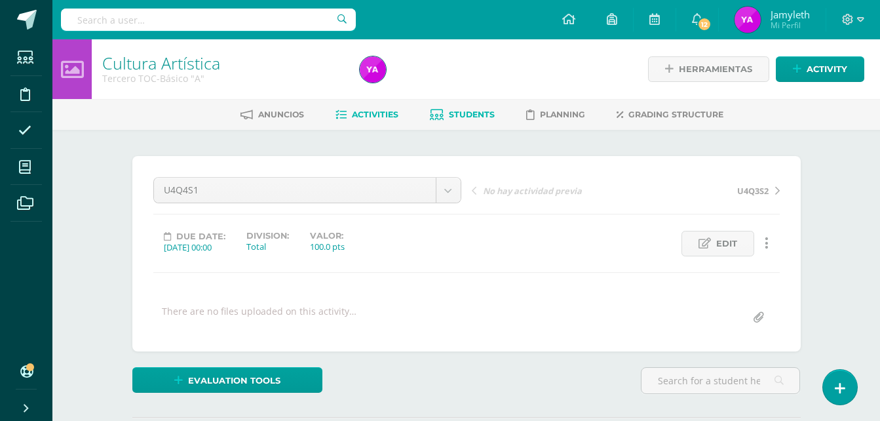
click at [441, 115] on icon at bounding box center [437, 114] width 14 height 11
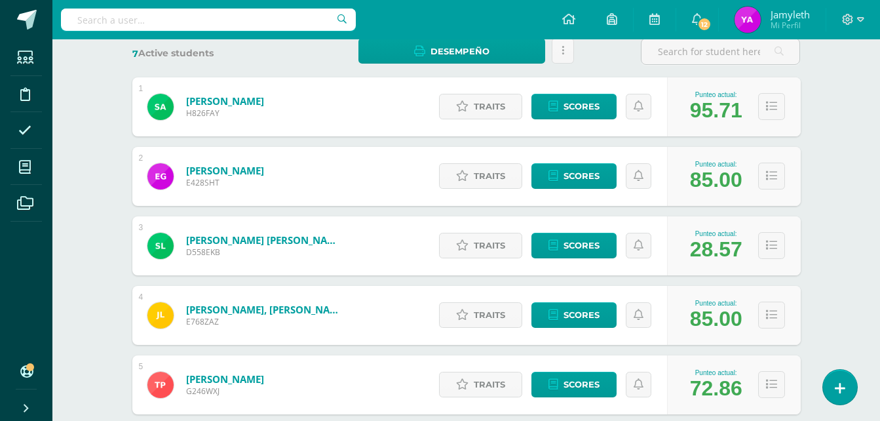
scroll to position [231, 0]
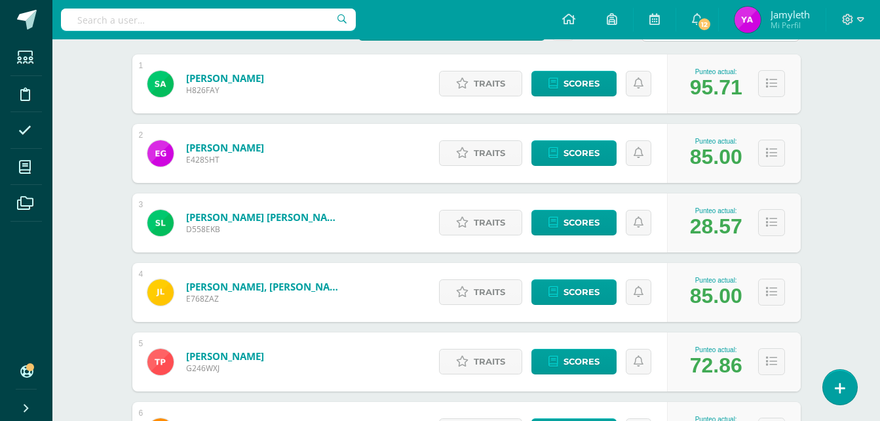
click at [849, 262] on div "Cultura Artística Tercero TOC-Básico "A" Herramientas Detalle de asistencias Ac…" at bounding box center [466, 213] width 828 height 809
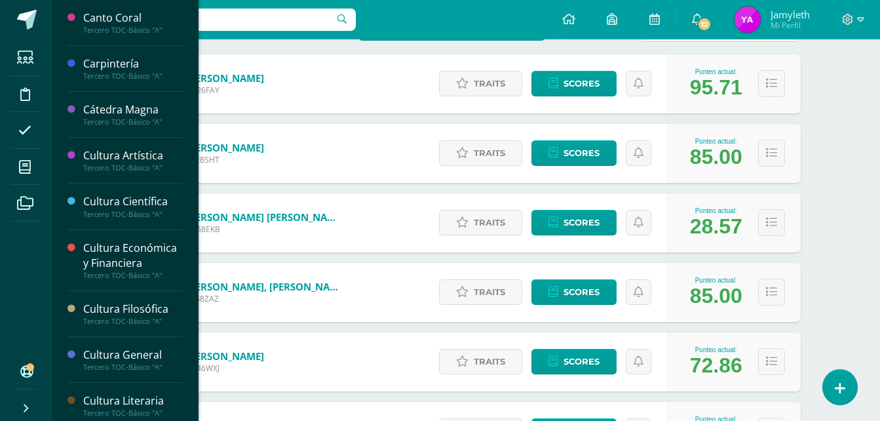
click at [9, 161] on li "My courses" at bounding box center [26, 167] width 52 height 37
click at [27, 168] on icon at bounding box center [25, 167] width 12 height 13
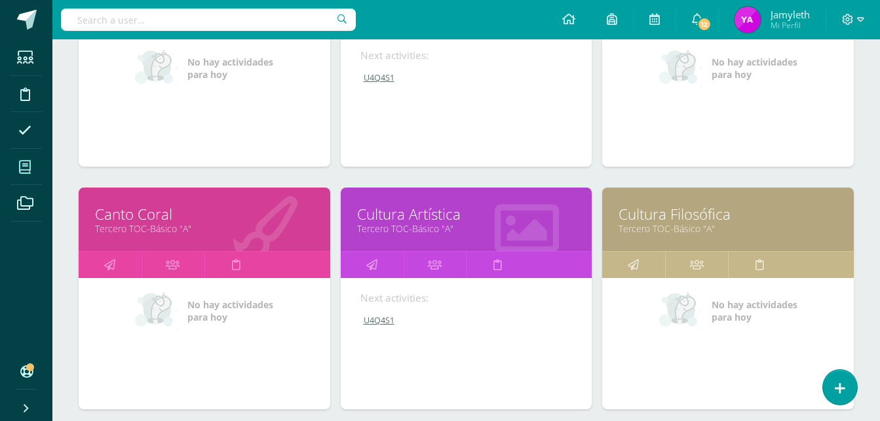
scroll to position [787, 0]
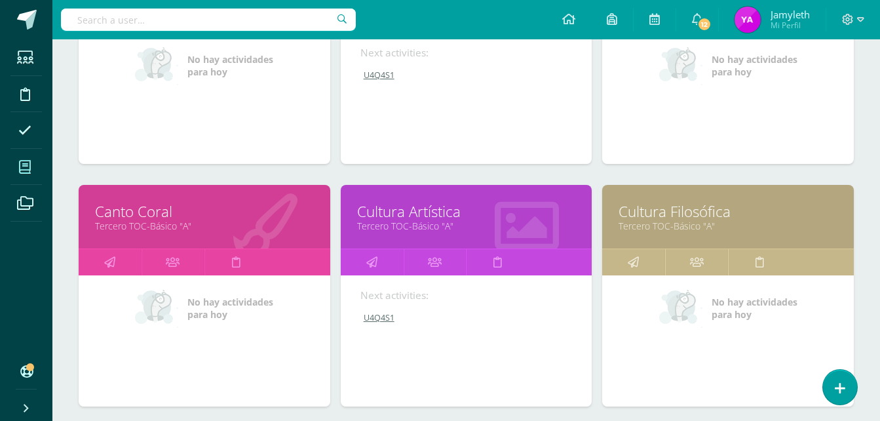
click at [629, 210] on link "Cultura Filosófica" at bounding box center [728, 211] width 219 height 20
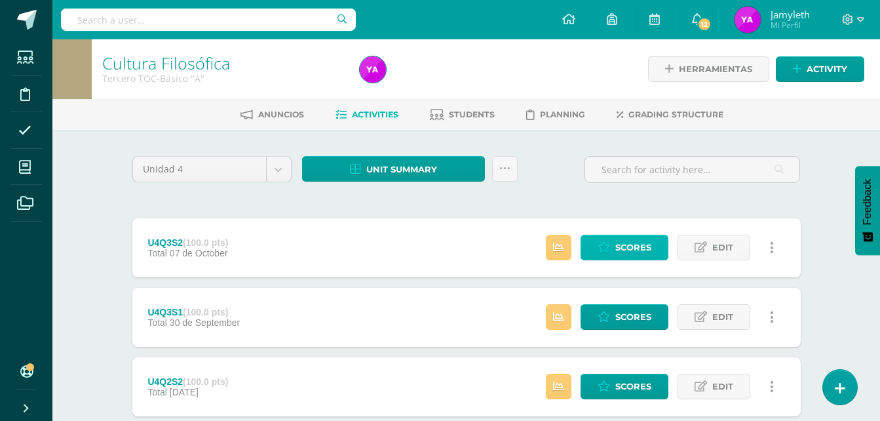
click at [634, 251] on span "Scores" at bounding box center [633, 247] width 36 height 24
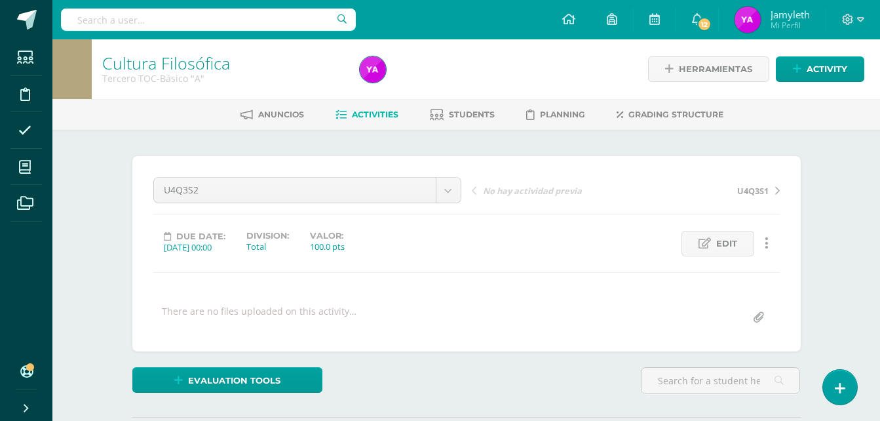
scroll to position [1, 0]
drag, startPoint x: 860, startPoint y: 192, endPoint x: 842, endPoint y: 199, distance: 19.7
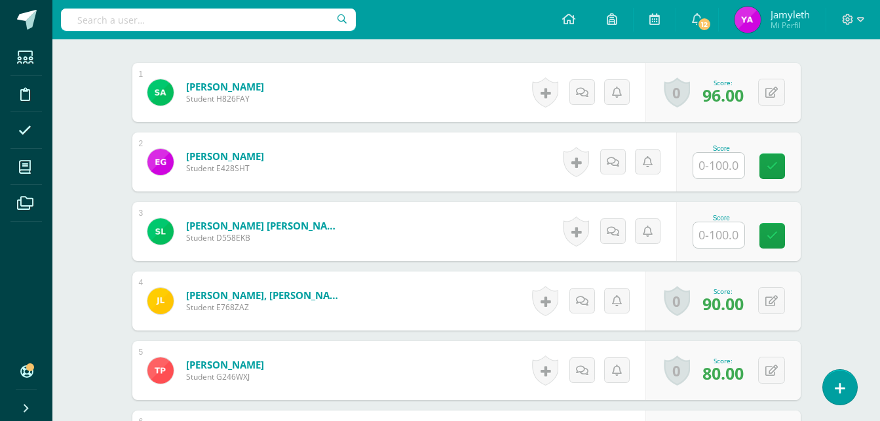
scroll to position [394, 0]
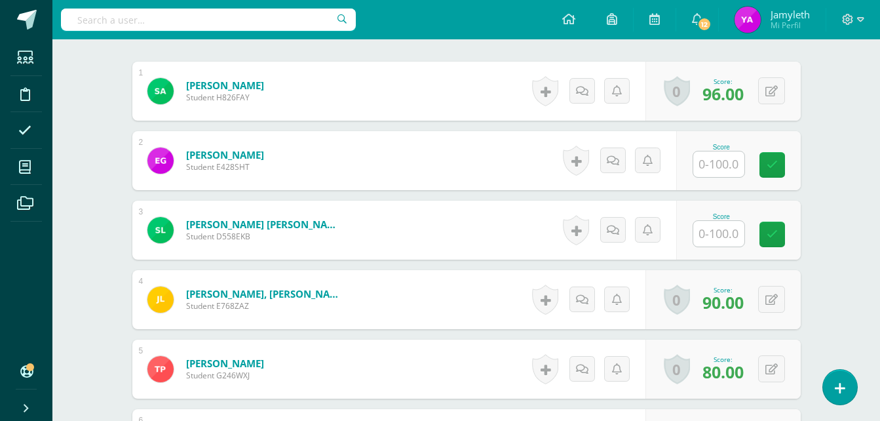
click at [714, 231] on input "text" at bounding box center [718, 234] width 51 height 26
type input "0"
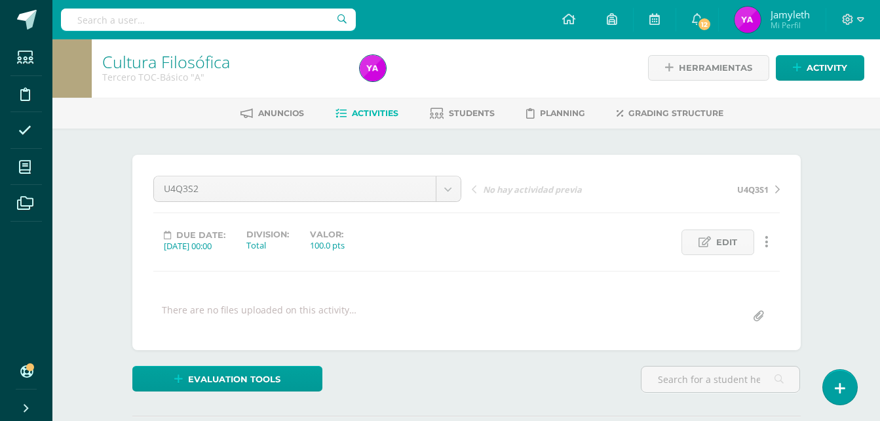
scroll to position [0, 0]
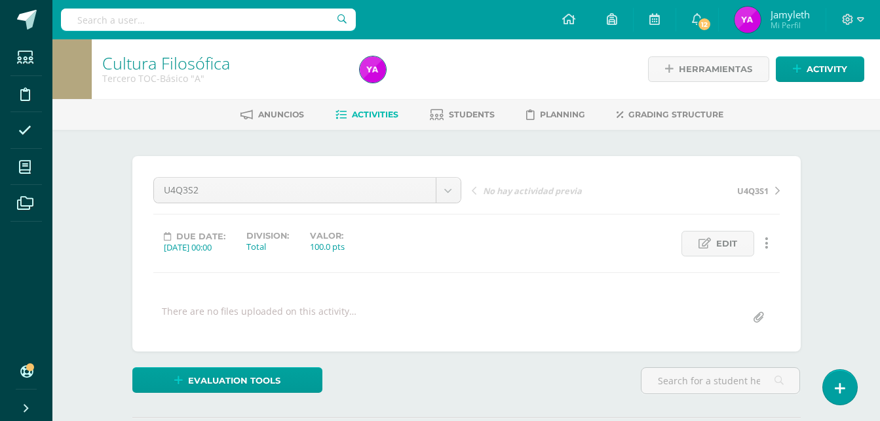
click at [381, 113] on span "Activities" at bounding box center [375, 114] width 47 height 10
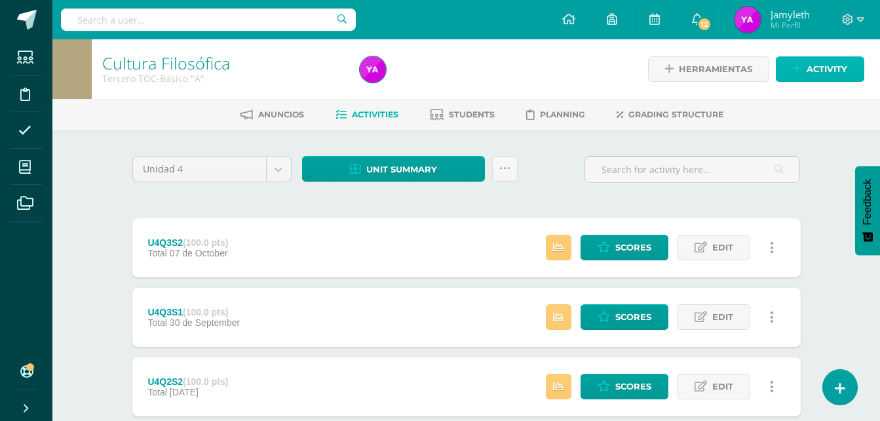
click at [801, 69] on icon at bounding box center [797, 69] width 9 height 11
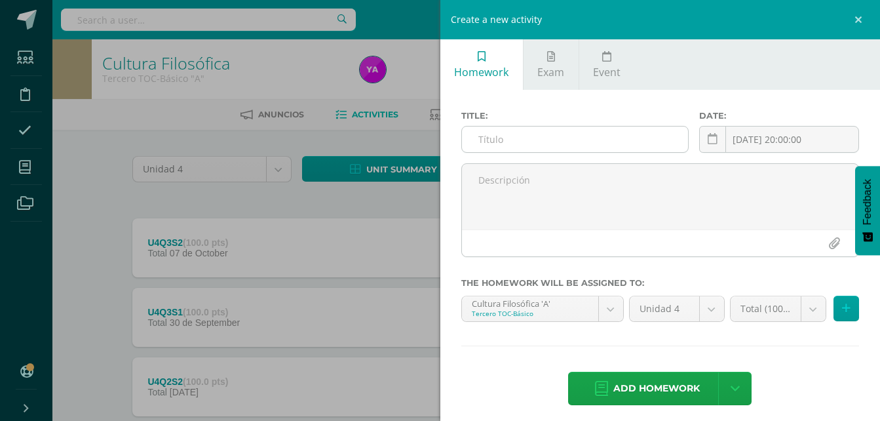
click at [611, 137] on input "text" at bounding box center [575, 139] width 227 height 26
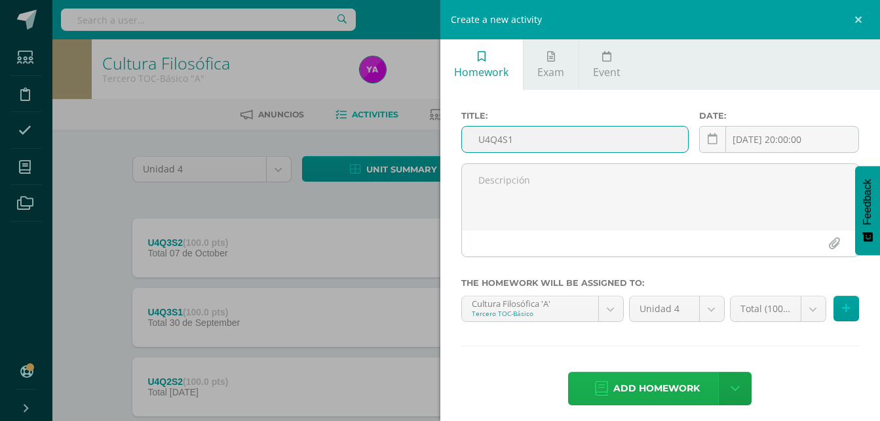
type input "U4Q4S1"
click at [627, 372] on link "Add homework" at bounding box center [647, 388] width 158 height 33
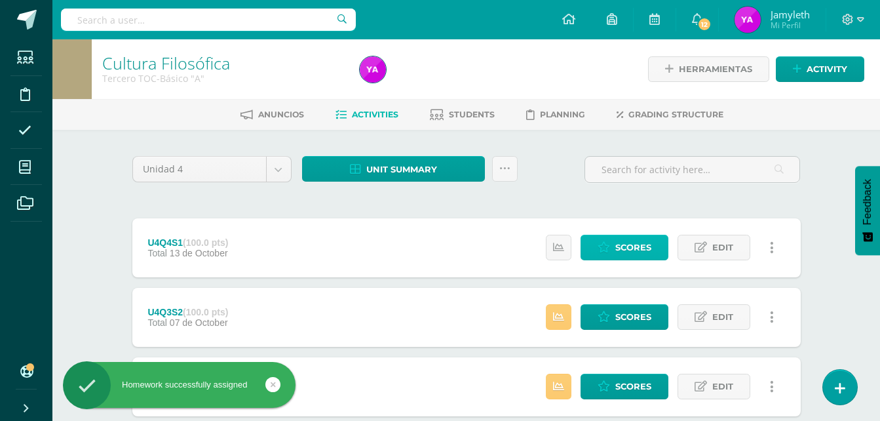
click at [641, 241] on span "Scores" at bounding box center [633, 247] width 36 height 24
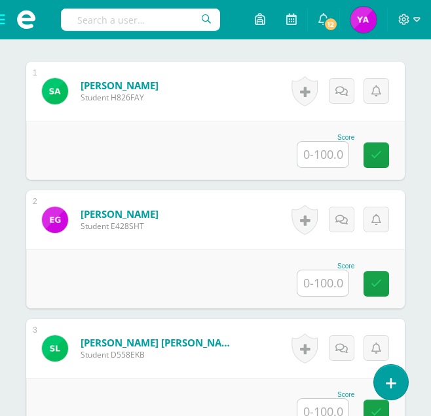
scroll to position [417, 0]
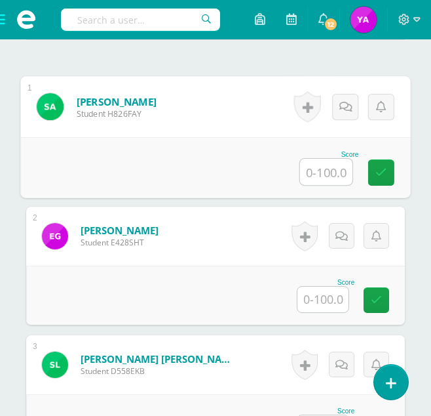
click at [330, 179] on input "text" at bounding box center [326, 172] width 52 height 26
type input "89"
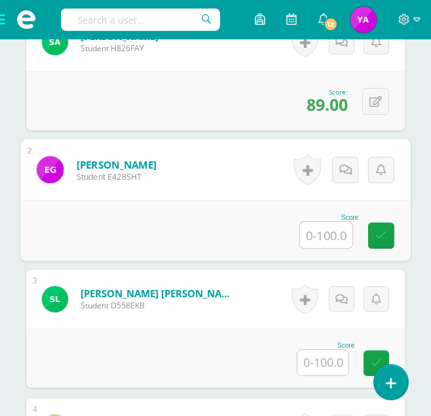
scroll to position [548, 0]
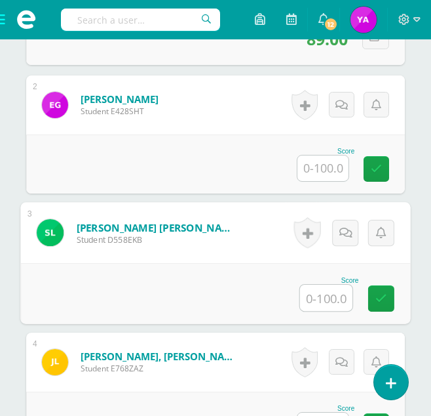
click at [308, 293] on input "text" at bounding box center [326, 297] width 52 height 26
type input "0"
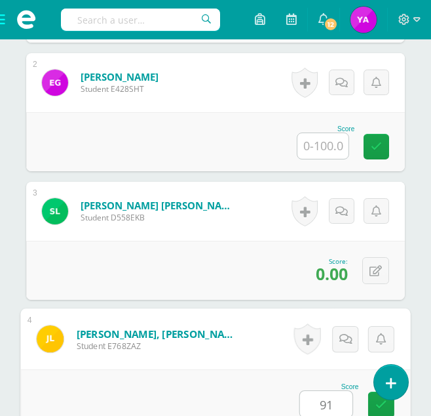
type input "91"
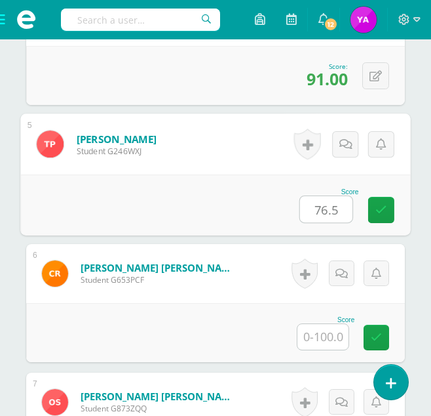
type input "76.5"
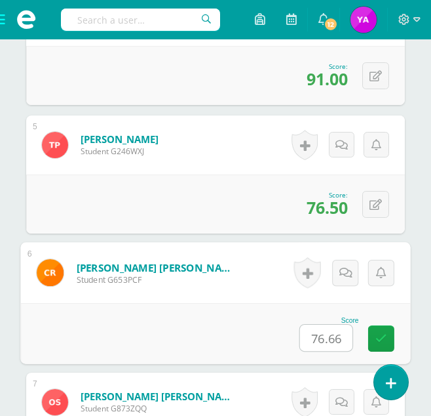
type input "76.66"
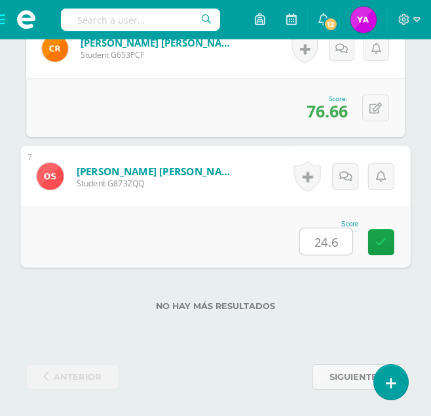
type input "24.66"
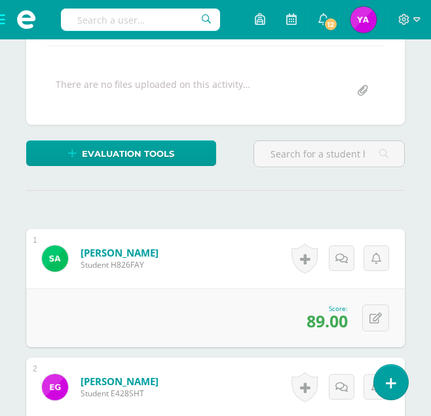
scroll to position [0, 0]
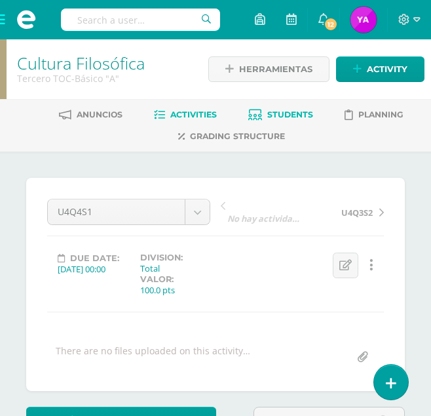
click at [275, 107] on link "Students" at bounding box center [280, 114] width 65 height 21
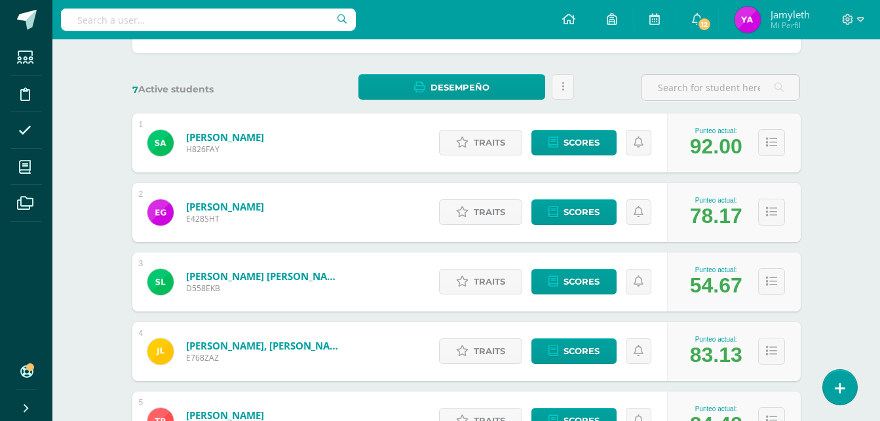
scroll to position [165, 0]
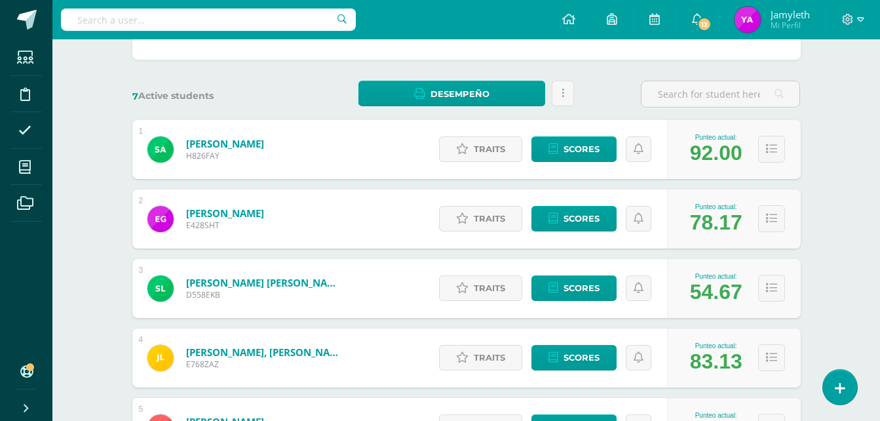
click at [867, 214] on div "Cultura Filosófica Tercero TOC-Básico "A" Herramientas Detalle de asistencias A…" at bounding box center [466, 278] width 828 height 809
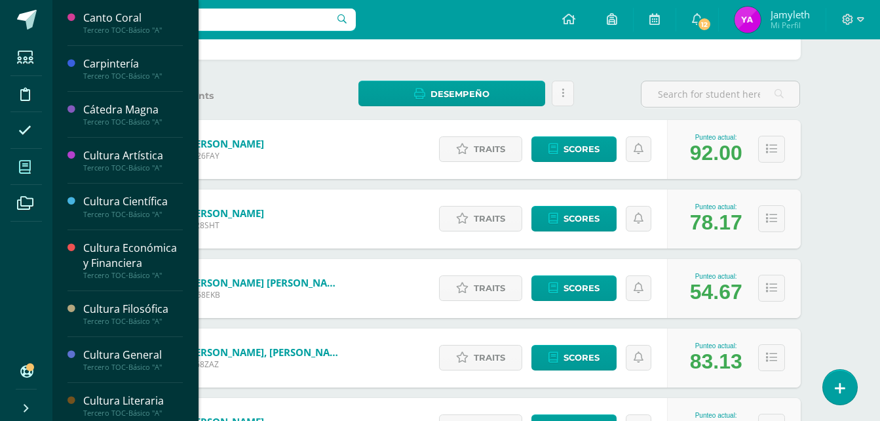
click at [39, 164] on span at bounding box center [24, 166] width 29 height 29
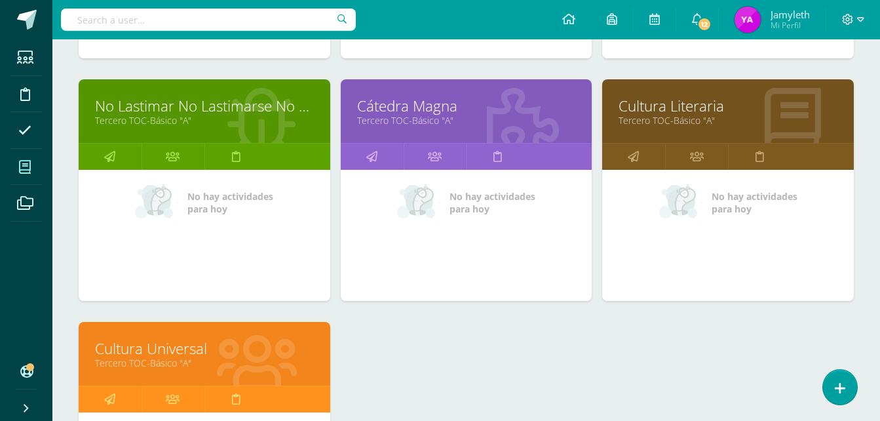
scroll to position [1157, 0]
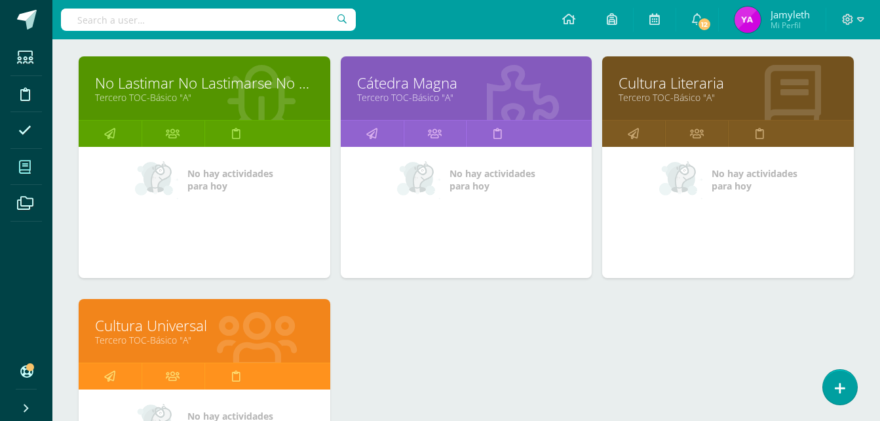
click at [187, 87] on link "No Lastimar No Lastimarse No Romper" at bounding box center [204, 83] width 219 height 20
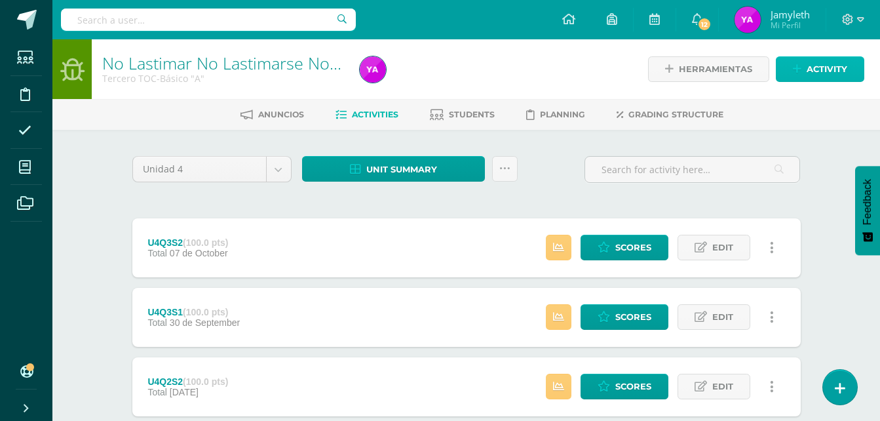
click at [800, 62] on link "Activity" at bounding box center [820, 69] width 88 height 26
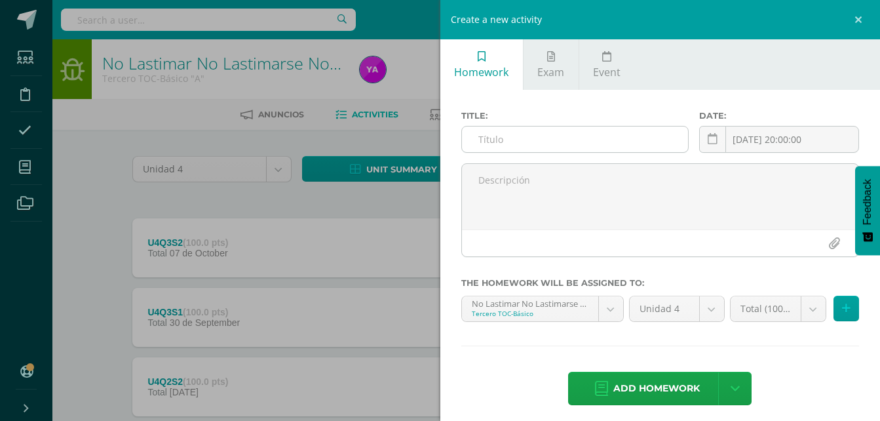
click at [486, 142] on input "text" at bounding box center [575, 139] width 227 height 26
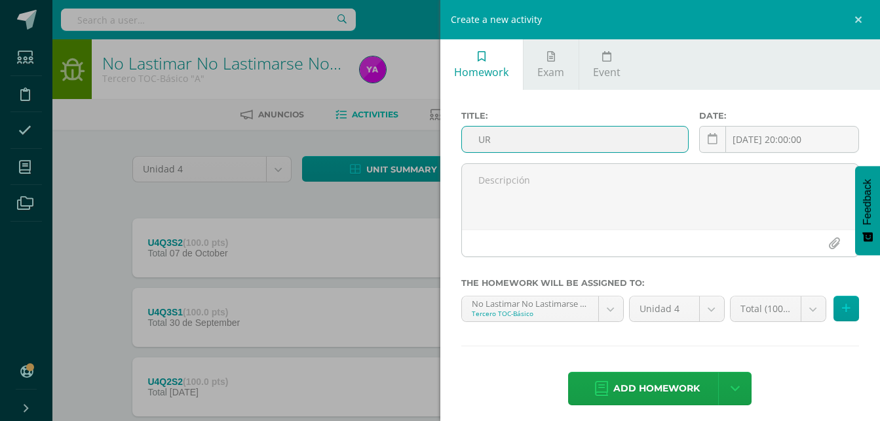
type input "U"
type input "U4Q4S1"
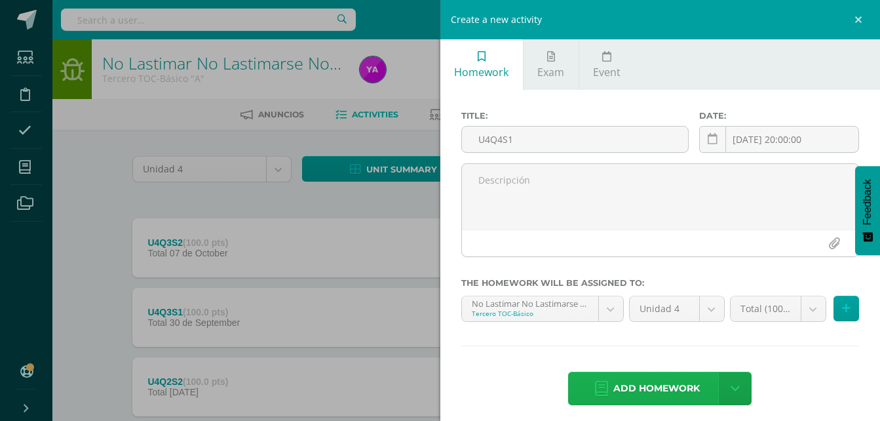
click at [632, 396] on span "Add homework" at bounding box center [656, 388] width 87 height 32
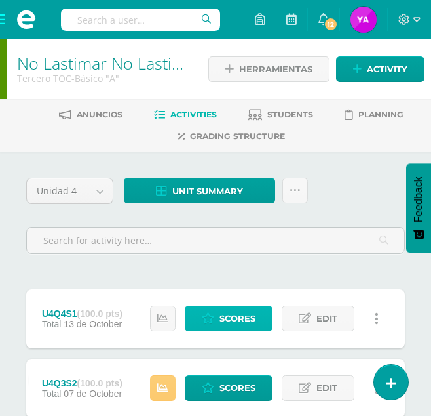
click at [240, 322] on span "Scores" at bounding box center [238, 318] width 36 height 24
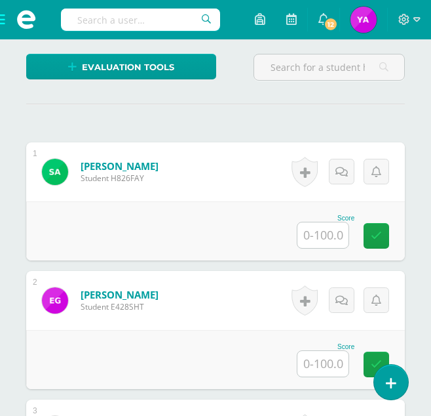
scroll to position [353, 0]
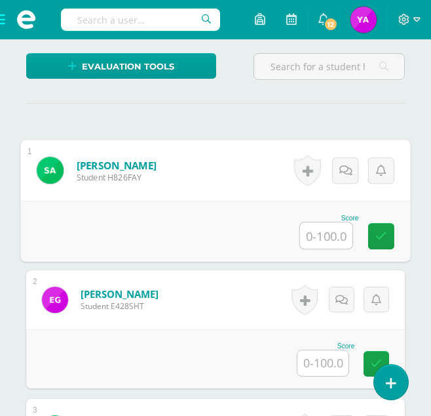
click at [319, 244] on input "text" at bounding box center [326, 235] width 52 height 26
type input "100"
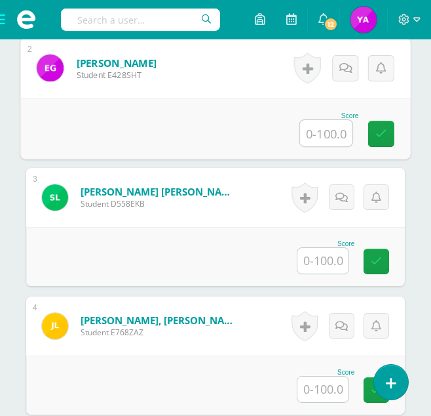
scroll to position [615, 0]
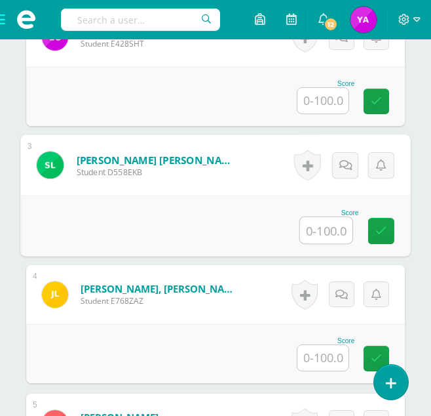
click at [325, 233] on input "text" at bounding box center [326, 230] width 52 height 26
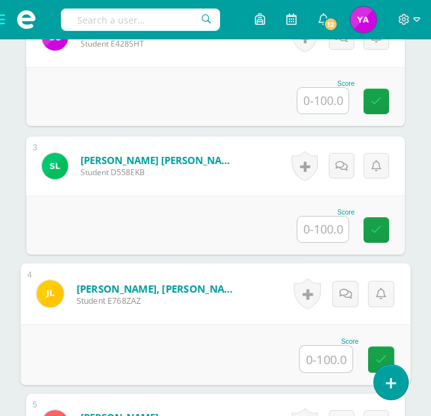
click at [337, 351] on input "text" at bounding box center [326, 358] width 52 height 26
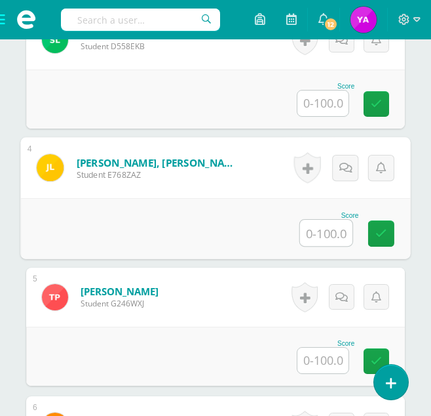
scroll to position [747, 0]
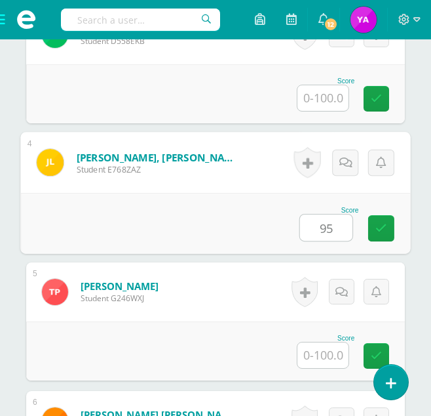
type input "95"
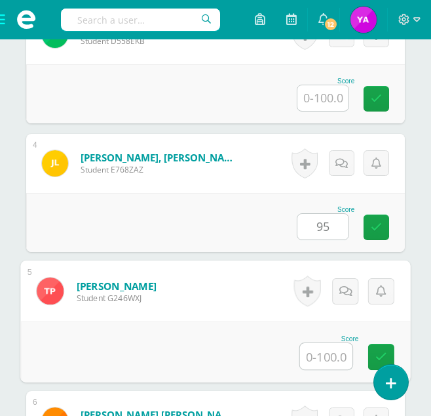
type input "2"
type input "100"
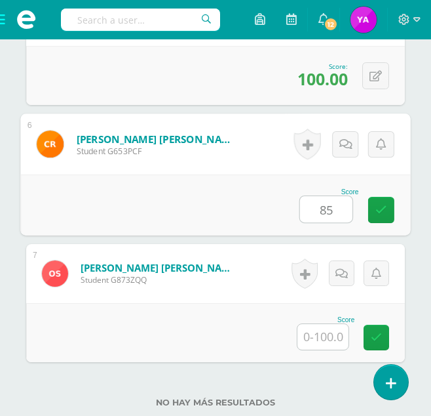
type input "85"
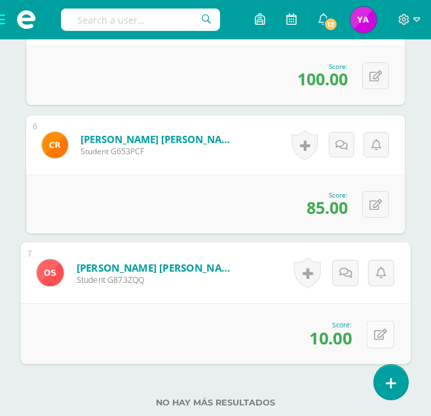
click at [374, 345] on button at bounding box center [381, 334] width 28 height 28
type input "100"
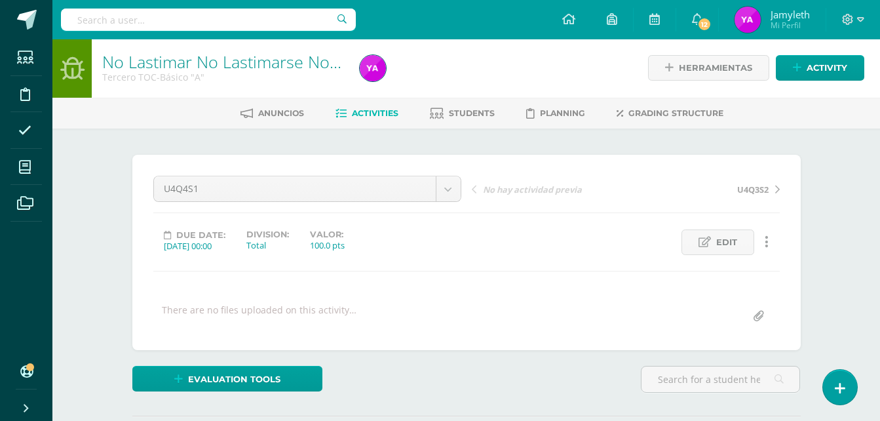
scroll to position [0, 0]
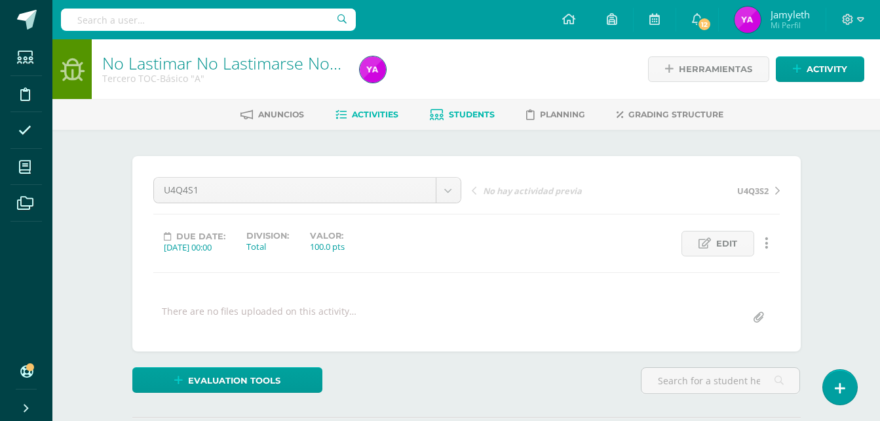
click at [486, 121] on link "Students" at bounding box center [462, 114] width 65 height 21
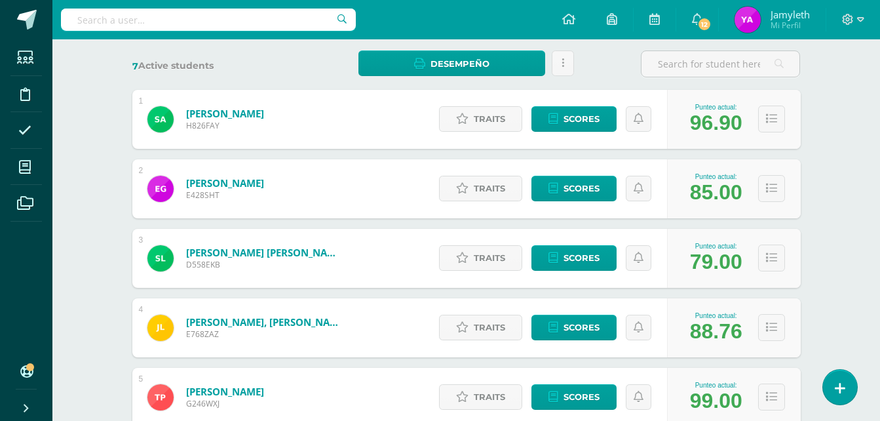
scroll to position [197, 0]
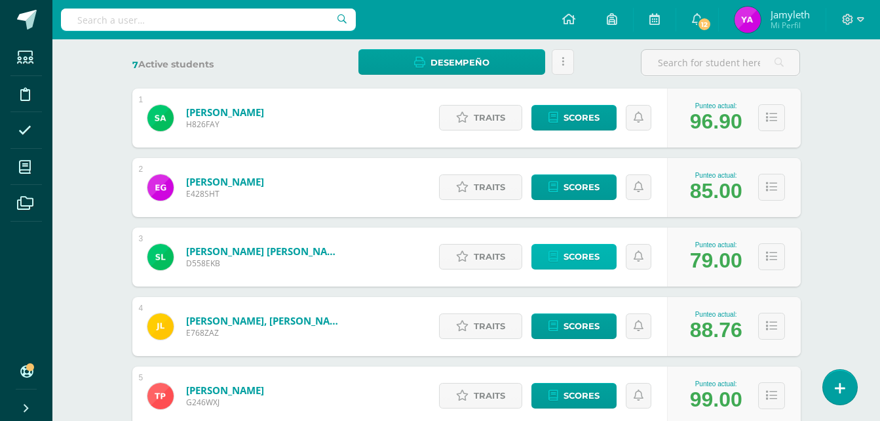
click at [575, 262] on span "Scores" at bounding box center [582, 256] width 36 height 24
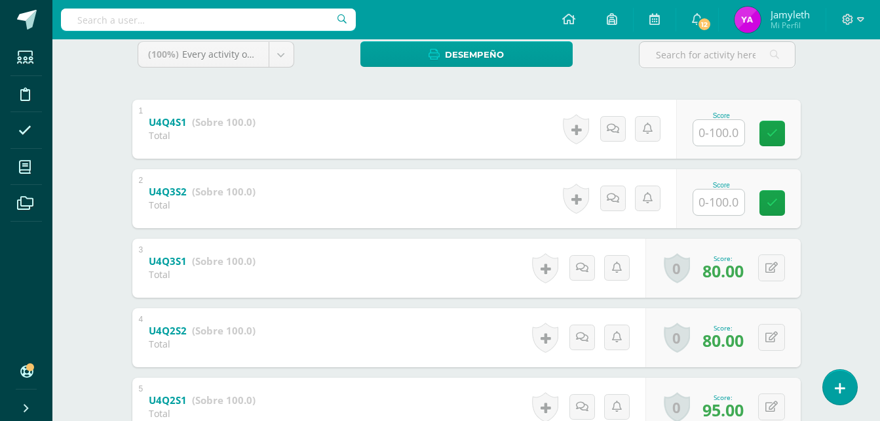
scroll to position [211, 0]
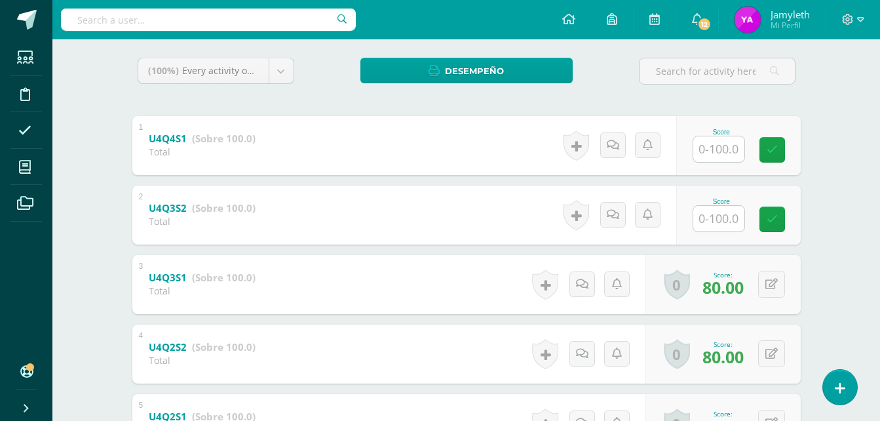
click at [709, 152] on input "text" at bounding box center [718, 149] width 51 height 26
type input "40"
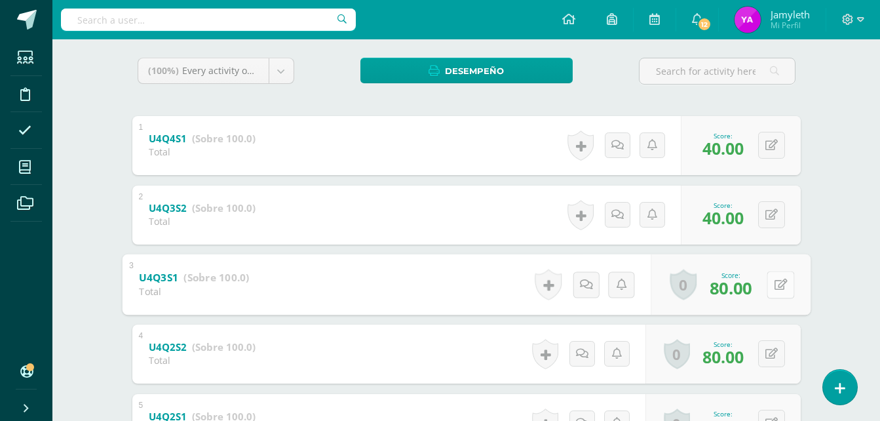
click at [768, 284] on button at bounding box center [781, 285] width 28 height 28
type input "40"
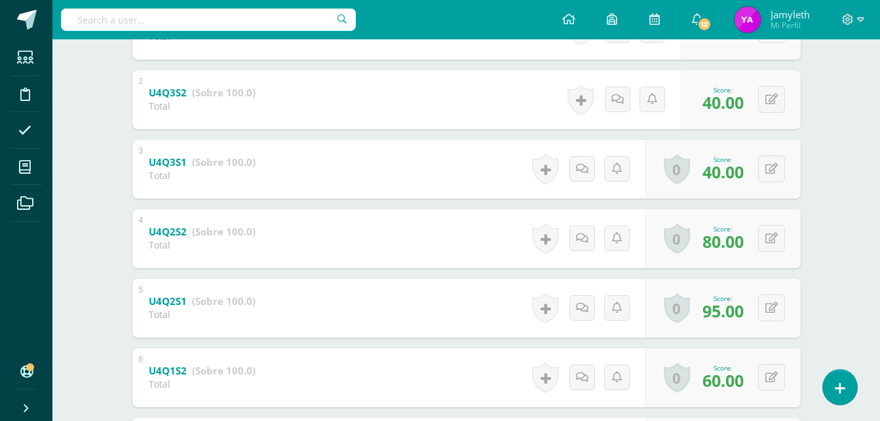
scroll to position [342, 0]
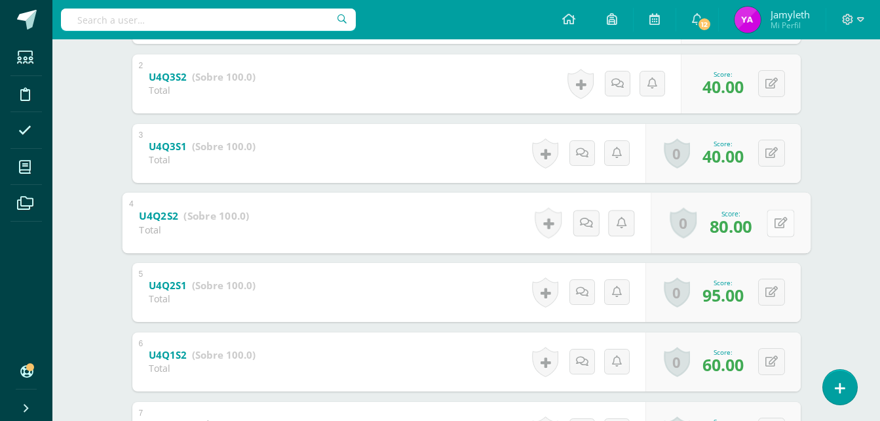
click at [764, 231] on div "0 Badges Badges obtained Aún no hay logros agregados Score: 80.00" at bounding box center [731, 222] width 160 height 61
click at [777, 221] on icon at bounding box center [780, 222] width 13 height 11
type input "40"
click at [764, 295] on div "0 Badges Badges obtained Aún no hay logros agregados Score: 95.00" at bounding box center [723, 292] width 155 height 59
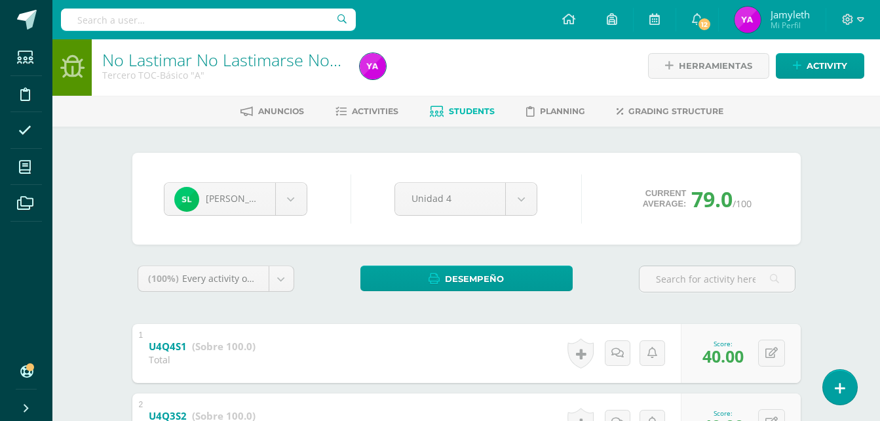
scroll to position [0, 0]
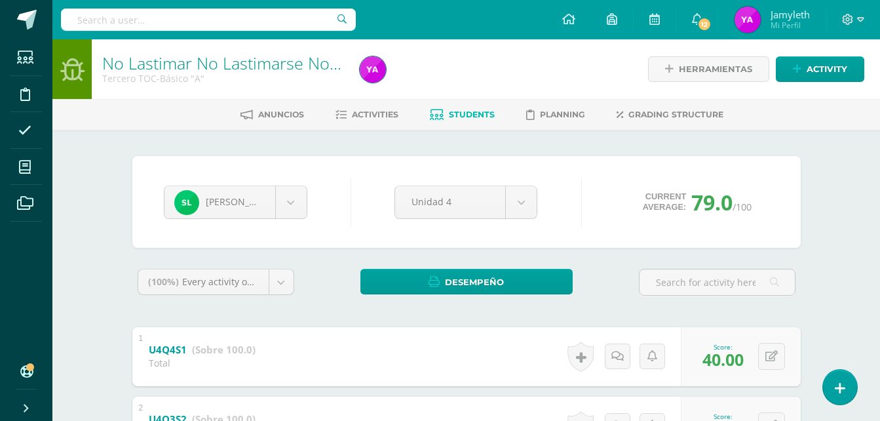
click at [452, 118] on span "Students" at bounding box center [472, 114] width 46 height 10
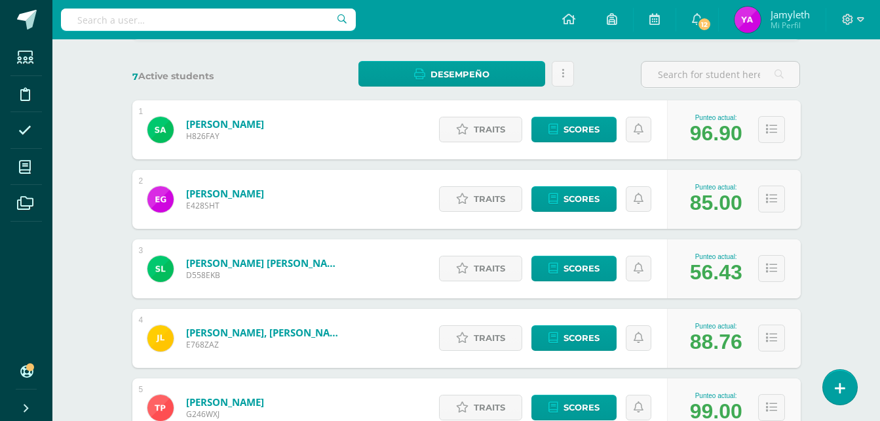
scroll to position [197, 0]
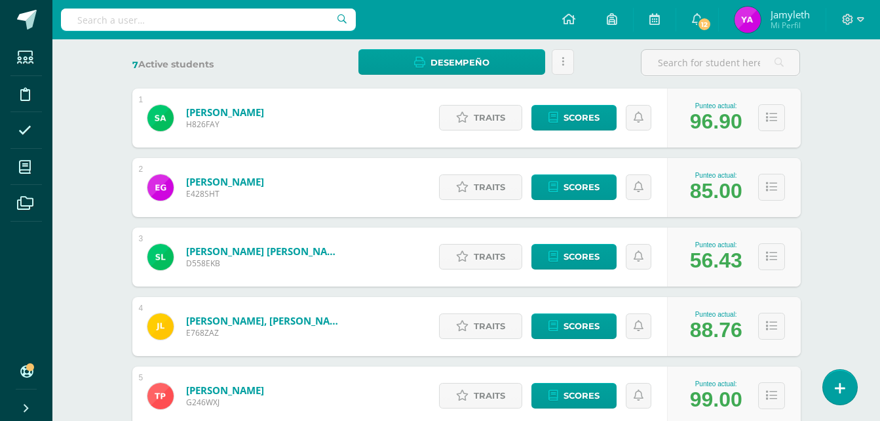
click at [862, 321] on div "No Lastimar No Lastimarse No Romper Tercero TOC-Básico "A" Herramientas Detalle…" at bounding box center [466, 247] width 828 height 809
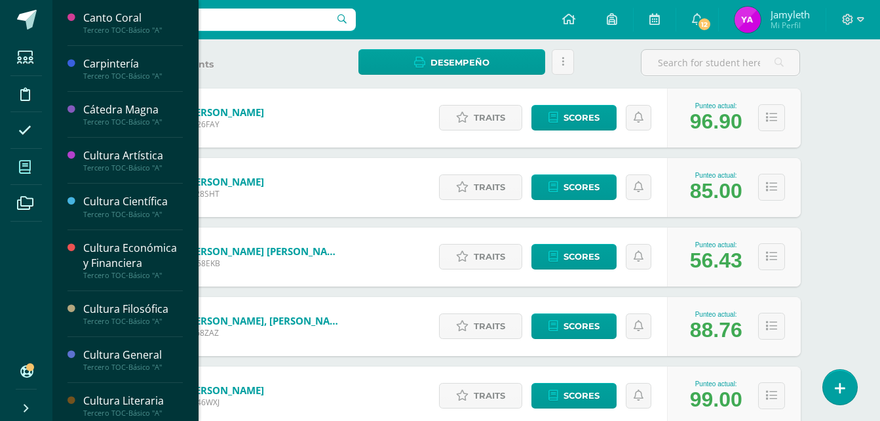
click at [28, 165] on icon at bounding box center [25, 167] width 12 height 13
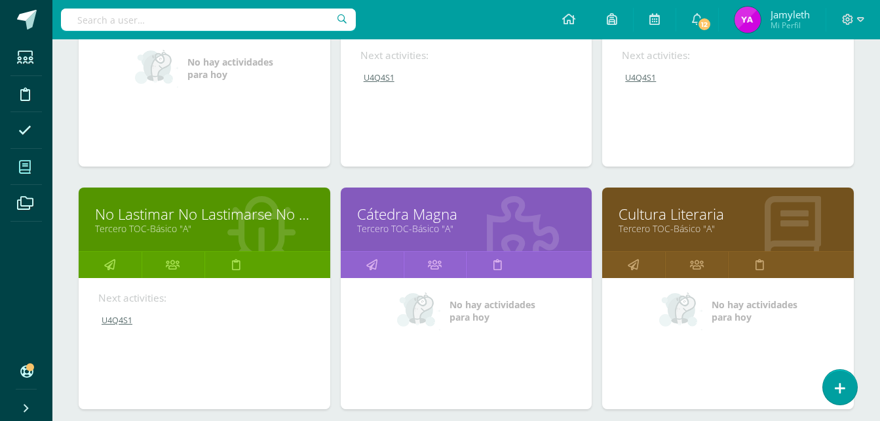
scroll to position [1092, 0]
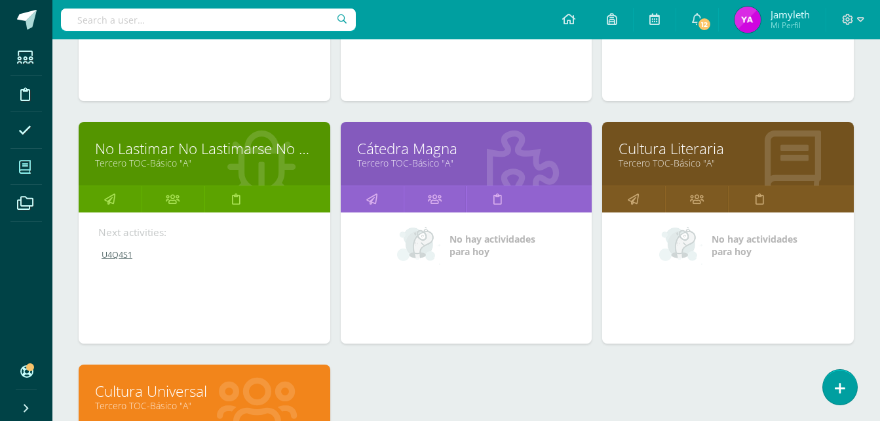
click at [409, 144] on link "Cátedra Magna" at bounding box center [466, 148] width 219 height 20
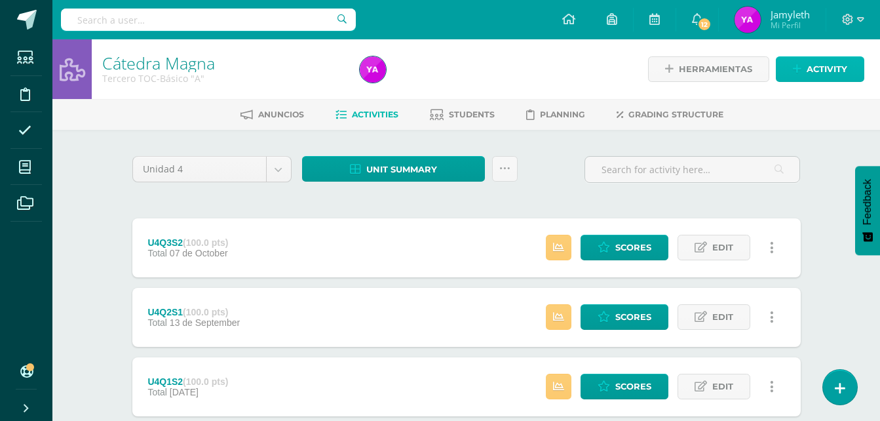
click at [794, 69] on icon at bounding box center [797, 69] width 9 height 11
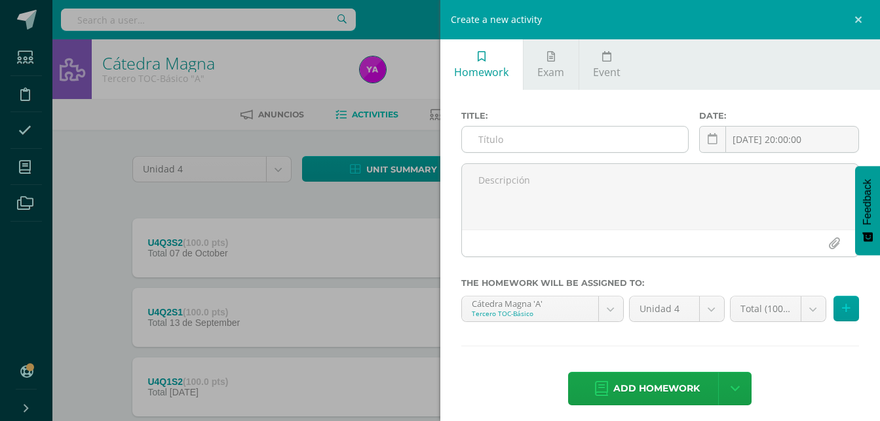
click at [626, 134] on input "text" at bounding box center [575, 139] width 227 height 26
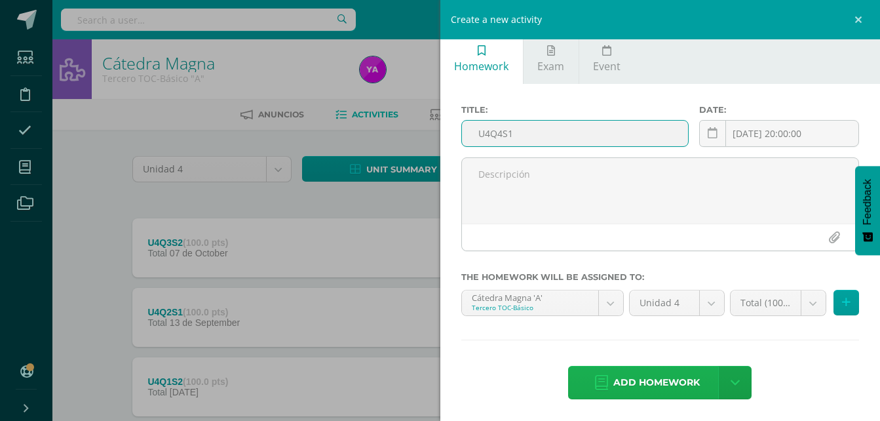
scroll to position [8, 0]
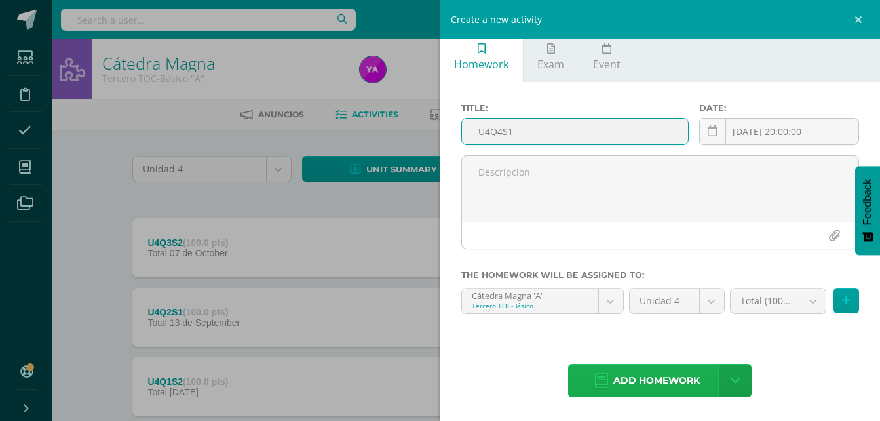
type input "U4Q4S1"
click at [638, 369] on span "Add homework" at bounding box center [656, 380] width 87 height 32
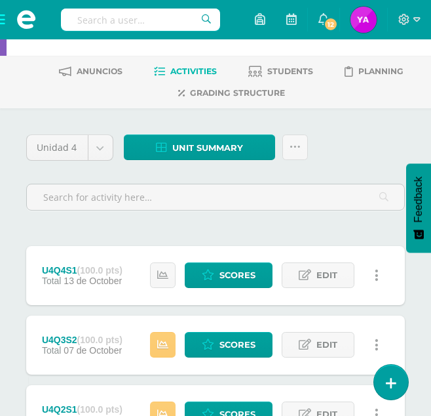
scroll to position [66, 0]
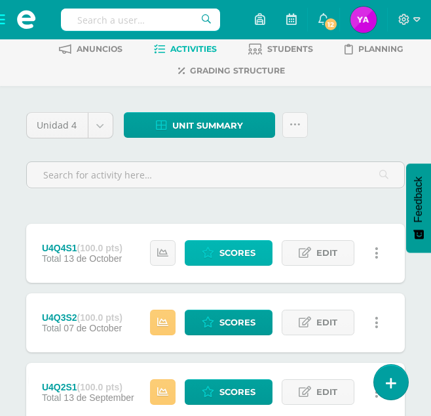
click at [207, 256] on icon at bounding box center [208, 252] width 12 height 11
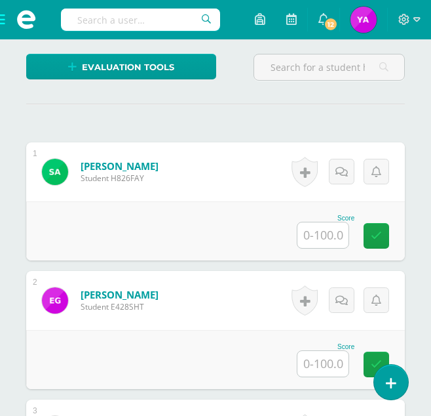
scroll to position [353, 0]
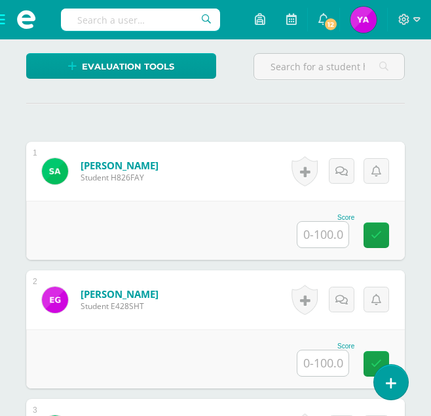
click at [330, 239] on input "text" at bounding box center [323, 235] width 51 height 26
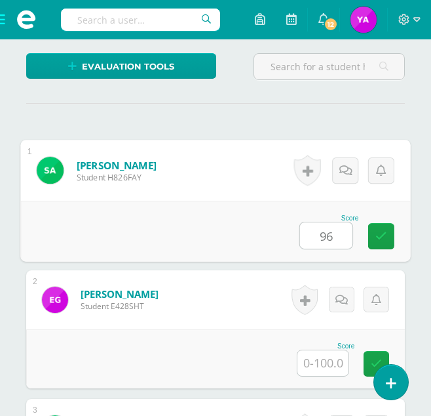
type input "96"
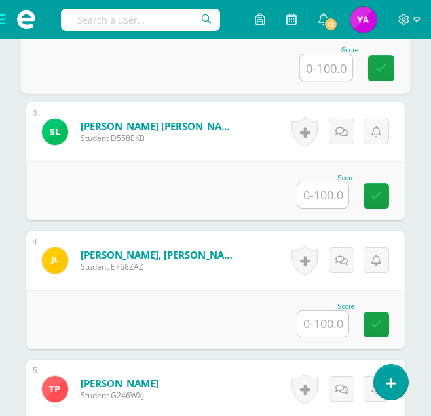
scroll to position [681, 0]
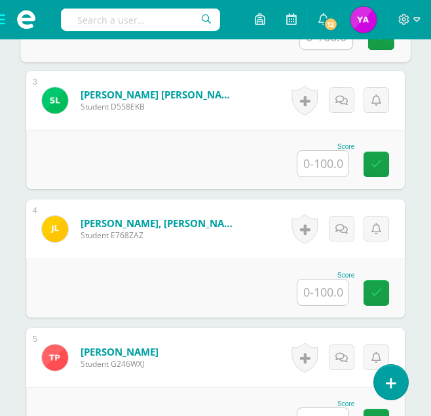
click at [336, 296] on input "text" at bounding box center [323, 292] width 51 height 26
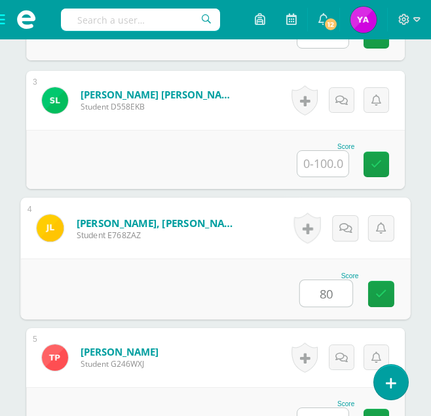
type input "80"
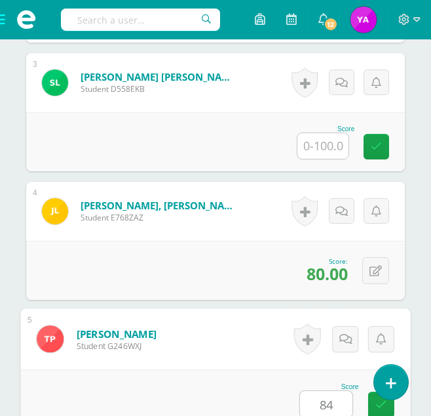
type input "84"
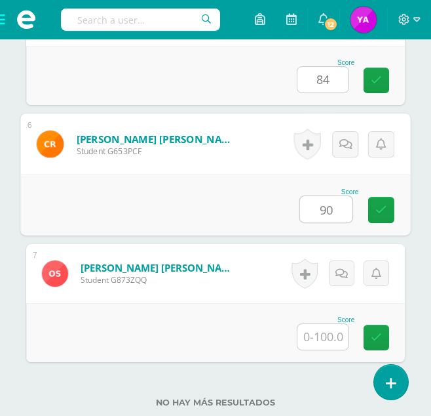
type input "90"
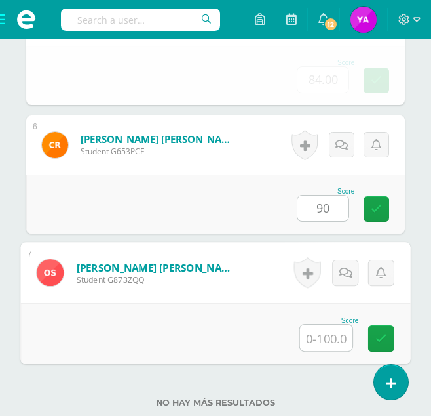
type input "0"
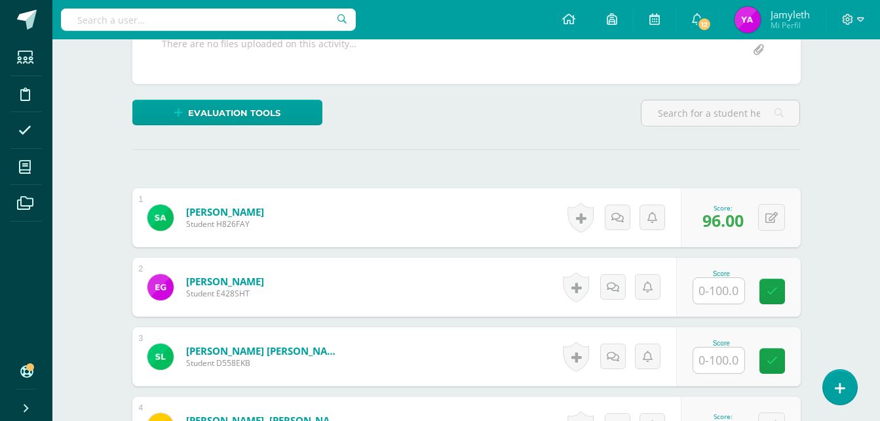
scroll to position [0, 0]
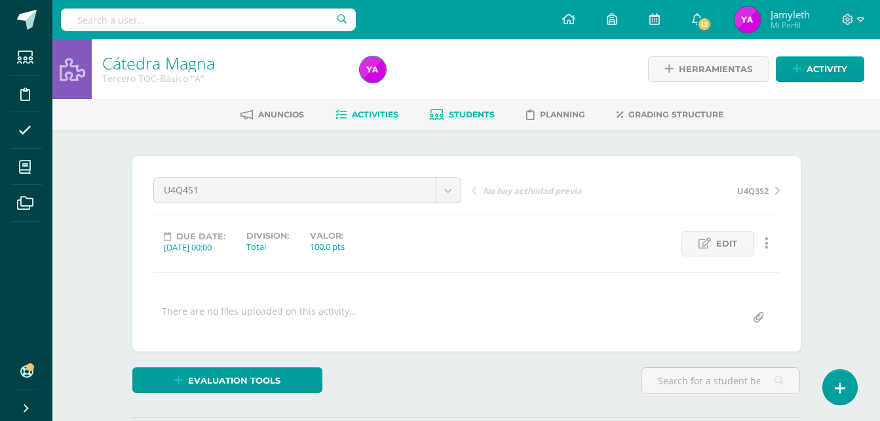
click at [463, 117] on span "Students" at bounding box center [472, 114] width 46 height 10
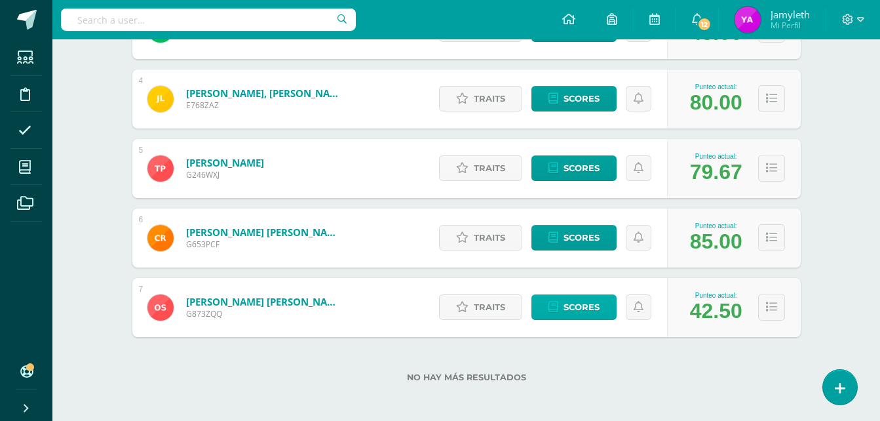
scroll to position [427, 0]
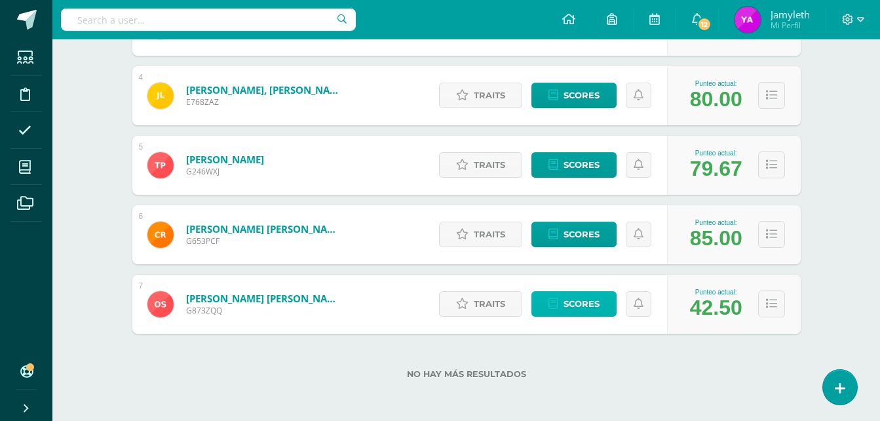
click at [559, 307] on link "Scores" at bounding box center [574, 304] width 85 height 26
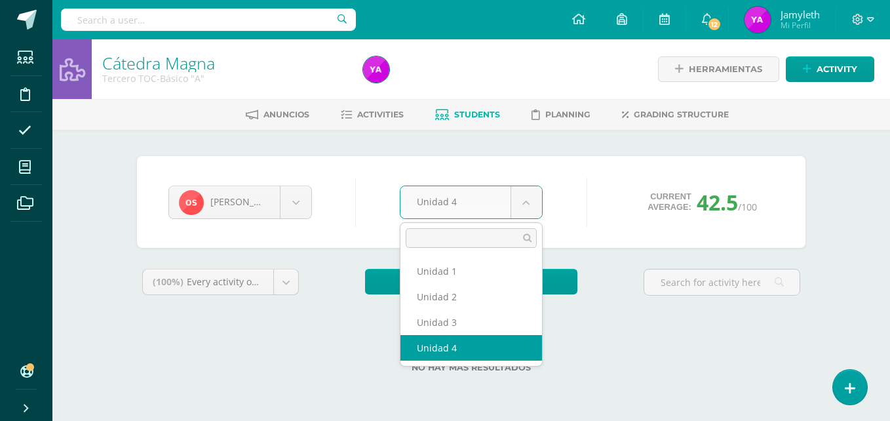
click at [516, 215] on body "Students Discipline Attendance My courses Archivos Soporte Help Reportar un pro…" at bounding box center [445, 207] width 890 height 414
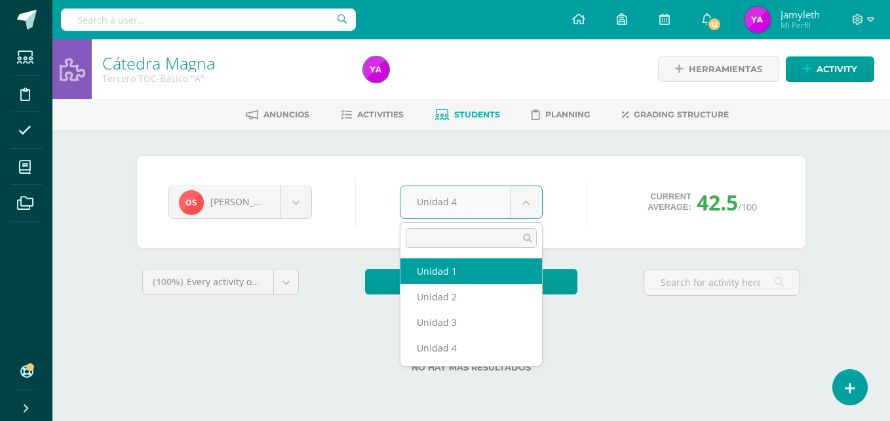
select select "Unidad 1"
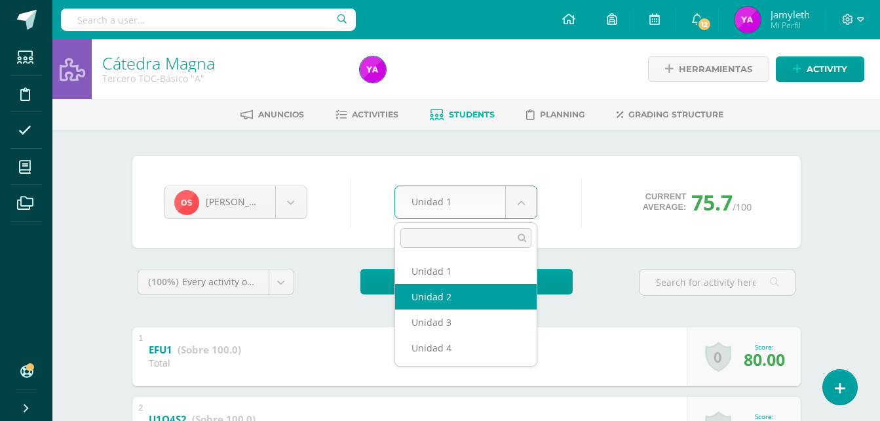
select select "Unidad 2"
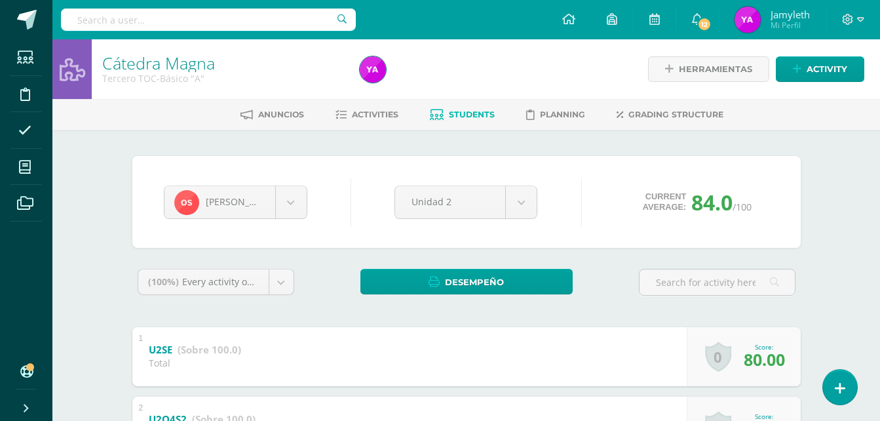
drag, startPoint x: 855, startPoint y: 239, endPoint x: 670, endPoint y: 233, distance: 184.3
click at [855, 239] on div "Cátedra Magna Tercero TOC-Básico "A" Herramientas Detalle de asistencias Activi…" at bounding box center [466, 395] width 828 height 712
click at [511, 199] on body "Students Discipline Attendance My courses Archivos Soporte Help Reportar un pro…" at bounding box center [440, 375] width 880 height 751
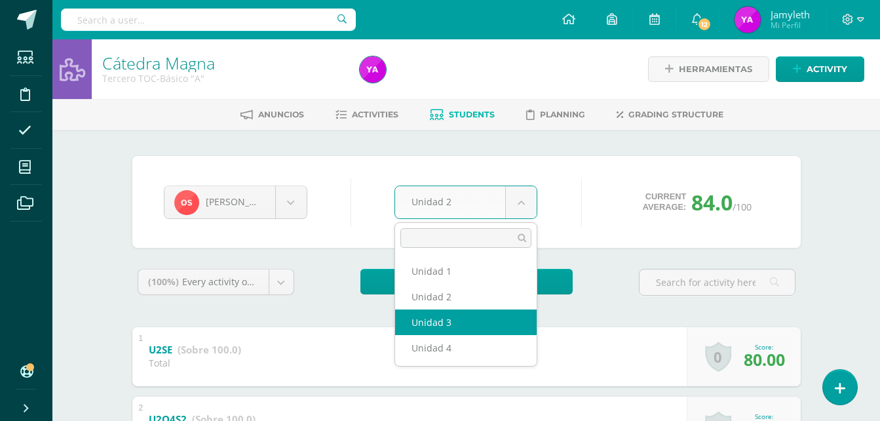
select select "Unidad 3"
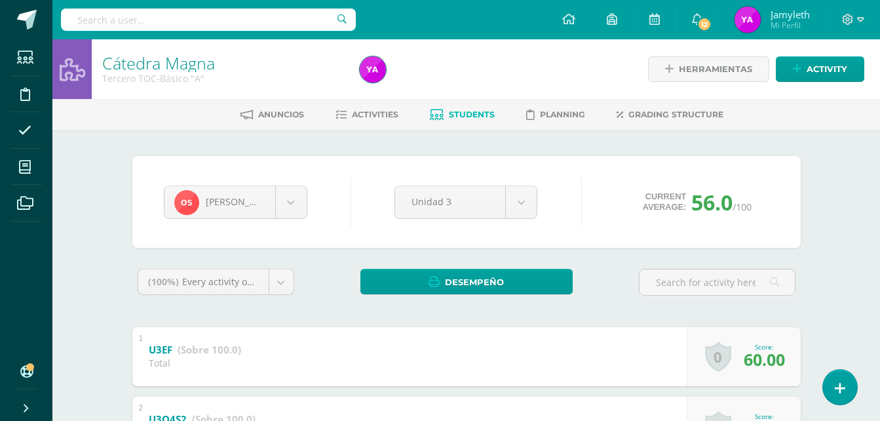
click at [521, 205] on body "Students Discipline Attendance My courses Archivos Soporte Help Reportar un pro…" at bounding box center [440, 375] width 880 height 751
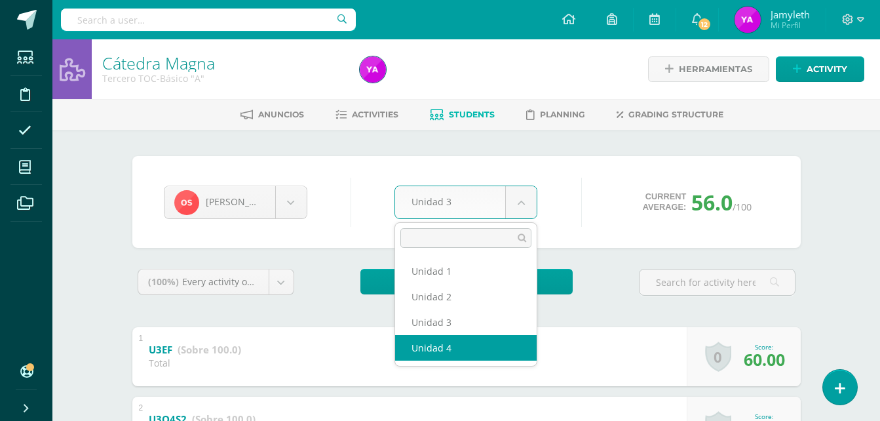
select select "Unidad 4"
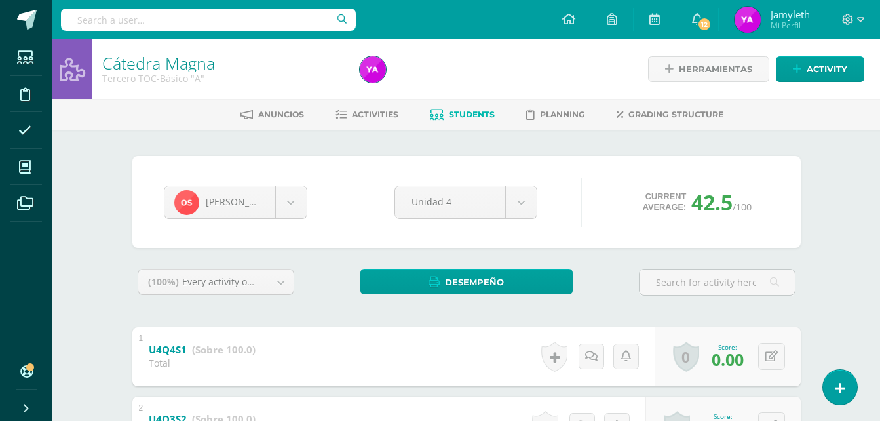
click at [844, 251] on div "Cátedra Magna Tercero TOC-Básico "A" Herramientas Detalle de asistencias Activi…" at bounding box center [466, 395] width 828 height 712
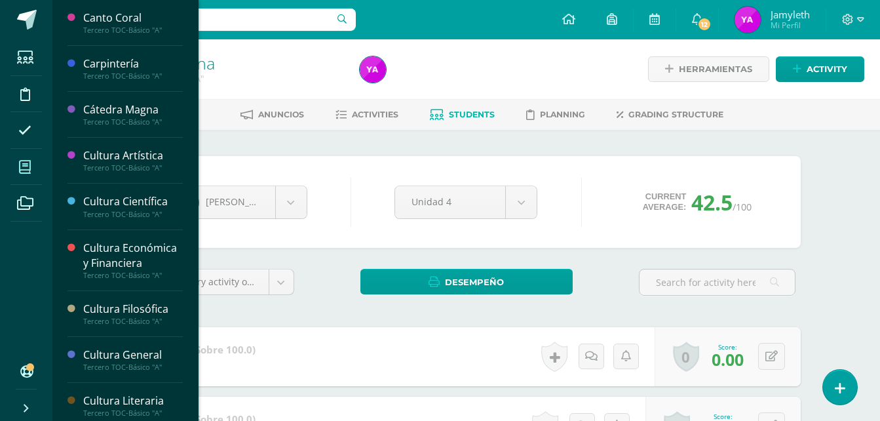
click at [24, 173] on icon at bounding box center [25, 167] width 12 height 13
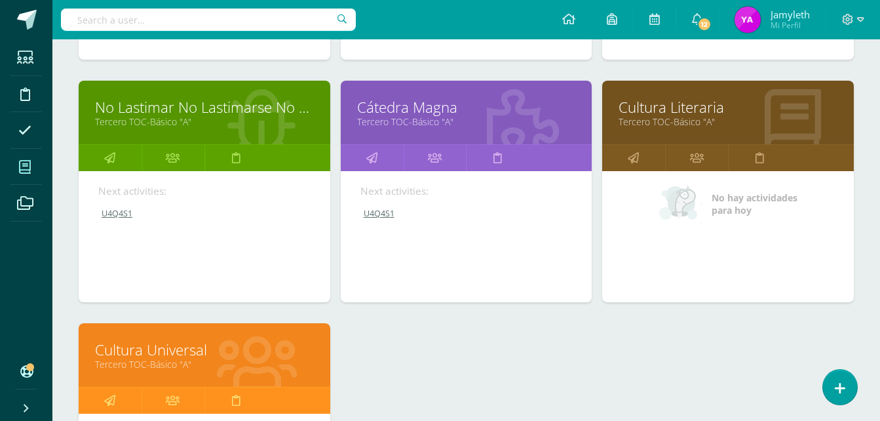
scroll to position [1157, 0]
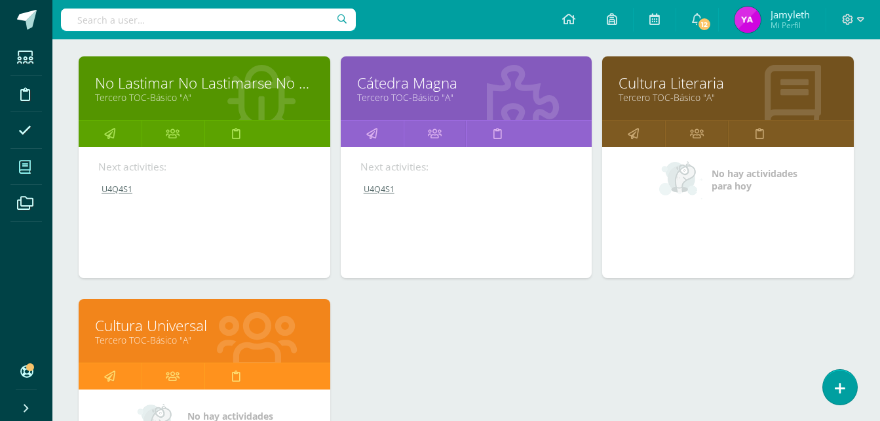
click at [662, 83] on link "Cultura Literaria" at bounding box center [728, 83] width 219 height 20
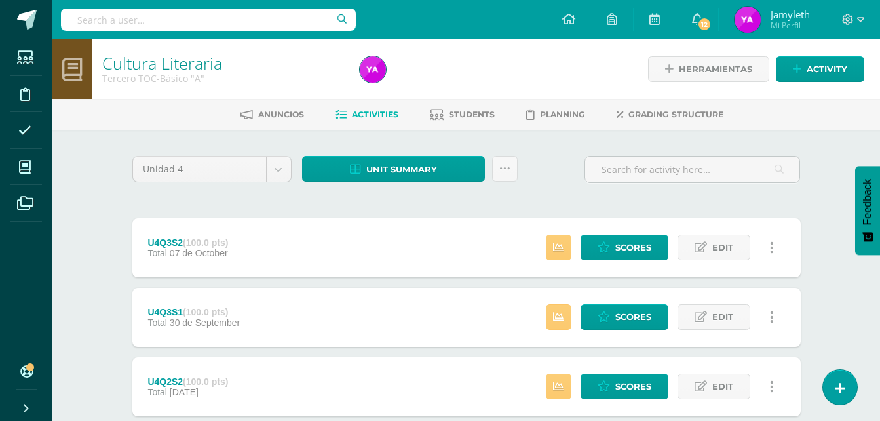
drag, startPoint x: 822, startPoint y: 286, endPoint x: 813, endPoint y: 285, distance: 9.2
click at [597, 239] on link "Scores" at bounding box center [625, 248] width 88 height 26
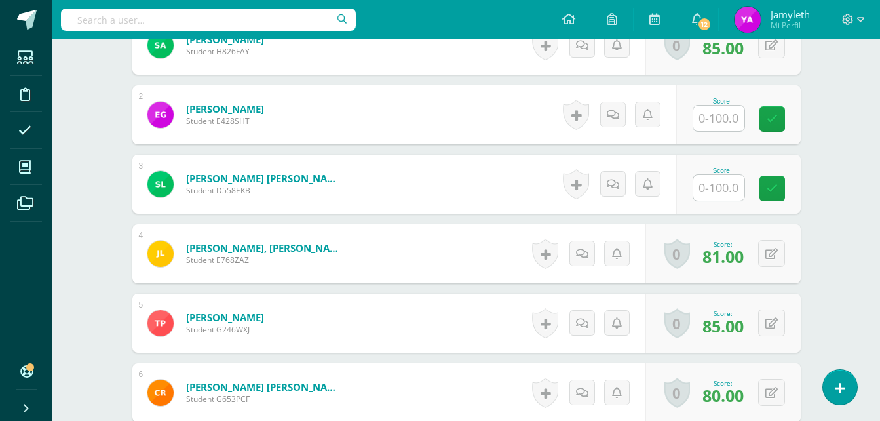
scroll to position [440, 0]
click at [709, 167] on div "Score" at bounding box center [722, 169] width 58 height 7
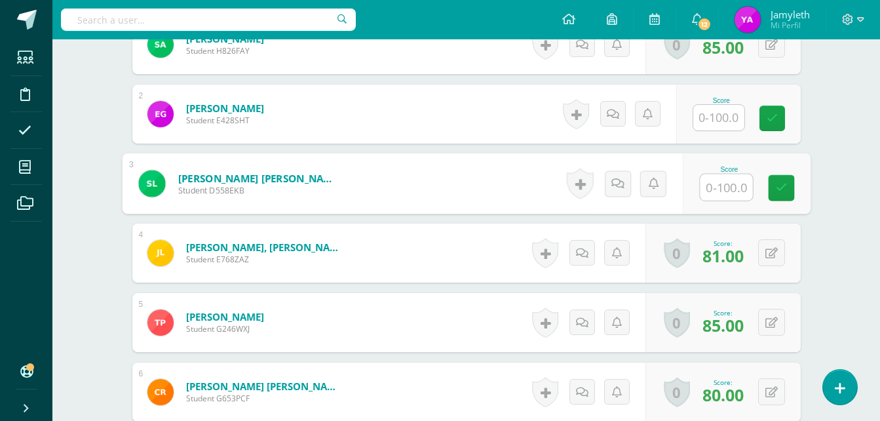
click at [709, 185] on input "text" at bounding box center [726, 187] width 52 height 26
type input "16"
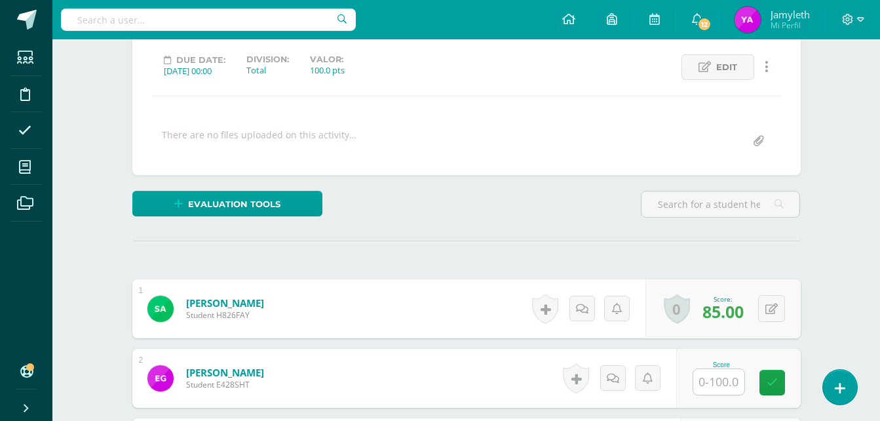
scroll to position [0, 0]
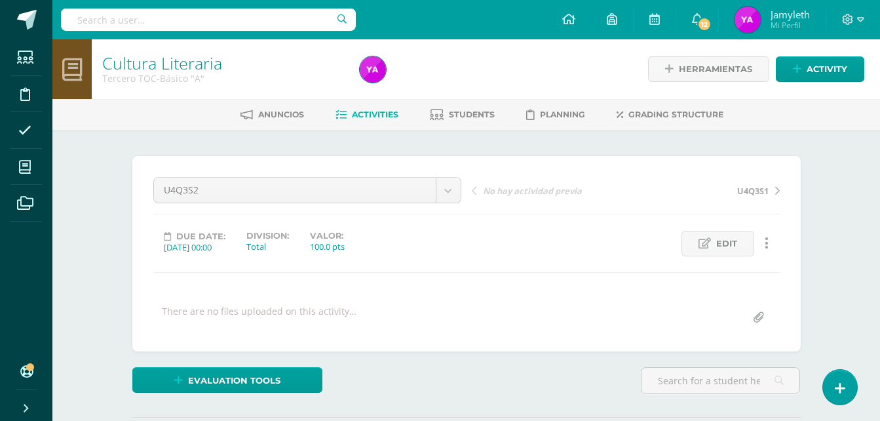
click at [366, 124] on link "Activities" at bounding box center [367, 114] width 63 height 21
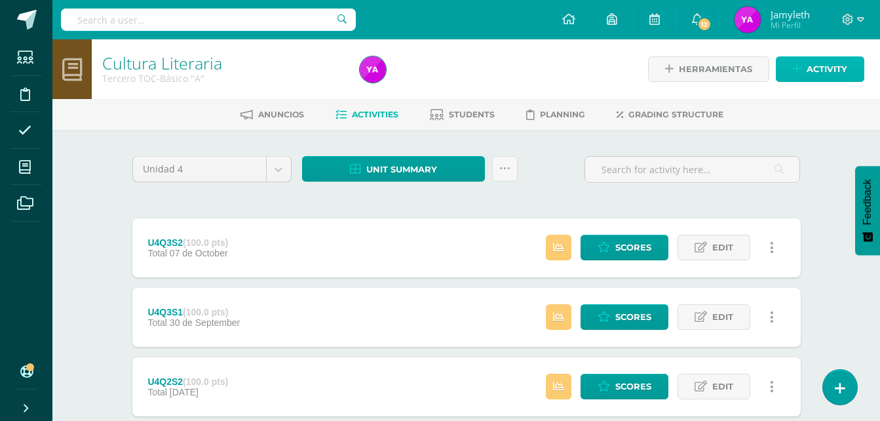
click at [810, 72] on span "Activity" at bounding box center [827, 69] width 41 height 24
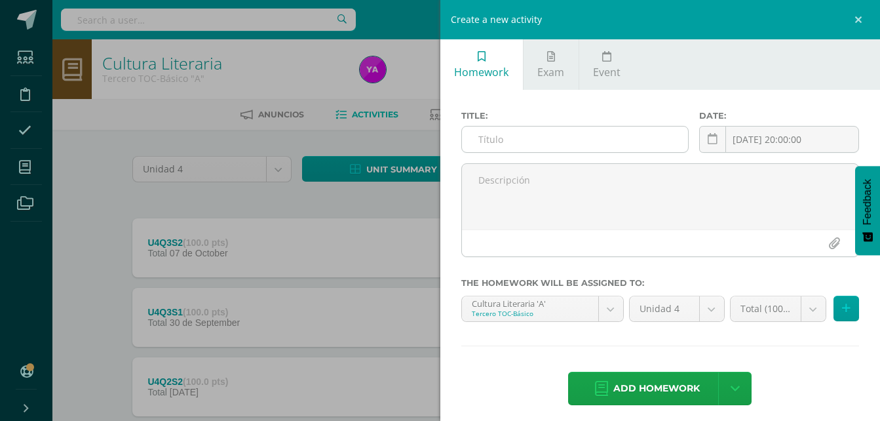
click at [541, 144] on input "text" at bounding box center [575, 139] width 227 height 26
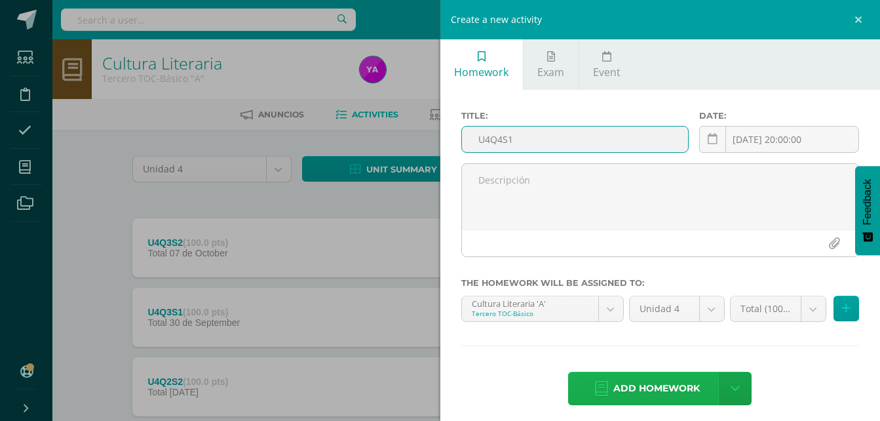
type input "U4Q4S1"
click at [666, 393] on span "Add homework" at bounding box center [656, 388] width 87 height 32
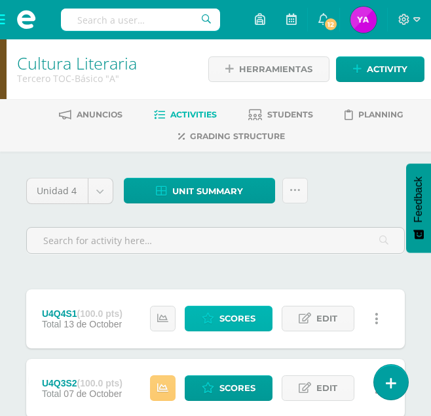
click at [258, 320] on link "Scores" at bounding box center [229, 318] width 88 height 26
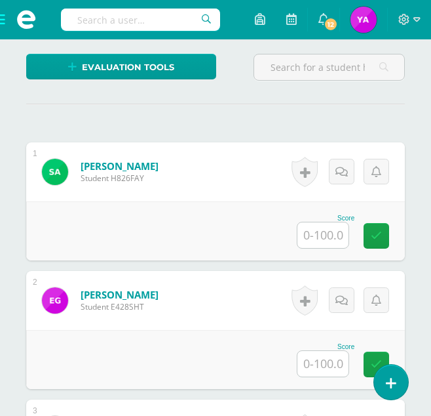
scroll to position [353, 0]
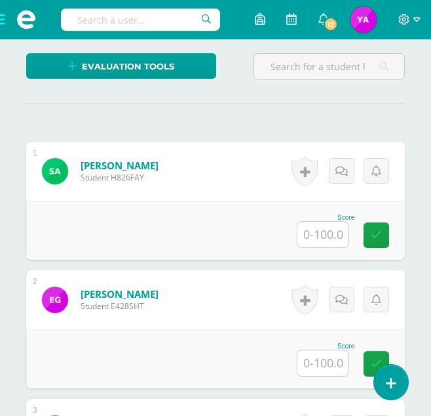
click at [328, 237] on input "text" at bounding box center [323, 235] width 51 height 26
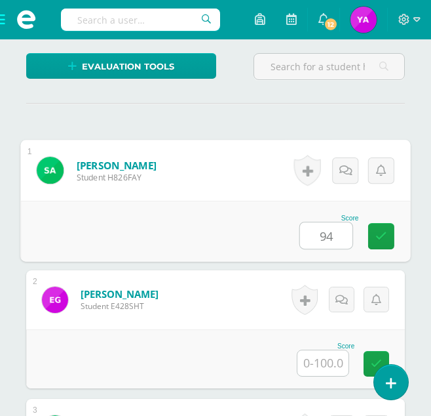
type input "94"
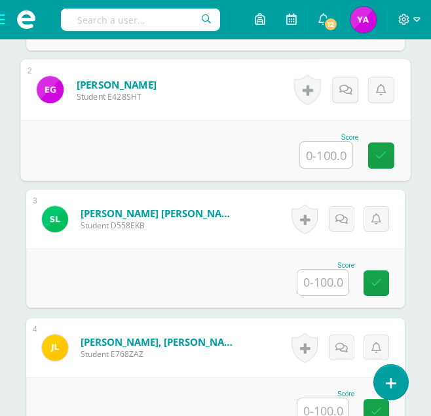
scroll to position [615, 0]
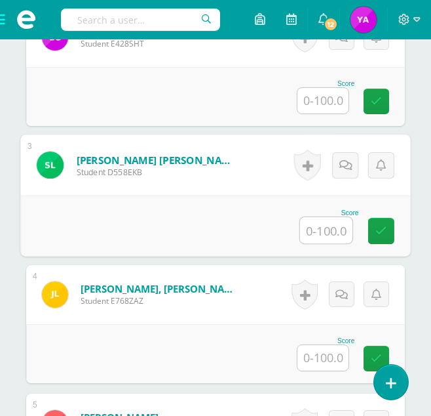
click at [334, 228] on input "text" at bounding box center [326, 230] width 52 height 26
type input "0"
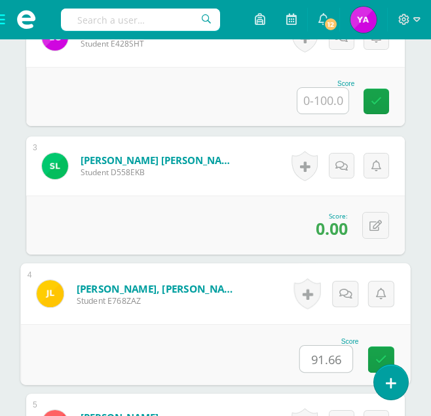
type input "91.66"
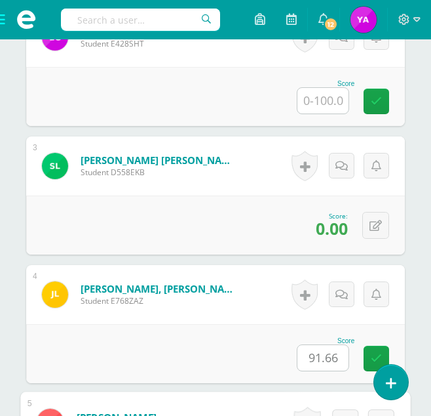
scroll to position [893, 0]
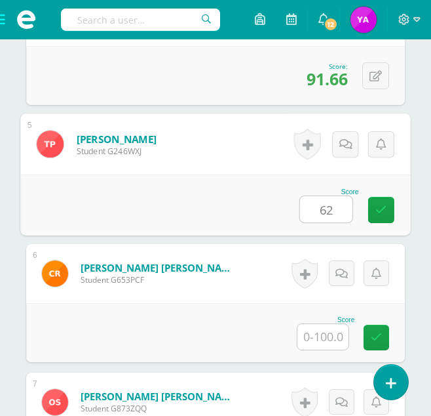
type input "62"
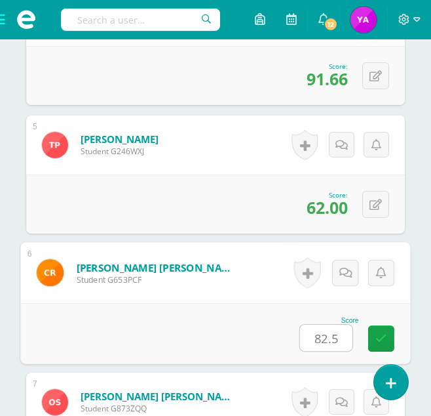
type input "82.5"
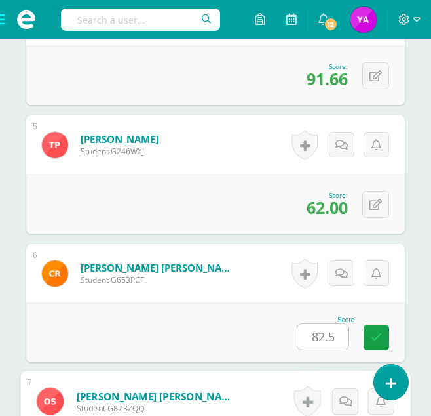
scroll to position [1118, 0]
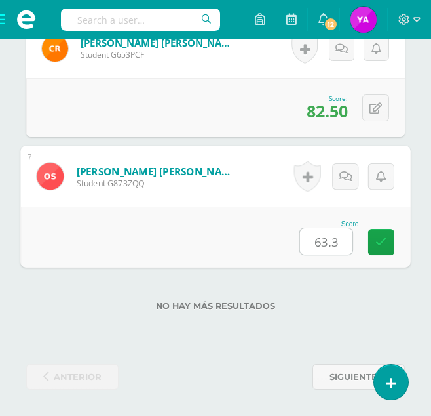
type input "63.33"
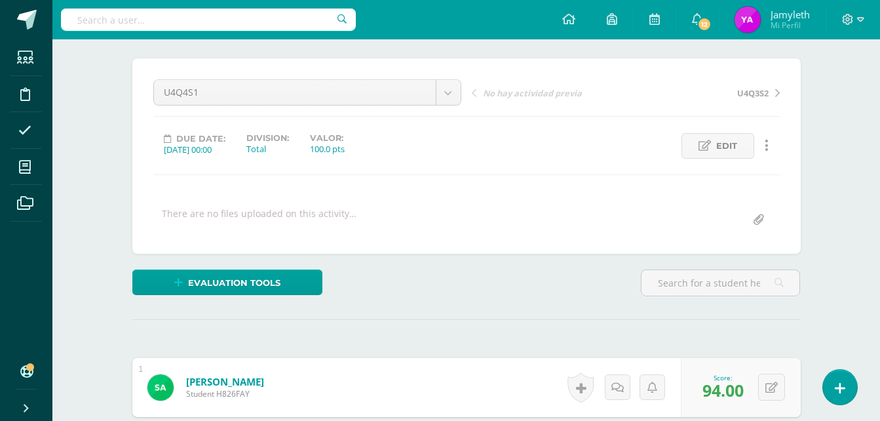
scroll to position [0, 0]
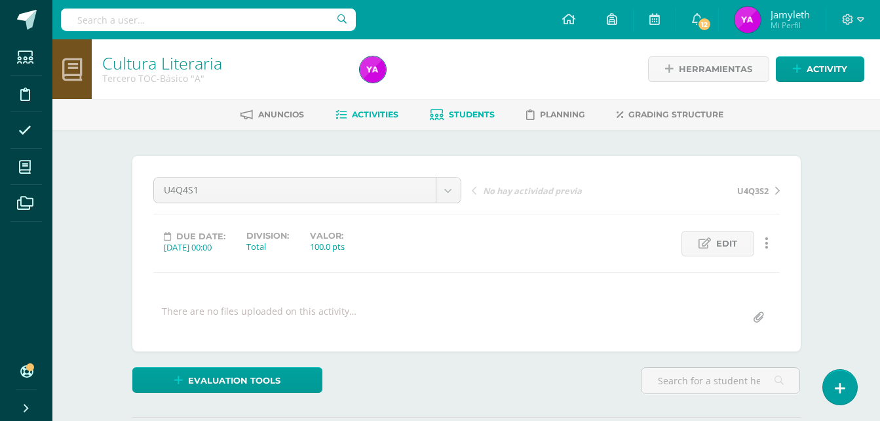
click at [445, 110] on link "Students" at bounding box center [462, 114] width 65 height 21
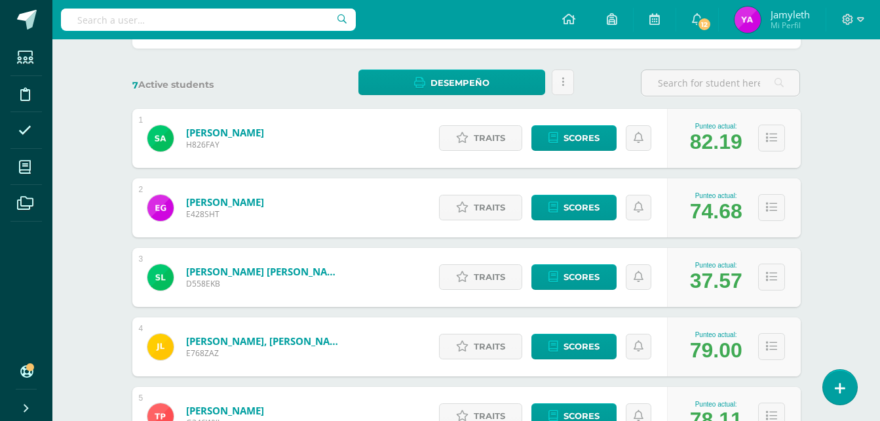
scroll to position [262, 0]
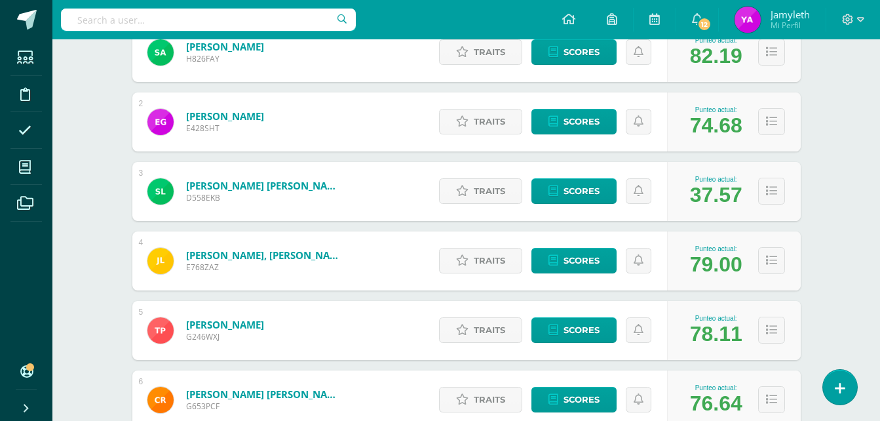
click at [819, 248] on div "Students (7) Unidad 4 Unidad 2 Unidad 1 Unidad 4 Unidad 3 7 Active students Des…" at bounding box center [466, 227] width 721 height 718
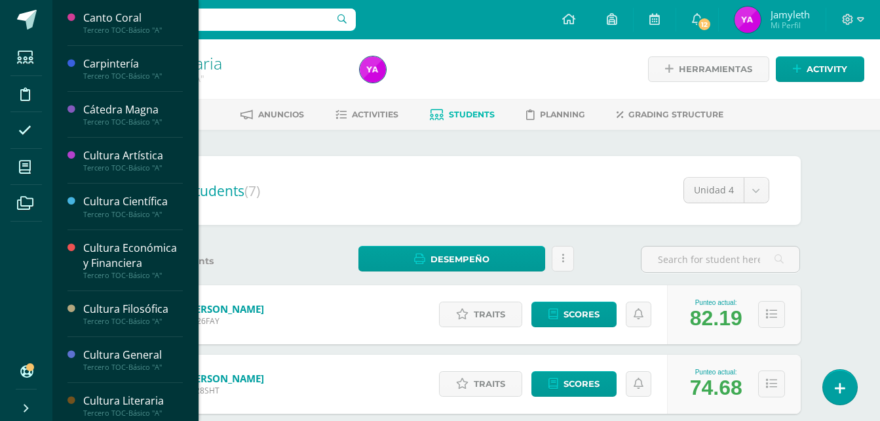
click at [9, 168] on li "My courses" at bounding box center [26, 167] width 52 height 37
click at [29, 163] on icon at bounding box center [25, 167] width 12 height 13
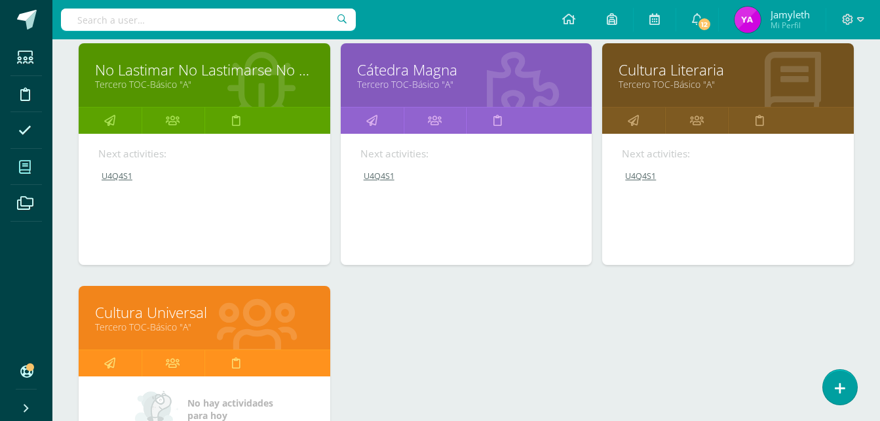
scroll to position [1157, 0]
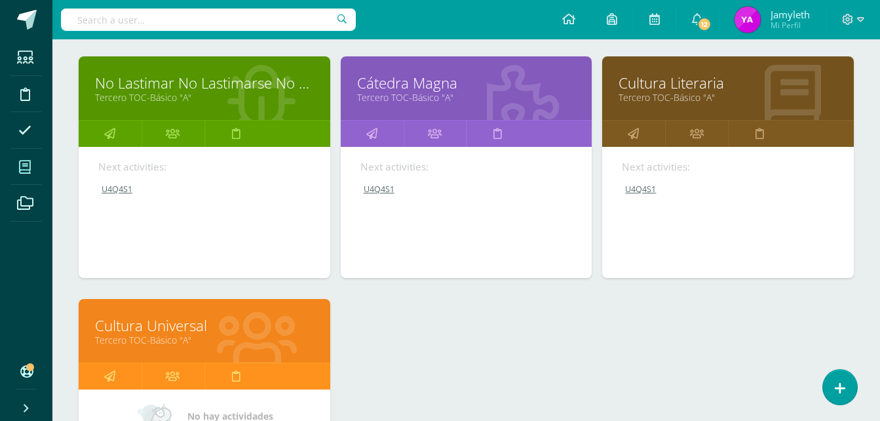
click at [155, 321] on link "Cultura Universal" at bounding box center [204, 325] width 219 height 20
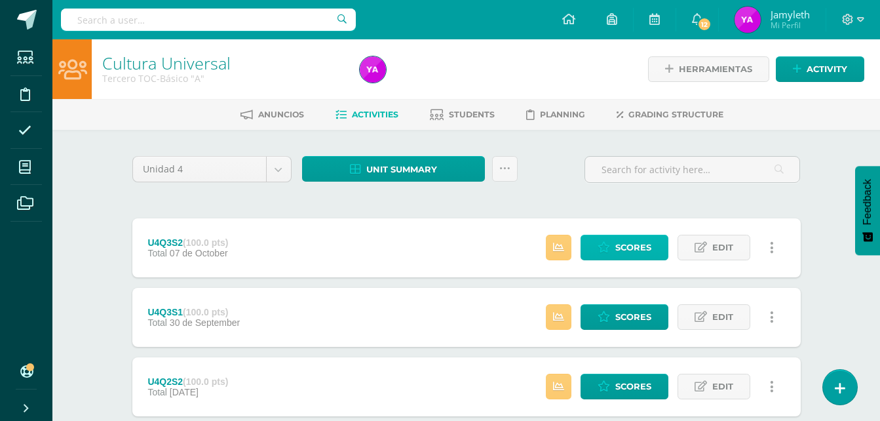
click at [631, 245] on span "Scores" at bounding box center [633, 247] width 36 height 24
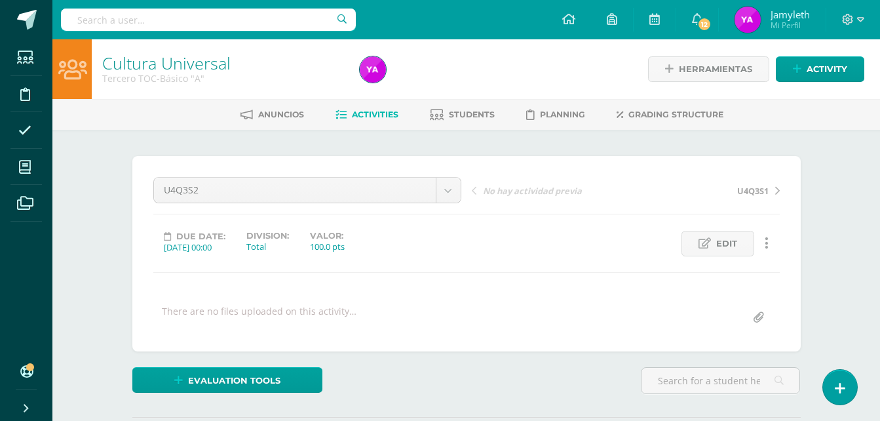
scroll to position [1, 0]
click at [498, 333] on div "U4Q3S2 U4Q3S2 U4Q3S1 U4Q2S2 U4Q2S1 U4Q1S1 U4Q1S2 U4SE No hay actividad previa U…" at bounding box center [466, 252] width 669 height 195
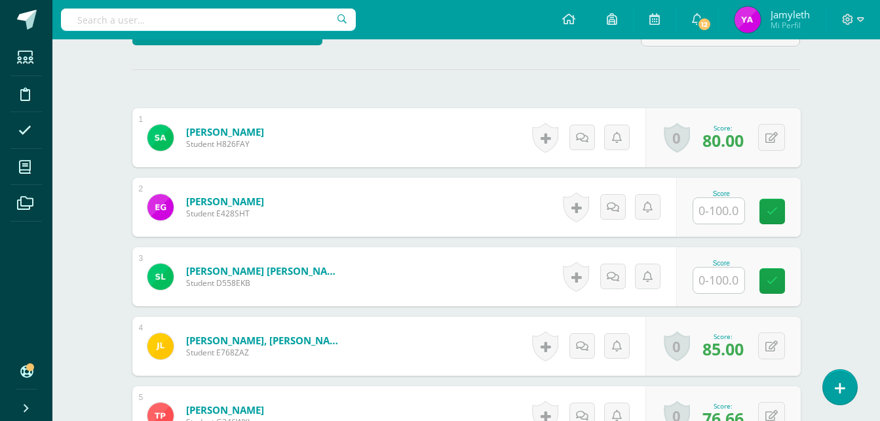
scroll to position [394, 0]
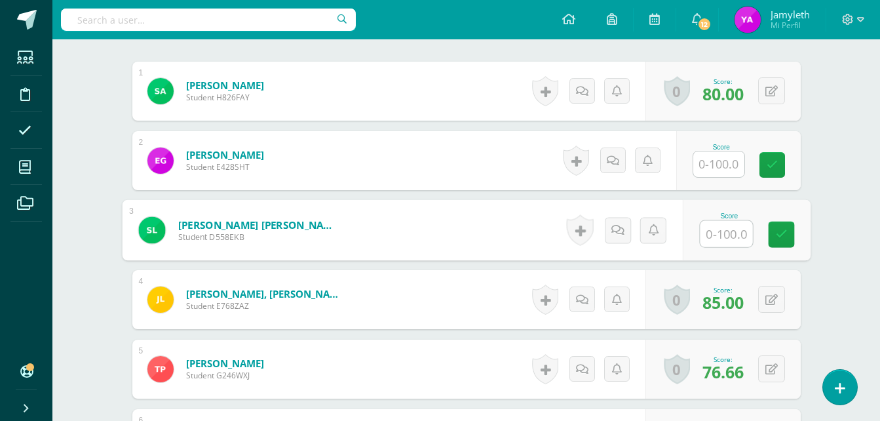
click at [703, 221] on input "text" at bounding box center [726, 234] width 52 height 26
type input "0"
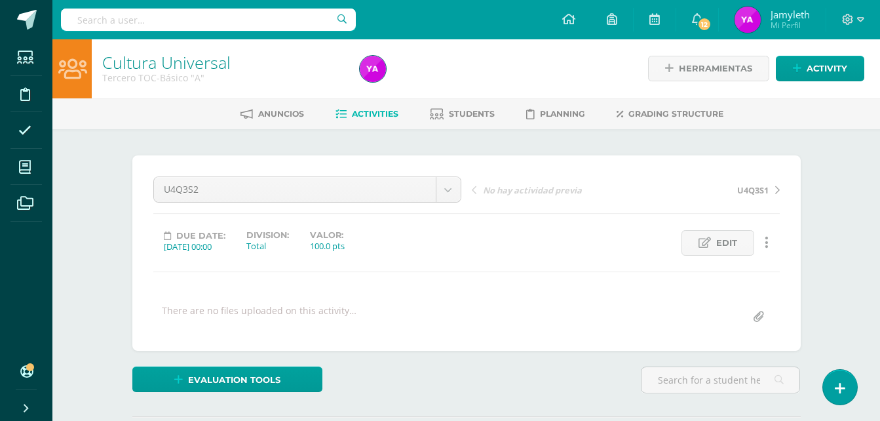
scroll to position [0, 0]
click at [356, 106] on link "Activities" at bounding box center [367, 114] width 63 height 21
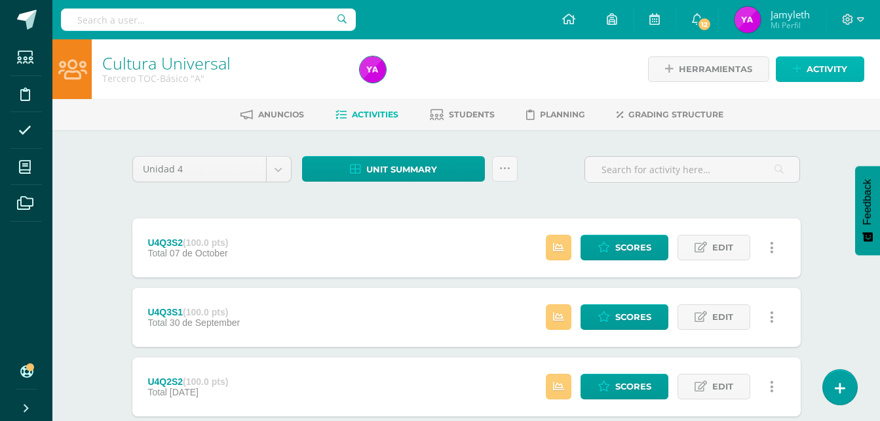
click at [809, 72] on span "Activity" at bounding box center [827, 69] width 41 height 24
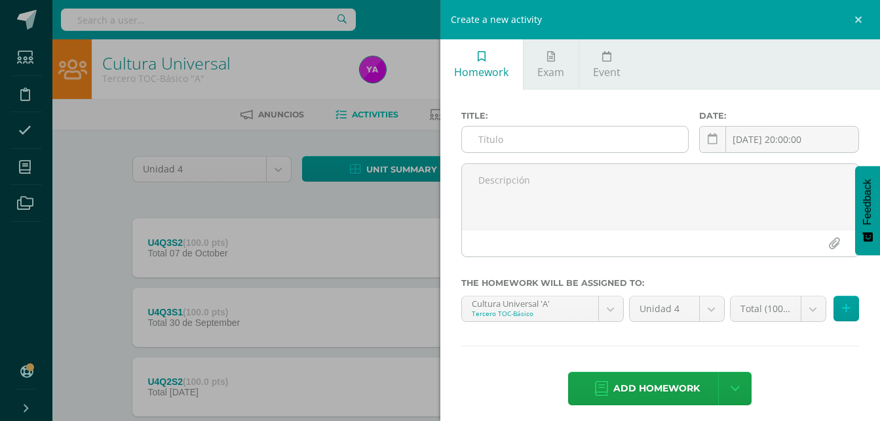
drag, startPoint x: 636, startPoint y: 145, endPoint x: 667, endPoint y: 151, distance: 32.1
click at [636, 145] on input "text" at bounding box center [575, 139] width 227 height 26
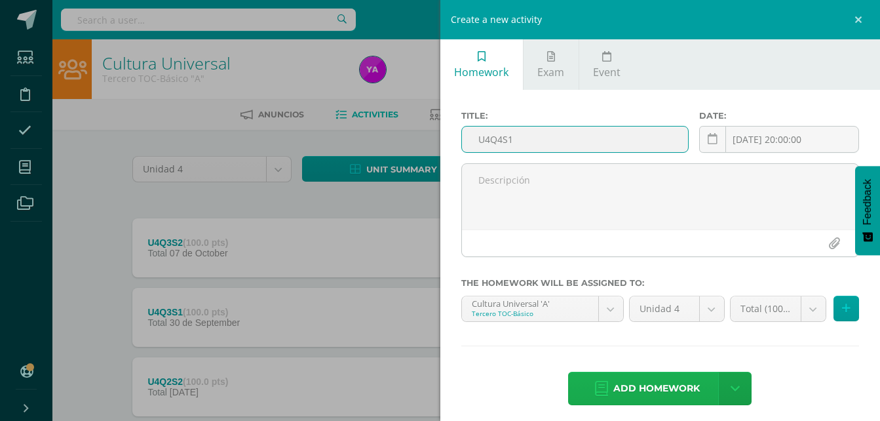
type input "U4Q4S1"
click at [671, 395] on span "Add homework" at bounding box center [656, 388] width 87 height 32
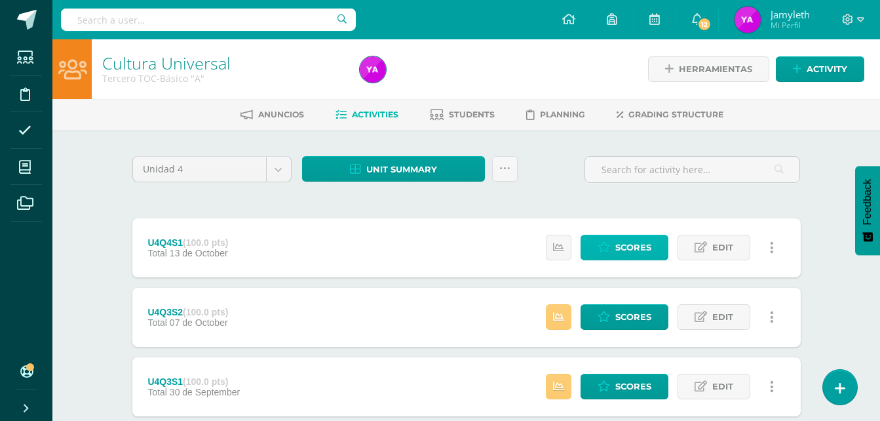
click at [603, 254] on link "Scores" at bounding box center [625, 248] width 88 height 26
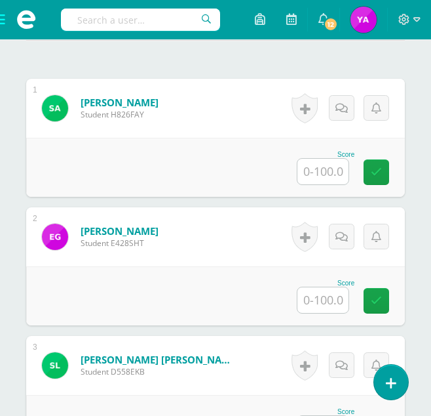
scroll to position [417, 0]
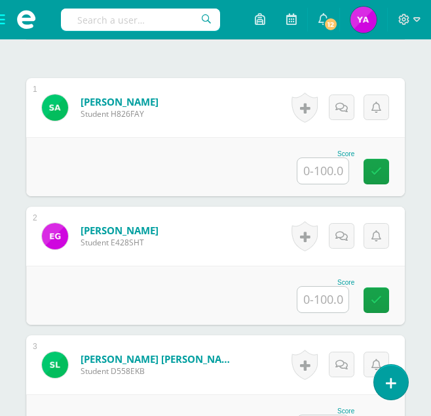
drag, startPoint x: 325, startPoint y: 174, endPoint x: 269, endPoint y: 187, distance: 57.9
click at [325, 174] on input "text" at bounding box center [323, 171] width 51 height 26
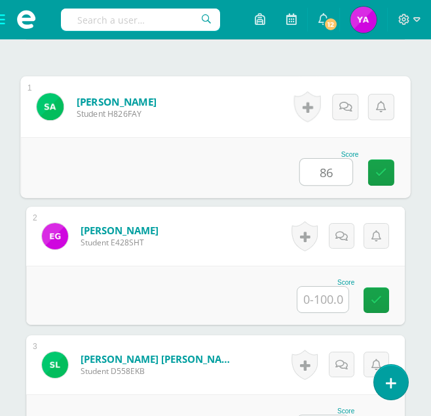
type input "86"
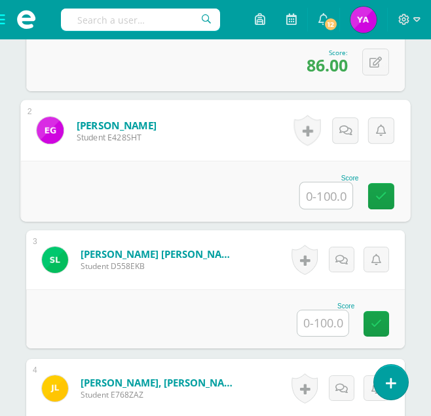
scroll to position [548, 0]
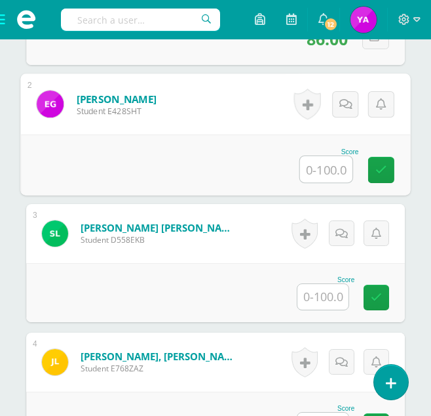
click at [336, 300] on input "text" at bounding box center [323, 297] width 51 height 26
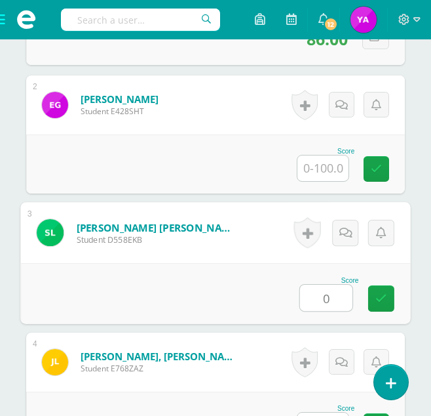
type input "0"
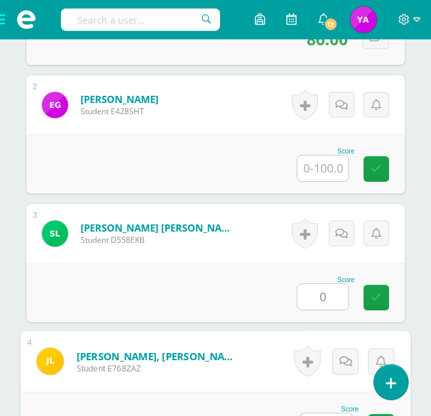
scroll to position [570, 0]
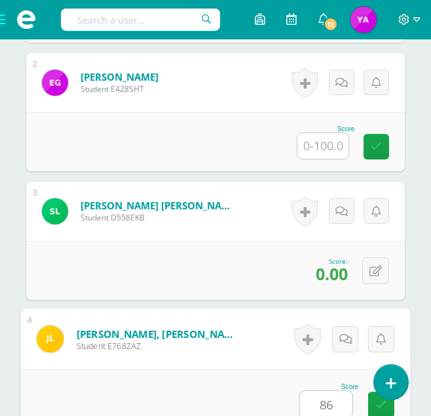
type input "86"
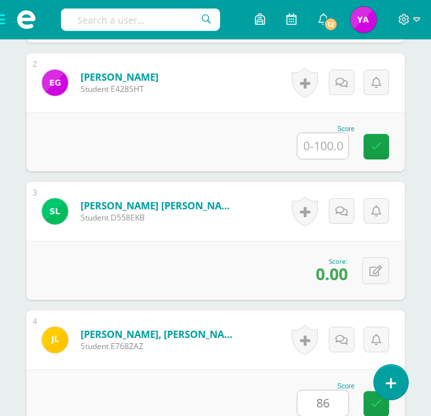
scroll to position [893, 0]
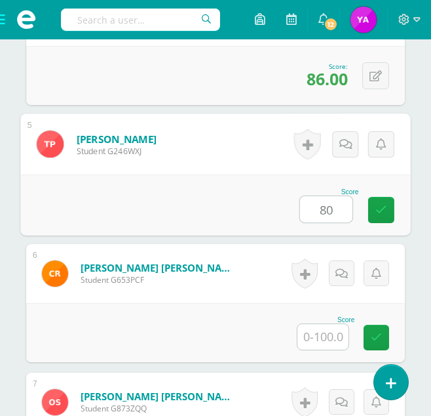
type input "80"
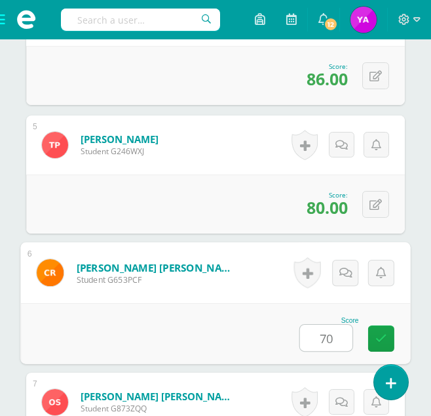
type input "70"
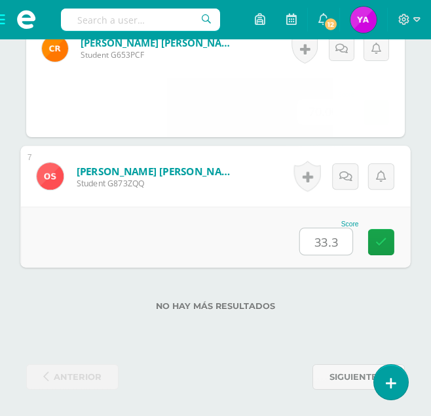
type input "33.33"
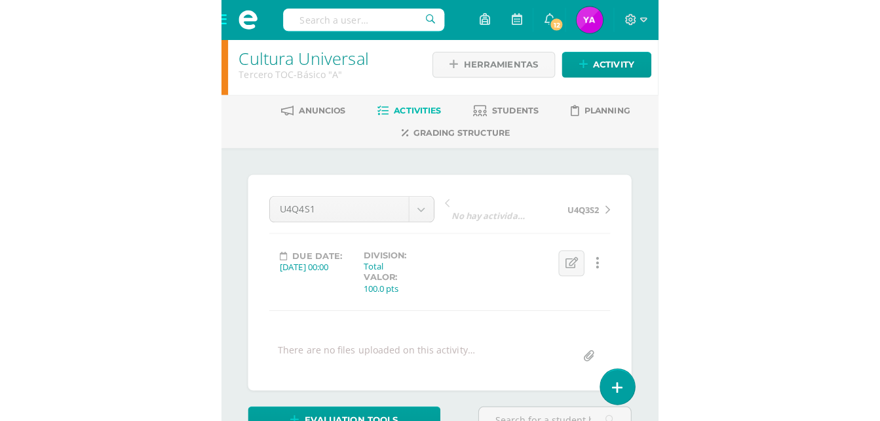
scroll to position [4, 0]
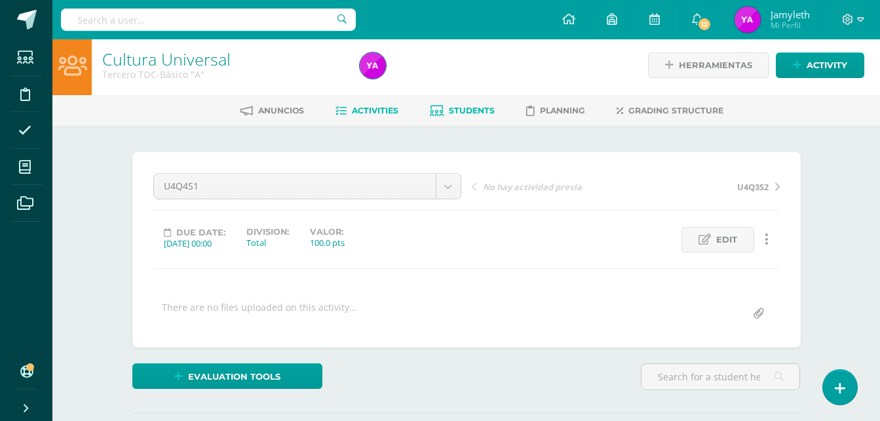
click at [465, 104] on link "Students" at bounding box center [462, 110] width 65 height 21
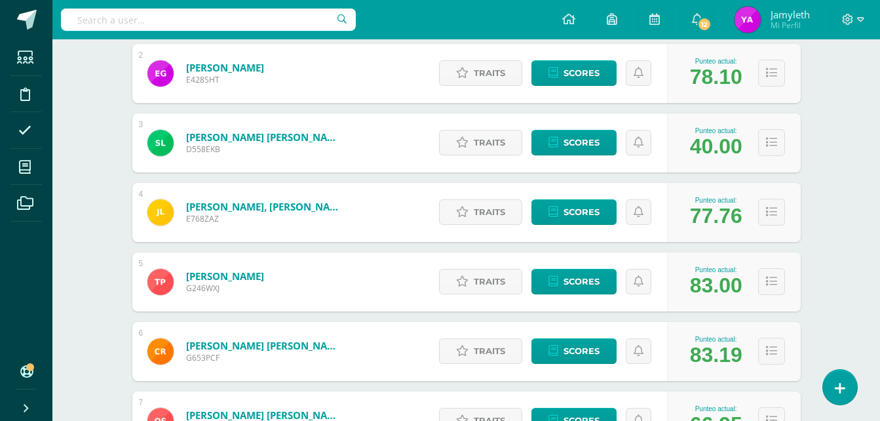
scroll to position [100, 0]
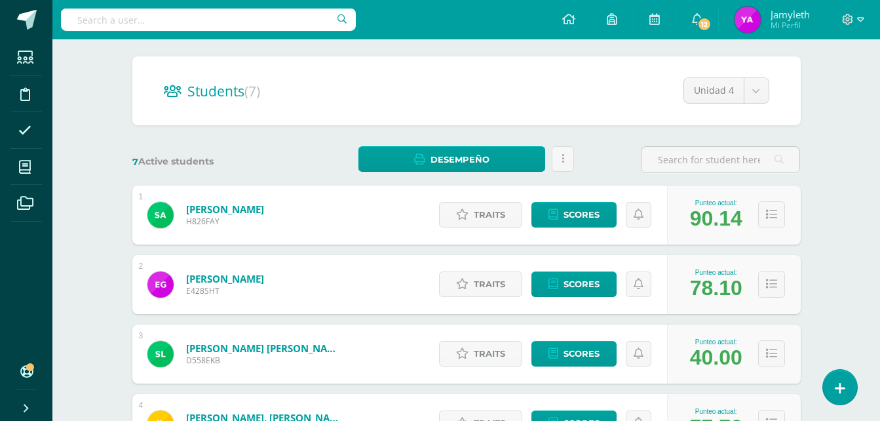
click at [806, 208] on div "Students (7) Unidad 4 Unidad 4 Unidad 3 Unidad 2 Unidad 1 7 Active students Des…" at bounding box center [466, 389] width 721 height 718
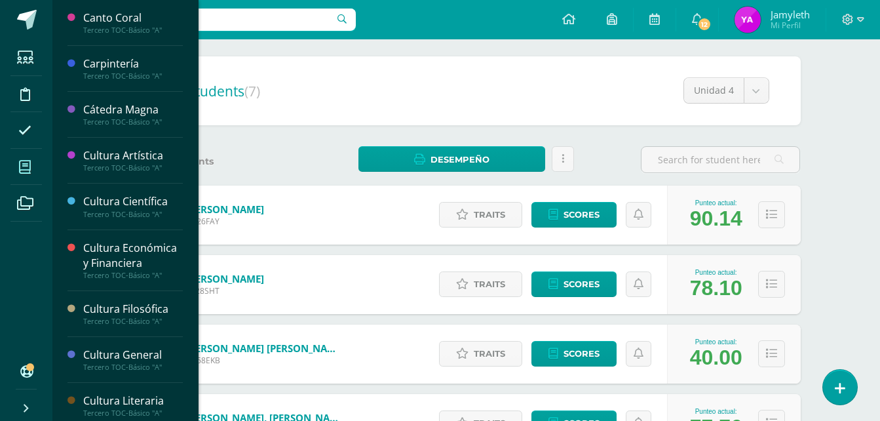
click at [26, 174] on span at bounding box center [24, 166] width 29 height 29
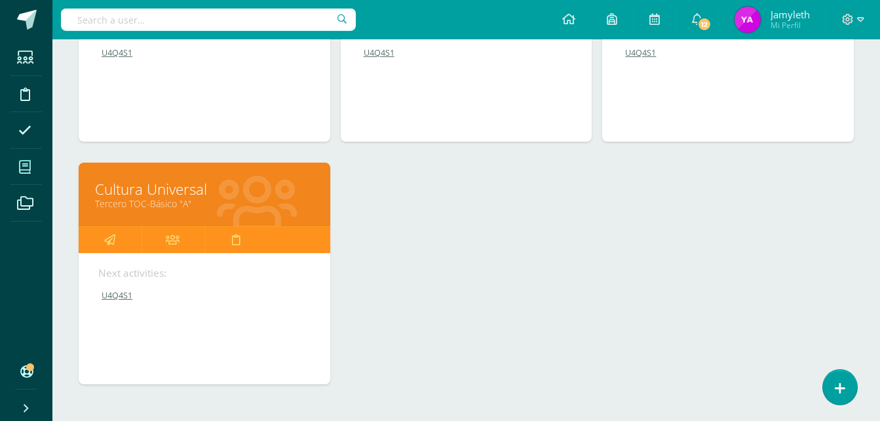
scroll to position [1365, 0]
